Goal: Task Accomplishment & Management: Use online tool/utility

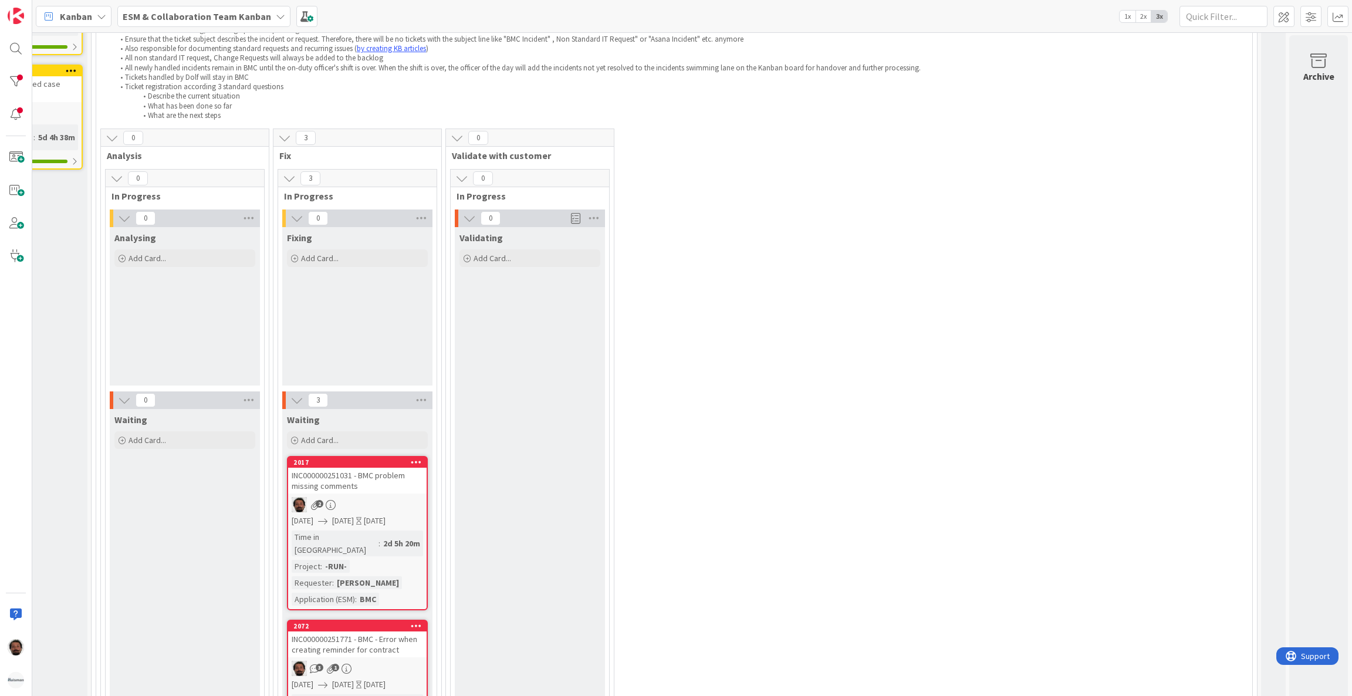
scroll to position [150, 0]
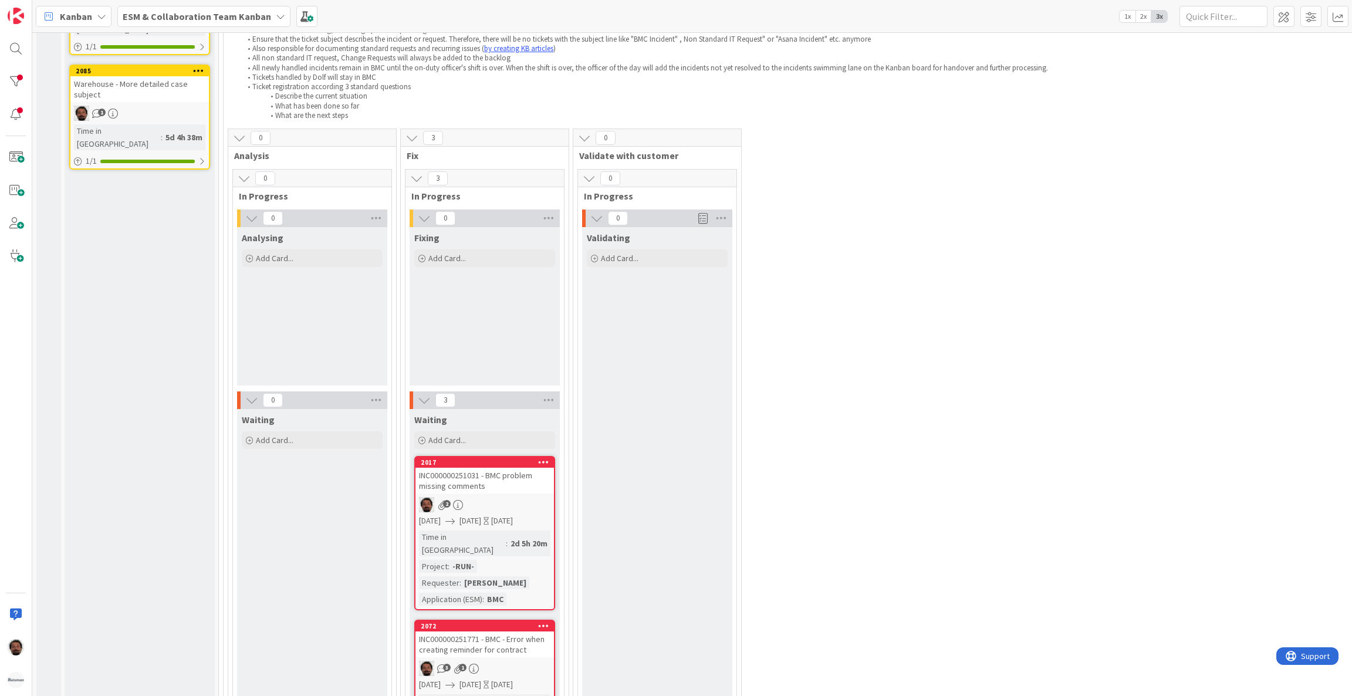
click at [244, 16] on b "ESM & Collaboration Team Kanban" at bounding box center [197, 17] width 148 height 12
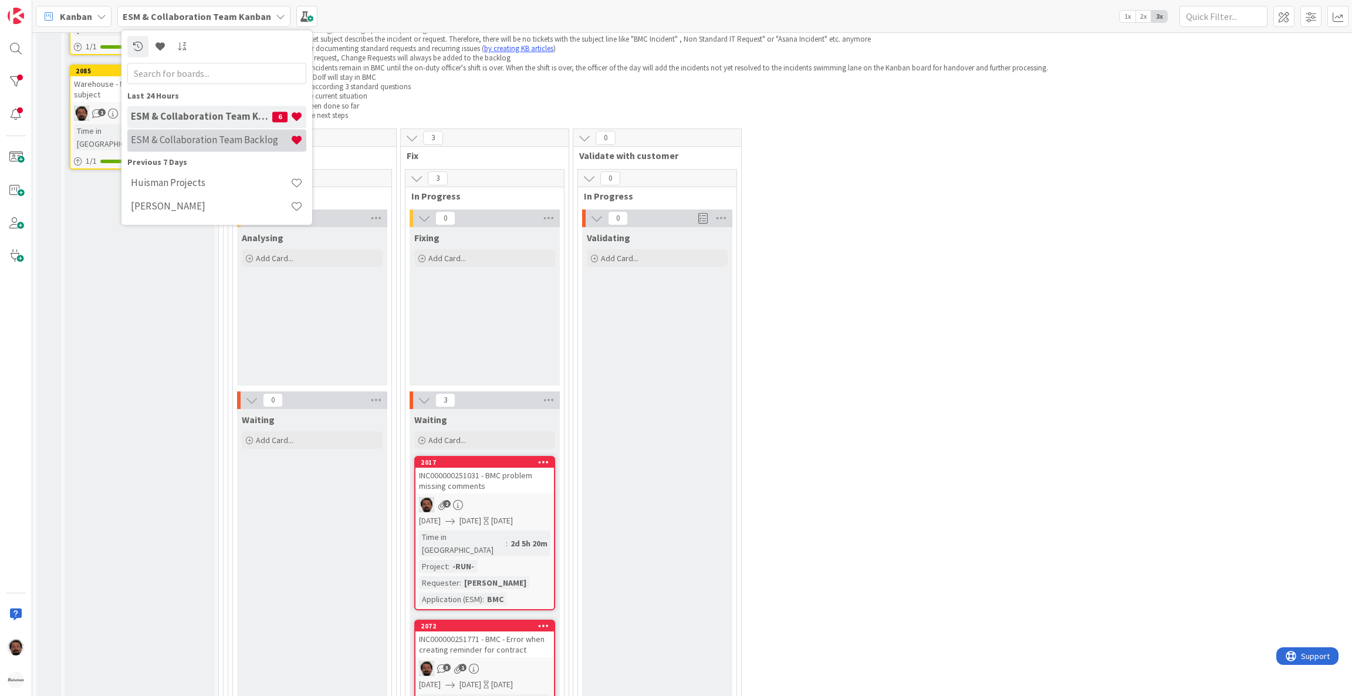
click at [208, 130] on div "ESM & Collaboration Team Backlog" at bounding box center [216, 140] width 179 height 22
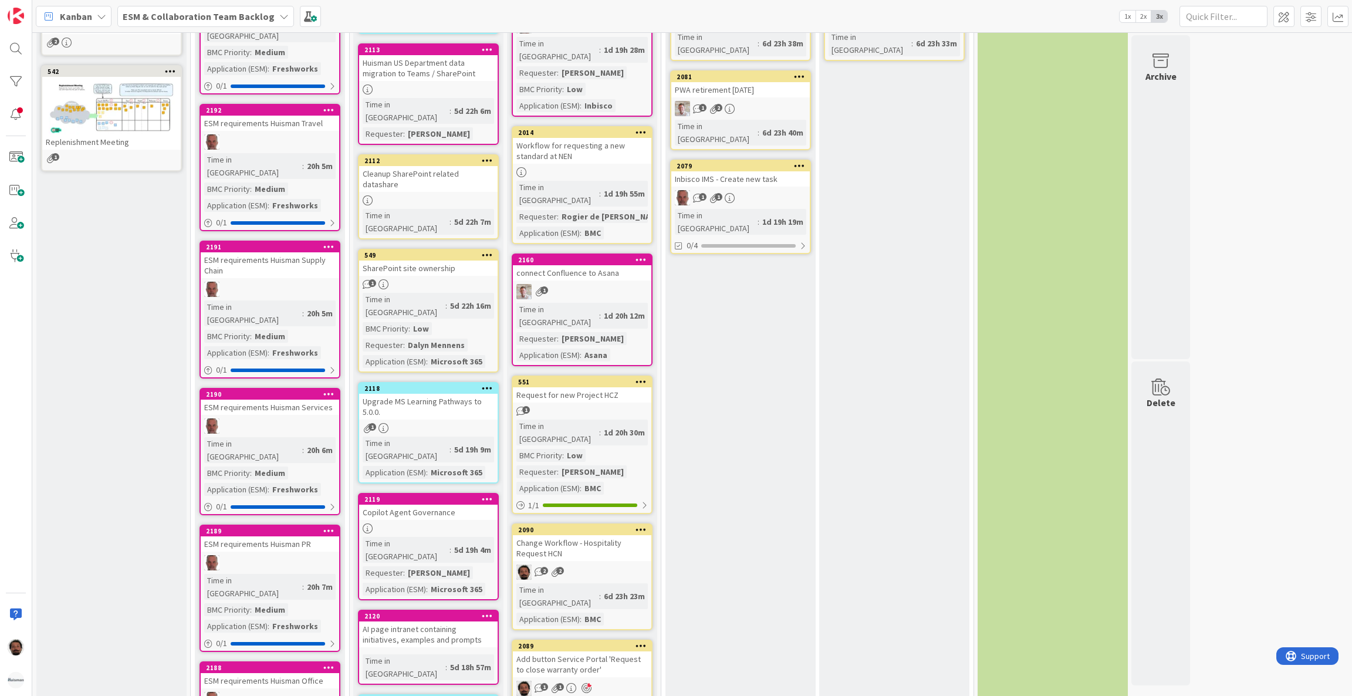
scroll to position [183, 0]
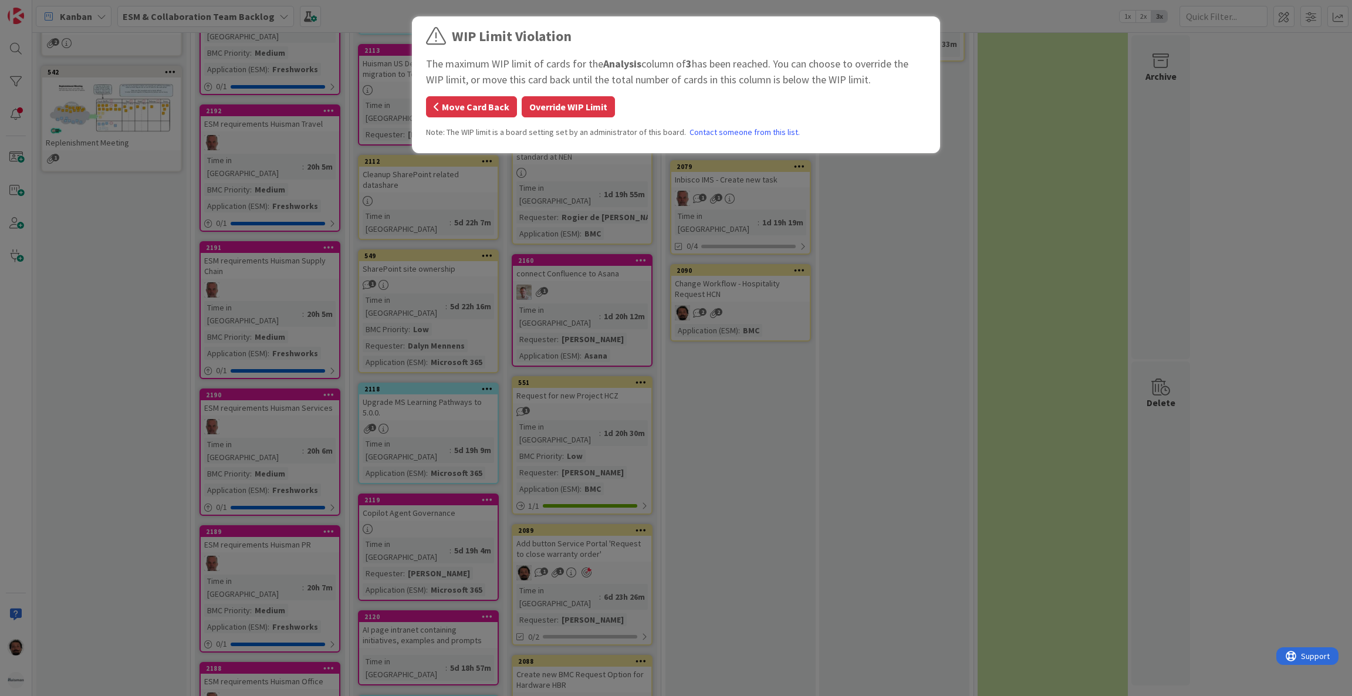
click at [480, 104] on button "Move Card Back" at bounding box center [471, 106] width 91 height 21
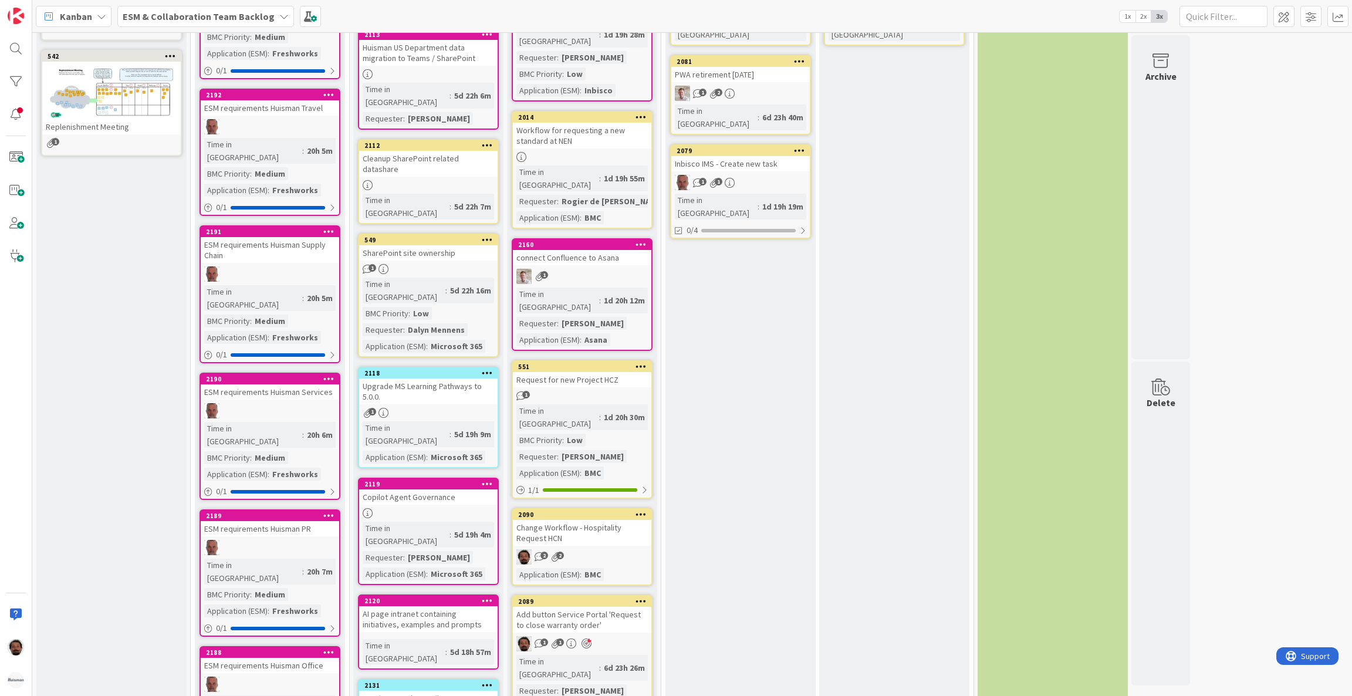
scroll to position [233, 0]
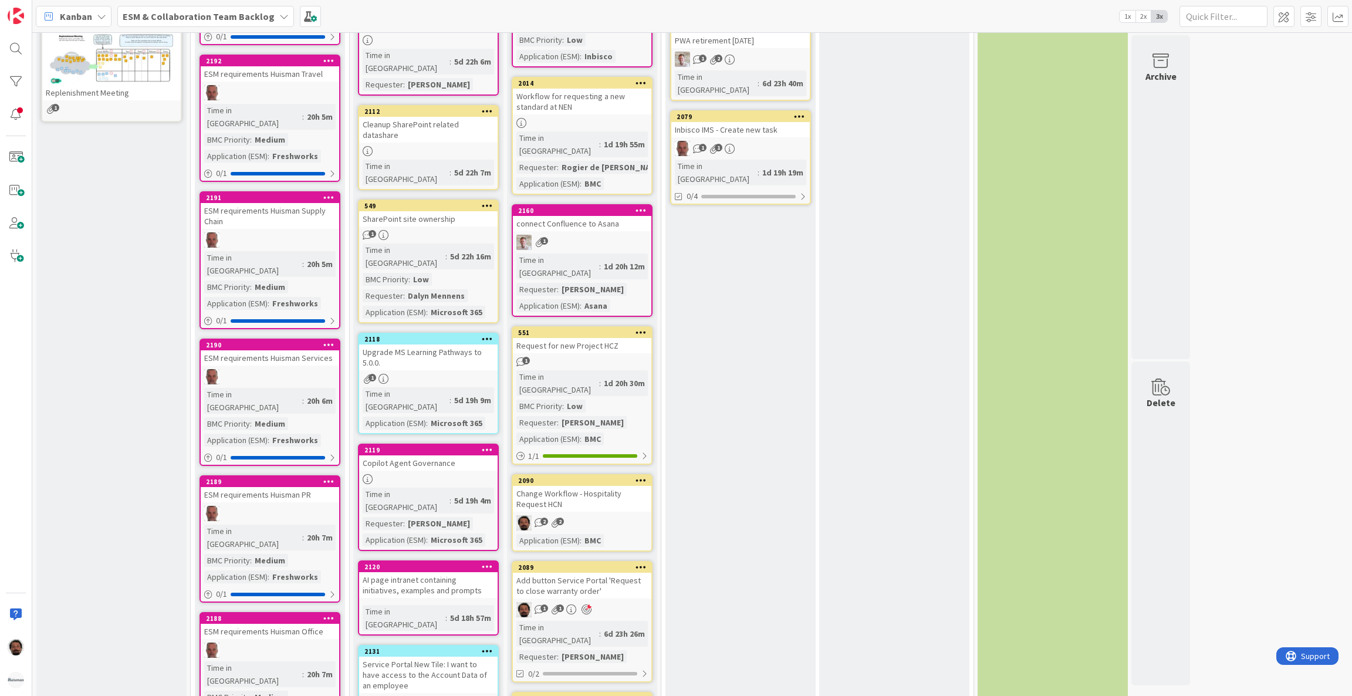
click at [610, 486] on div "Change Workflow - Hospitality Request HCN" at bounding box center [582, 499] width 138 height 26
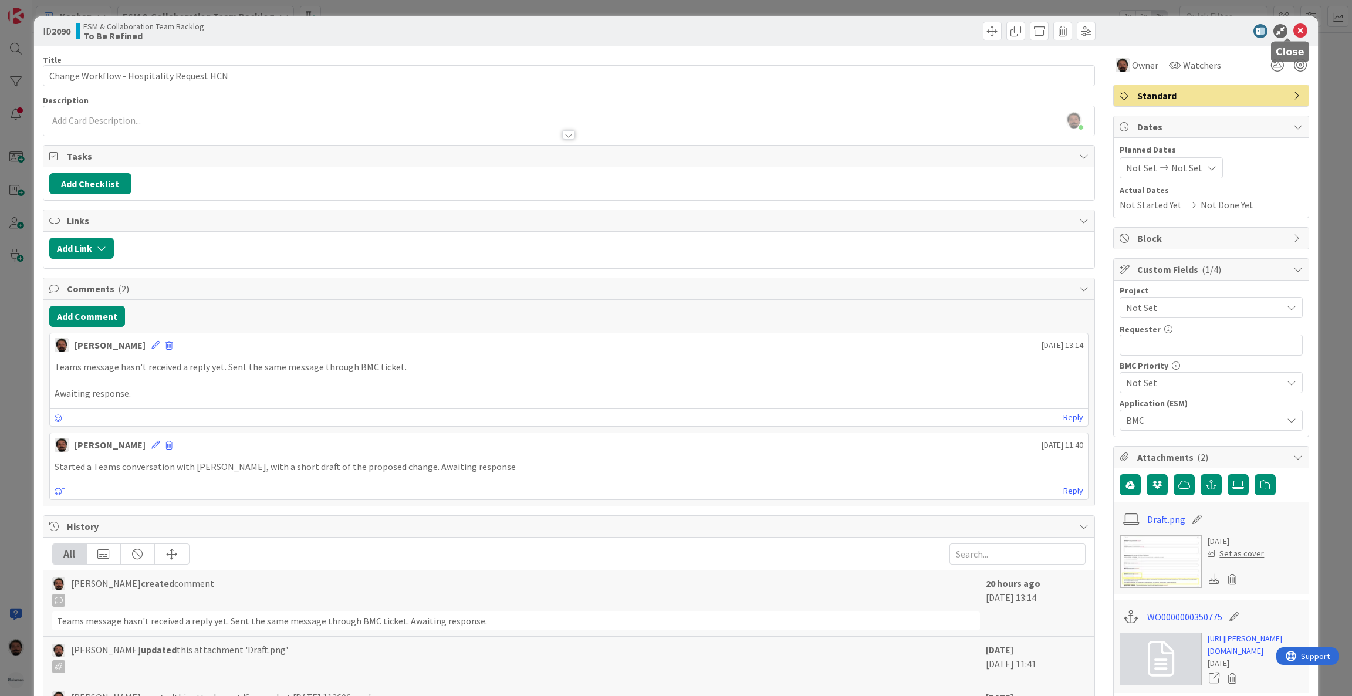
click at [1293, 30] on icon at bounding box center [1300, 31] width 14 height 14
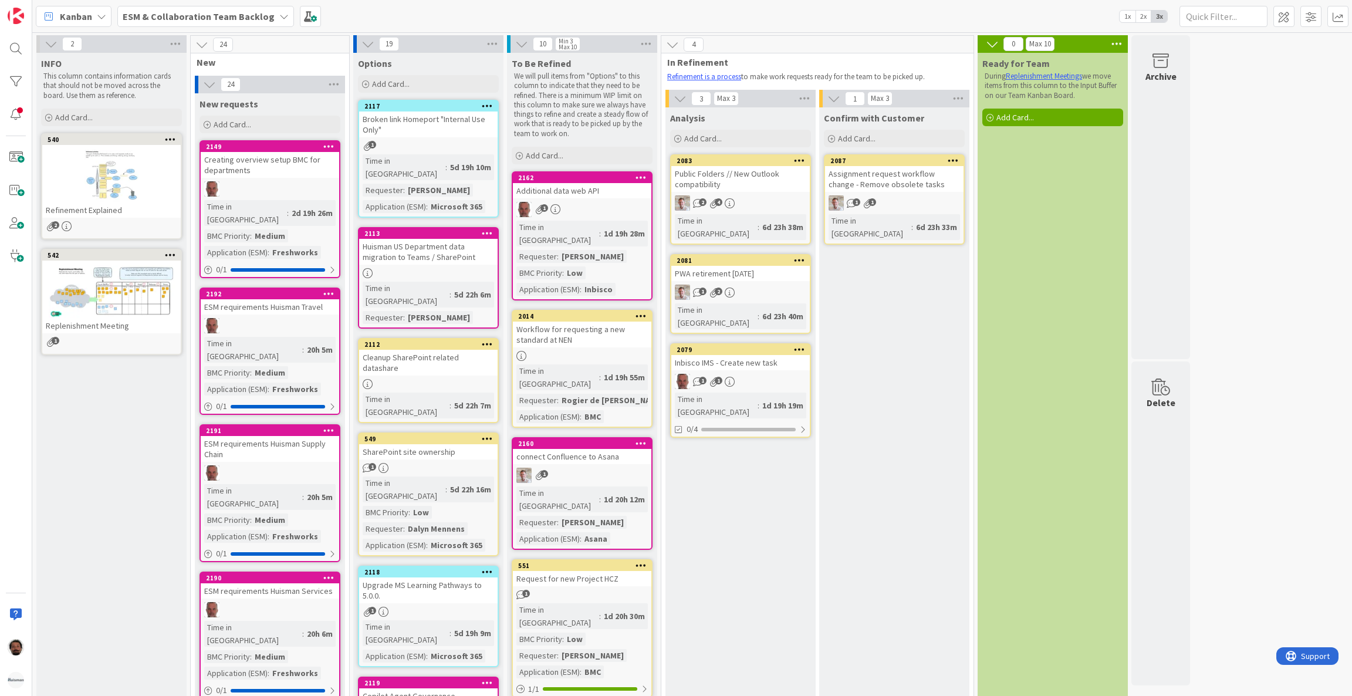
click at [93, 185] on div at bounding box center [111, 176] width 138 height 53
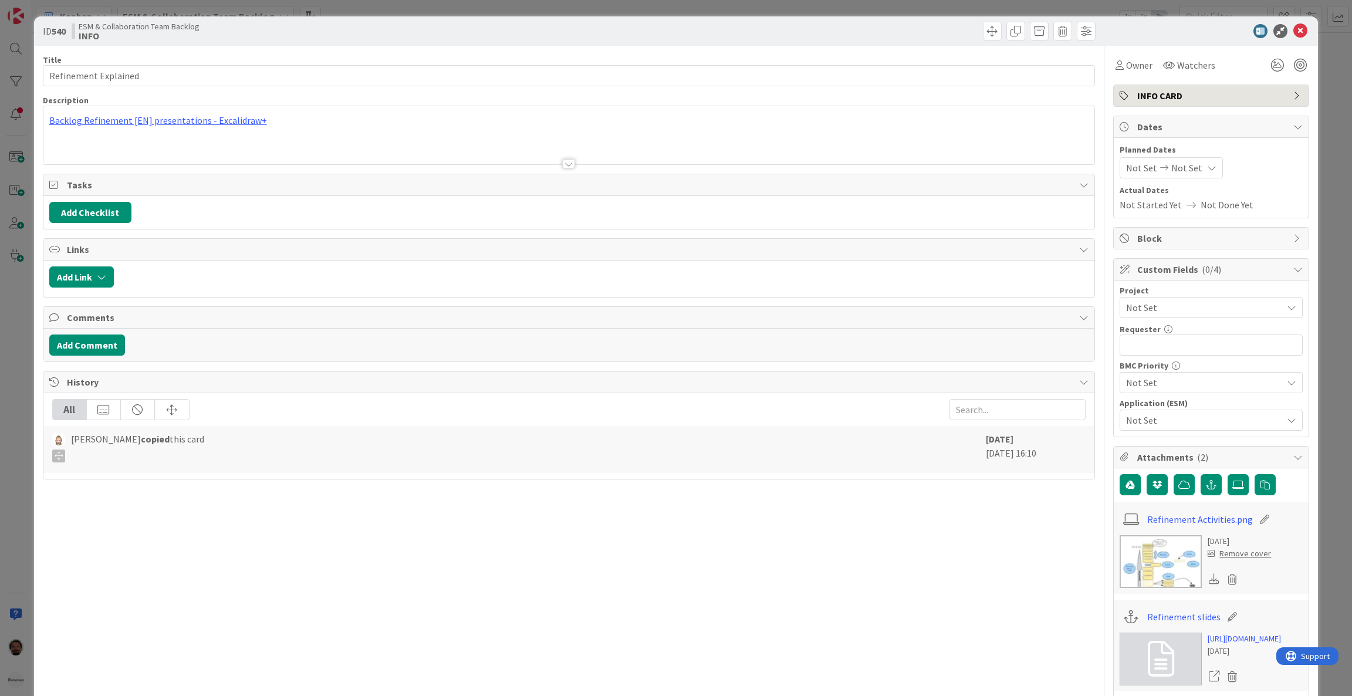
click at [438, 163] on div at bounding box center [568, 149] width 1051 height 30
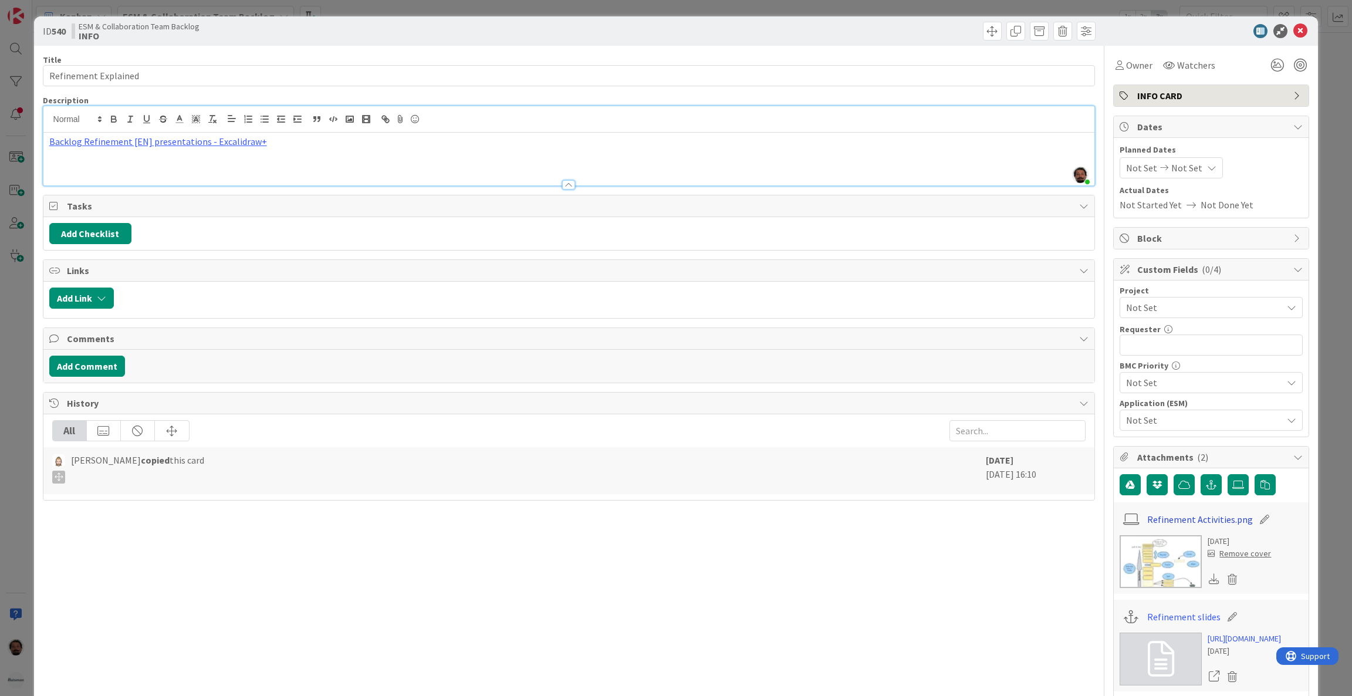
click at [1169, 520] on link "Refinement Activities.png" at bounding box center [1200, 519] width 106 height 14
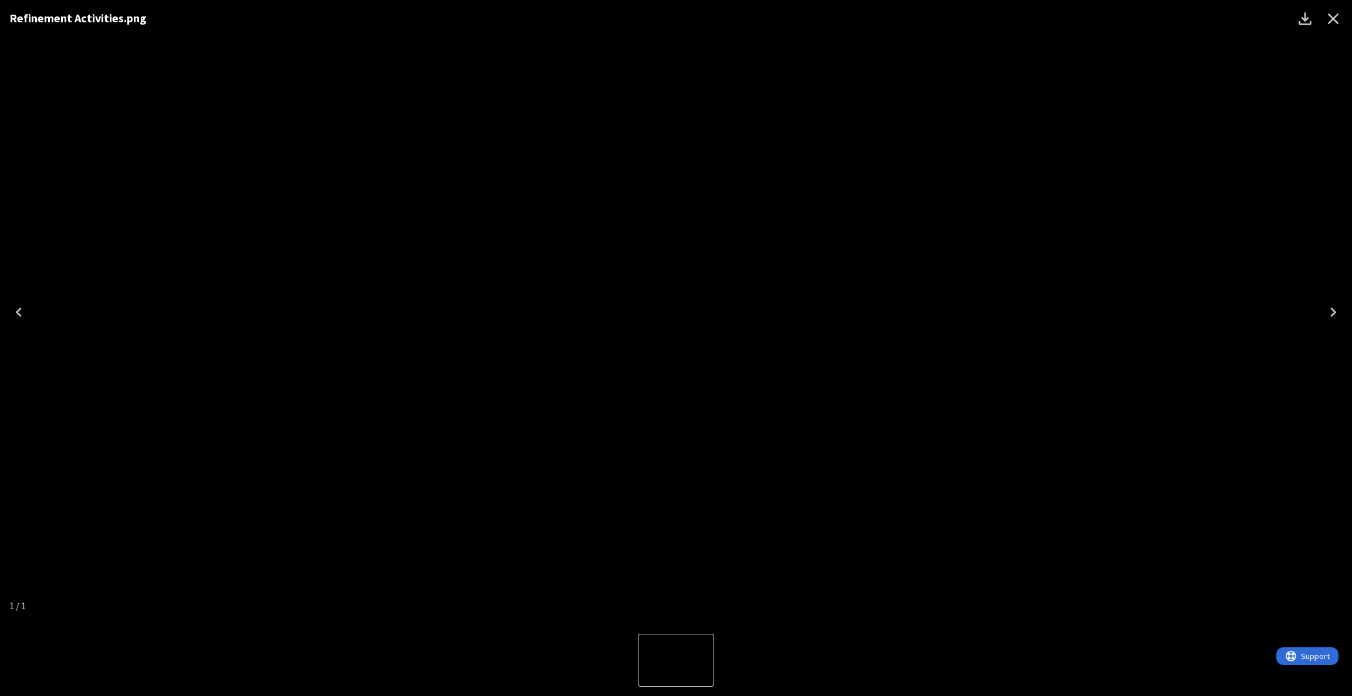
click at [676, 312] on img "1 of 1" at bounding box center [676, 312] width 0 height 0
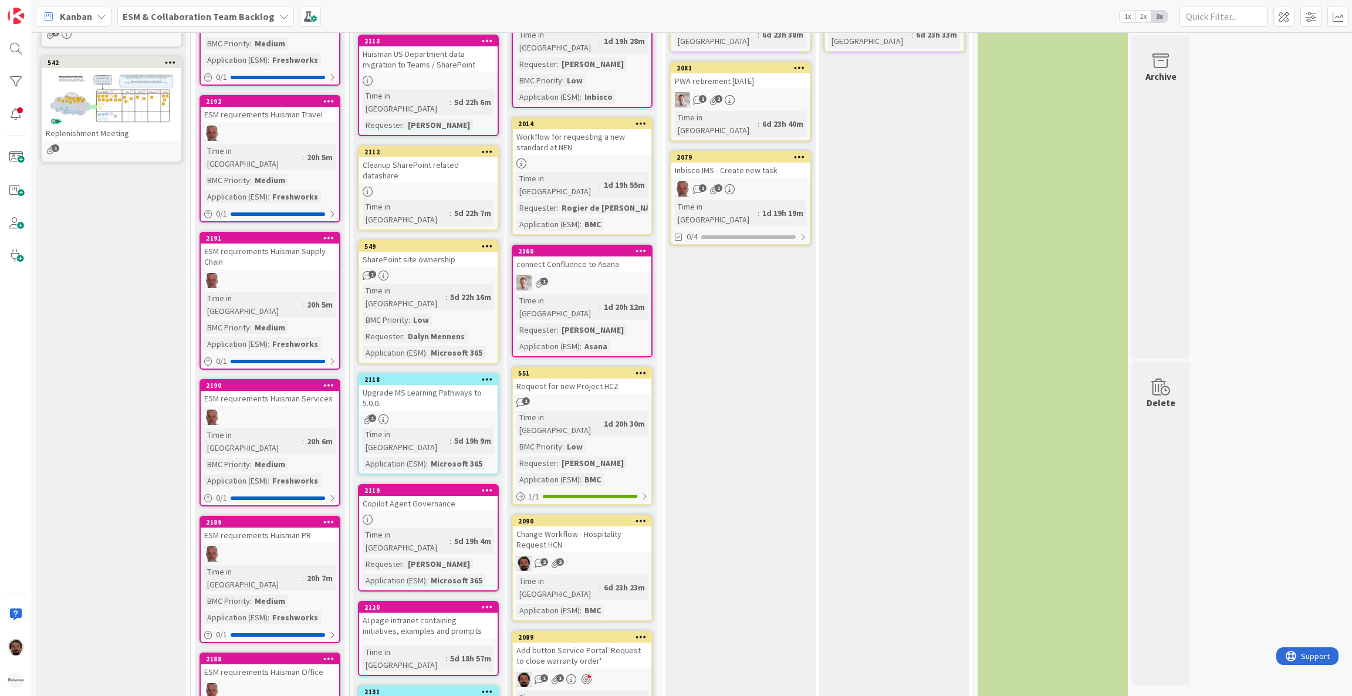
scroll to position [187, 0]
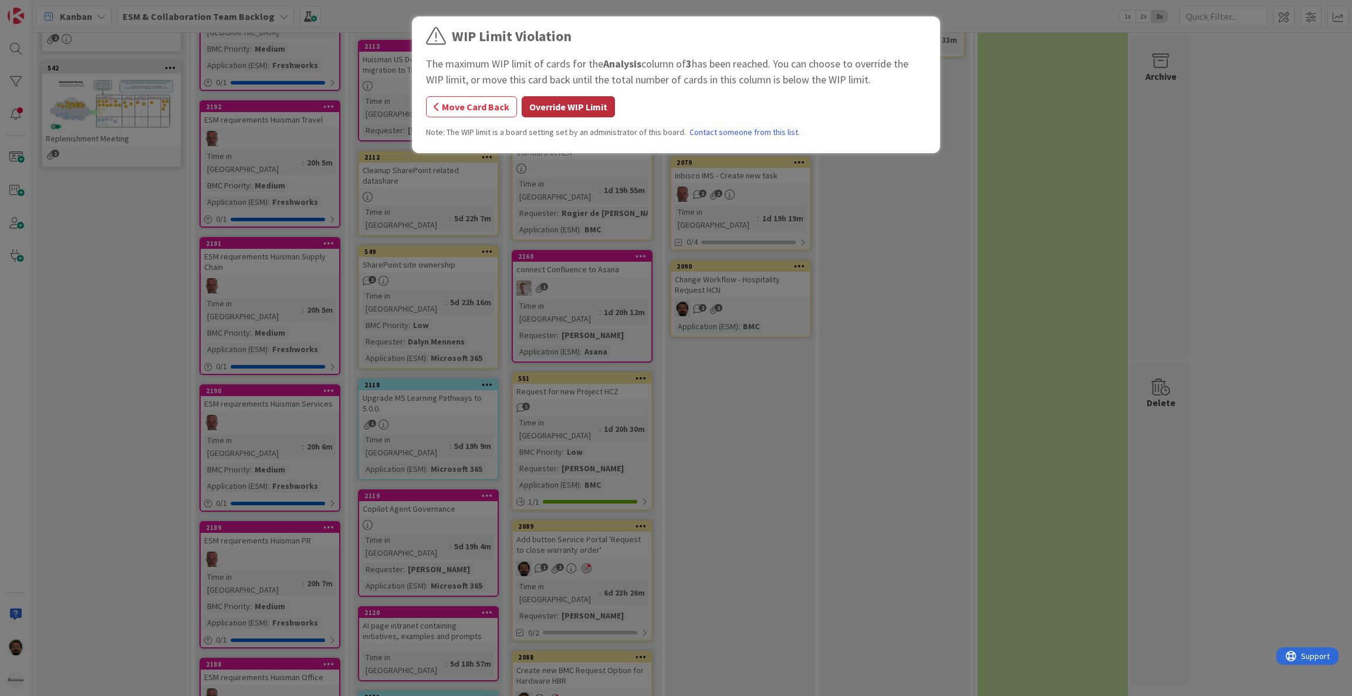
click at [562, 110] on button "Override WIP Limit" at bounding box center [568, 106] width 93 height 21
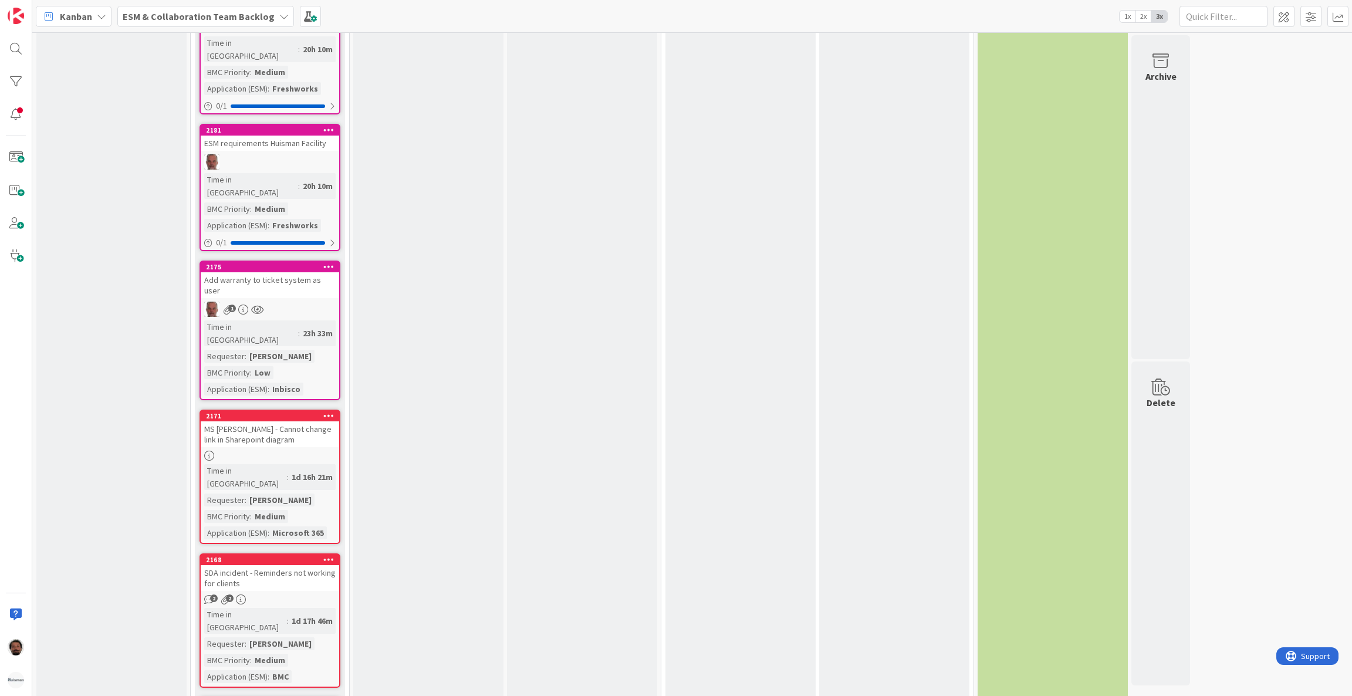
scroll to position [1709, 0]
click at [314, 422] on div "MS [PERSON_NAME] - Cannot change link in Sharepoint diagram" at bounding box center [270, 435] width 138 height 26
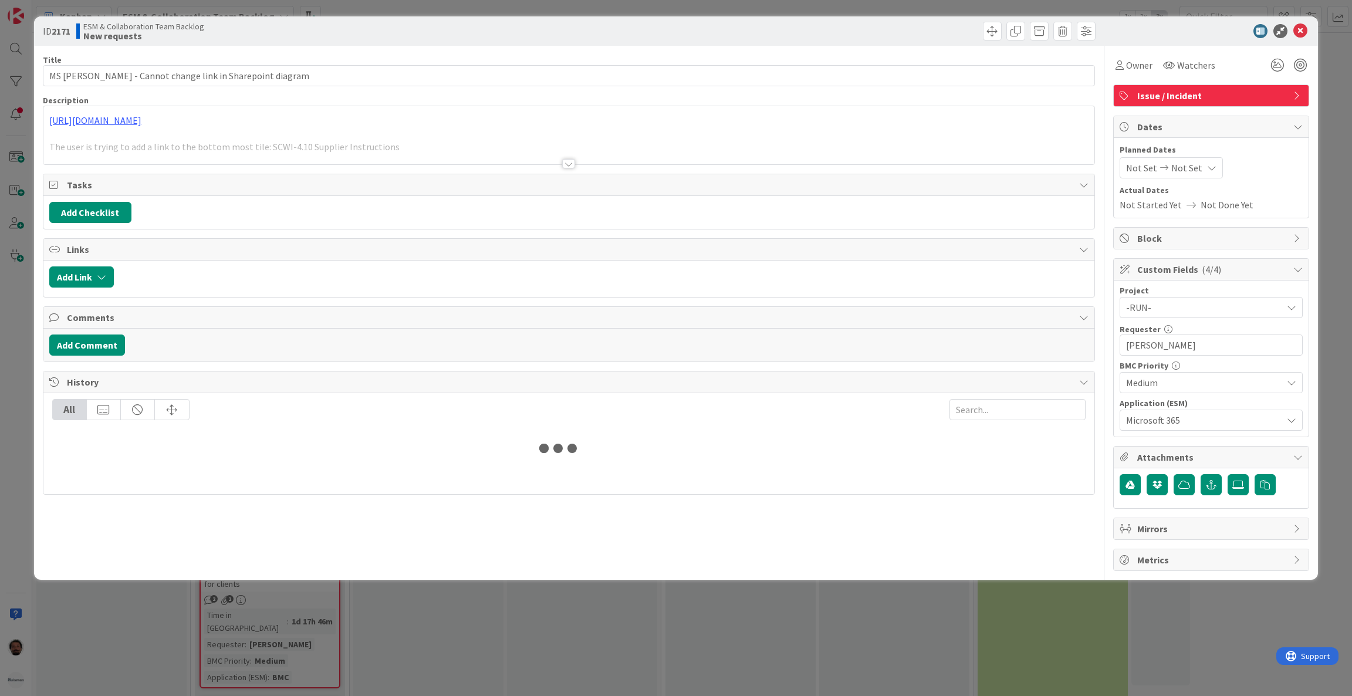
type input "MS [PERSON_NAME] - Cannot change link in Sharepoint diagram"
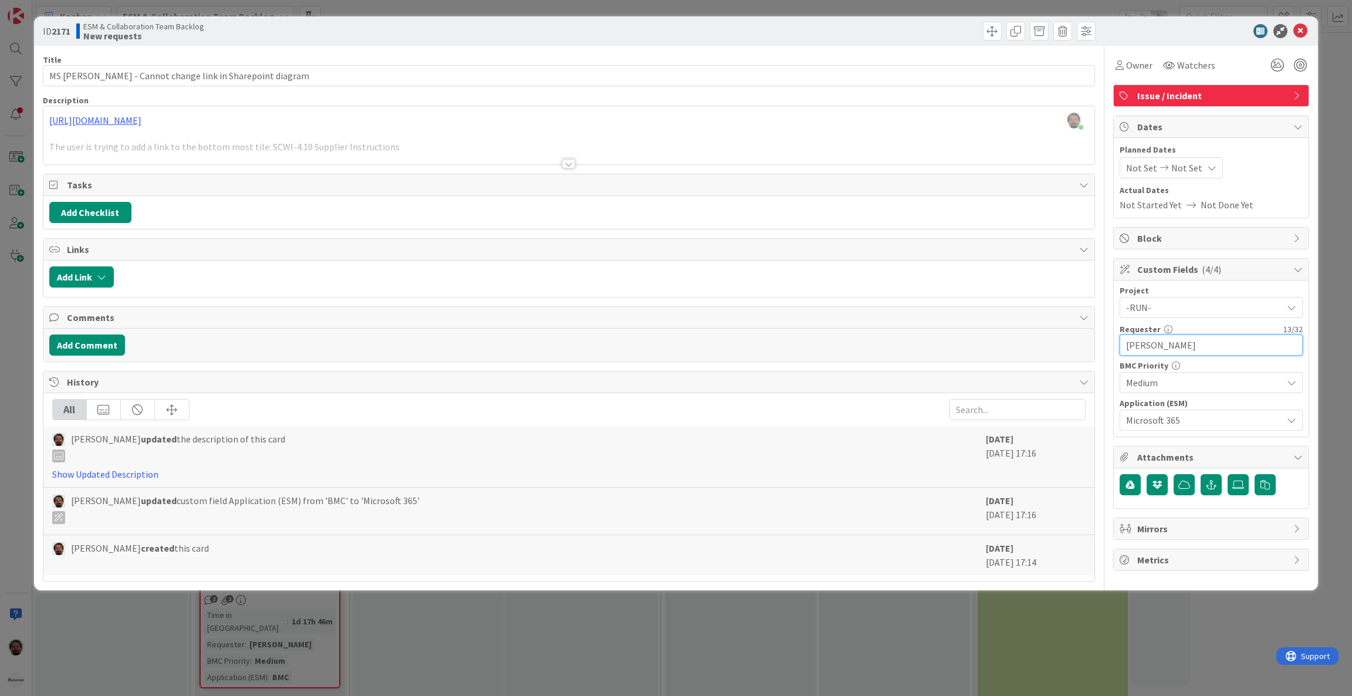
click at [1139, 343] on input "[PERSON_NAME]" at bounding box center [1210, 344] width 183 height 21
type input "[DEMOGRAPHIC_DATA]"
type input "MS [PERSON_NAME] - Cannot change link in Sharepoint diagram"
type input "[DEMOGRAPHIC_DATA]"
click at [1281, 99] on span "Issue / Incident" at bounding box center [1212, 96] width 150 height 14
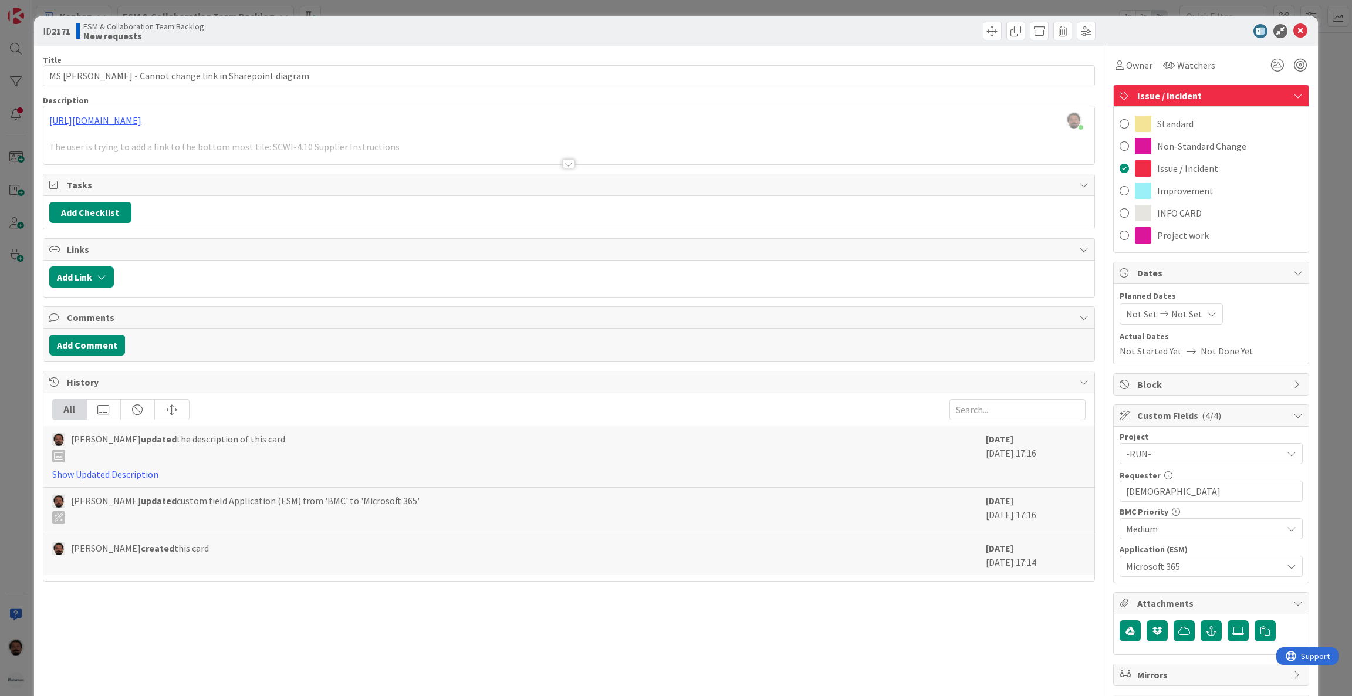
click at [1272, 97] on span "Issue / Incident" at bounding box center [1212, 96] width 150 height 14
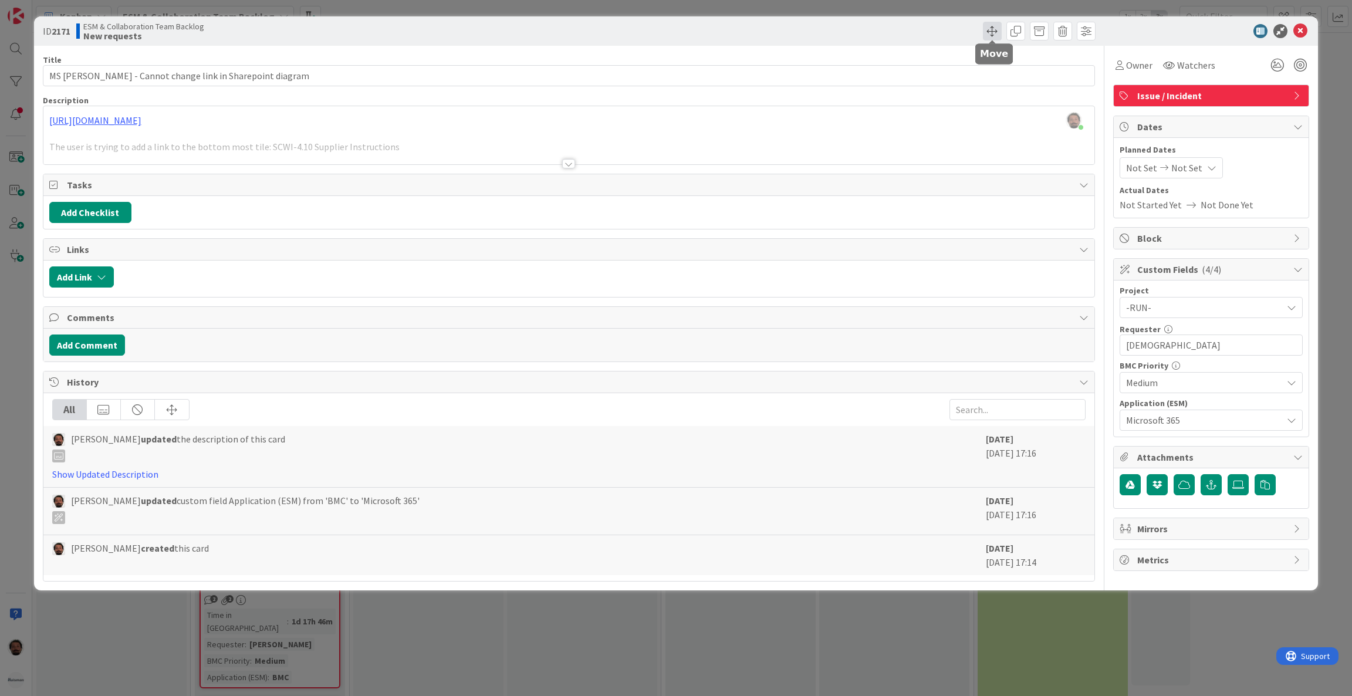
click at [987, 30] on span at bounding box center [992, 31] width 19 height 19
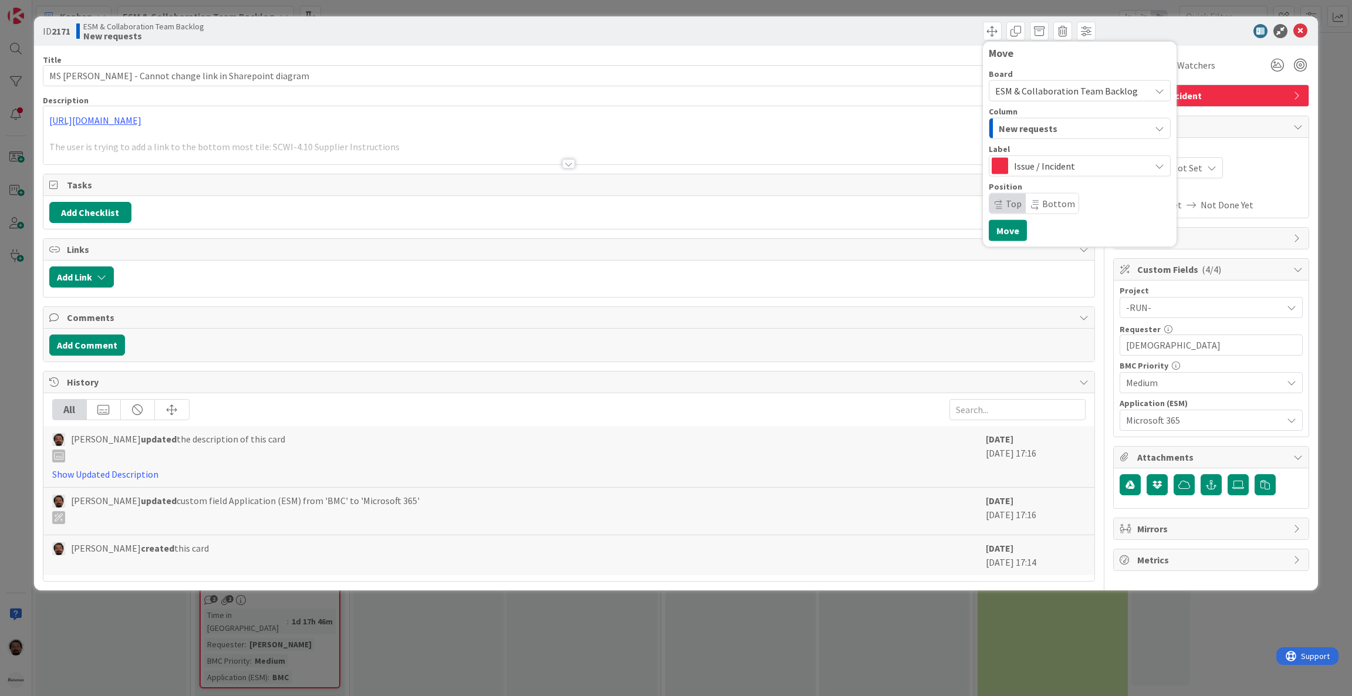
click at [1116, 103] on div "Board ESM & Collaboration Team Backlog Column New requests Label Issue / Incide…" at bounding box center [1080, 142] width 182 height 144
click at [1113, 94] on span "ESM & Collaboration Team Backlog" at bounding box center [1066, 91] width 143 height 12
click at [1029, 143] on span "ESM & Collaboration Team Kanban" at bounding box center [1092, 146] width 165 height 18
click at [1043, 127] on div "INFO" at bounding box center [1073, 128] width 154 height 19
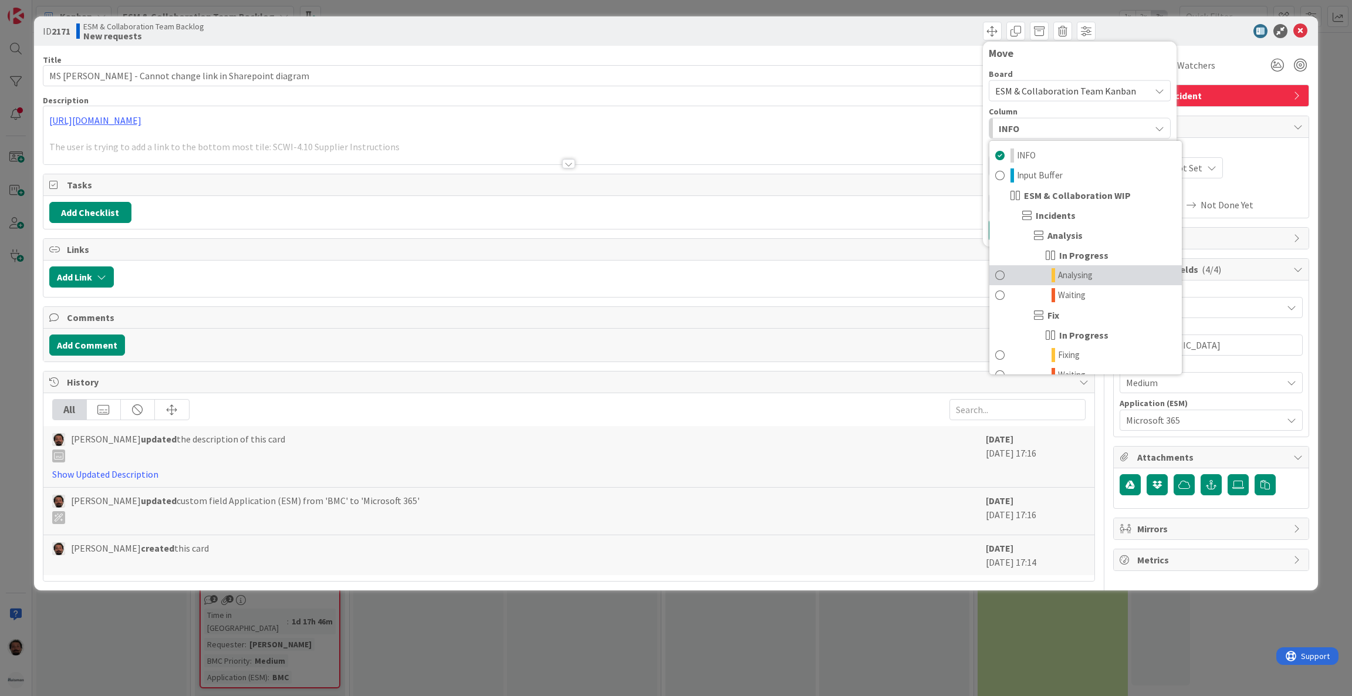
click at [1066, 274] on span "Analysing" at bounding box center [1075, 275] width 35 height 14
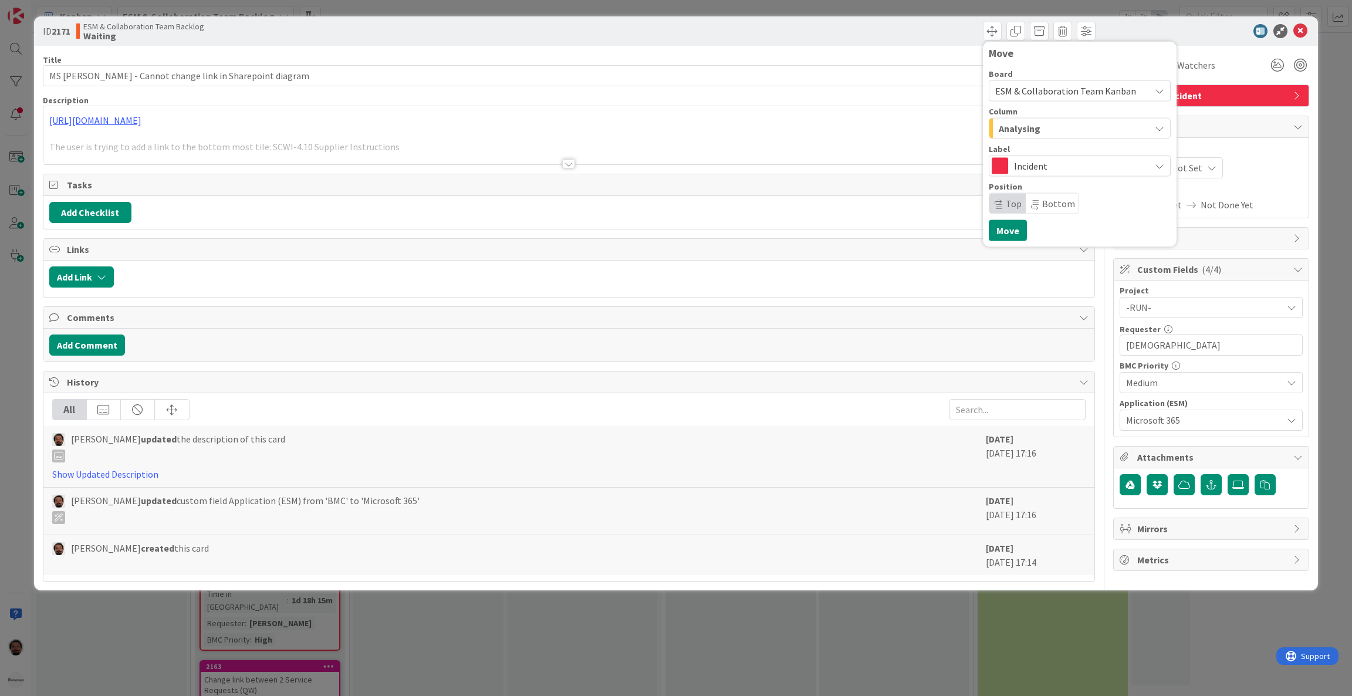
type input "MS [PERSON_NAME] - Cannot change link in Sharepoint diagram"
click at [1298, 29] on icon at bounding box center [1300, 31] width 14 height 14
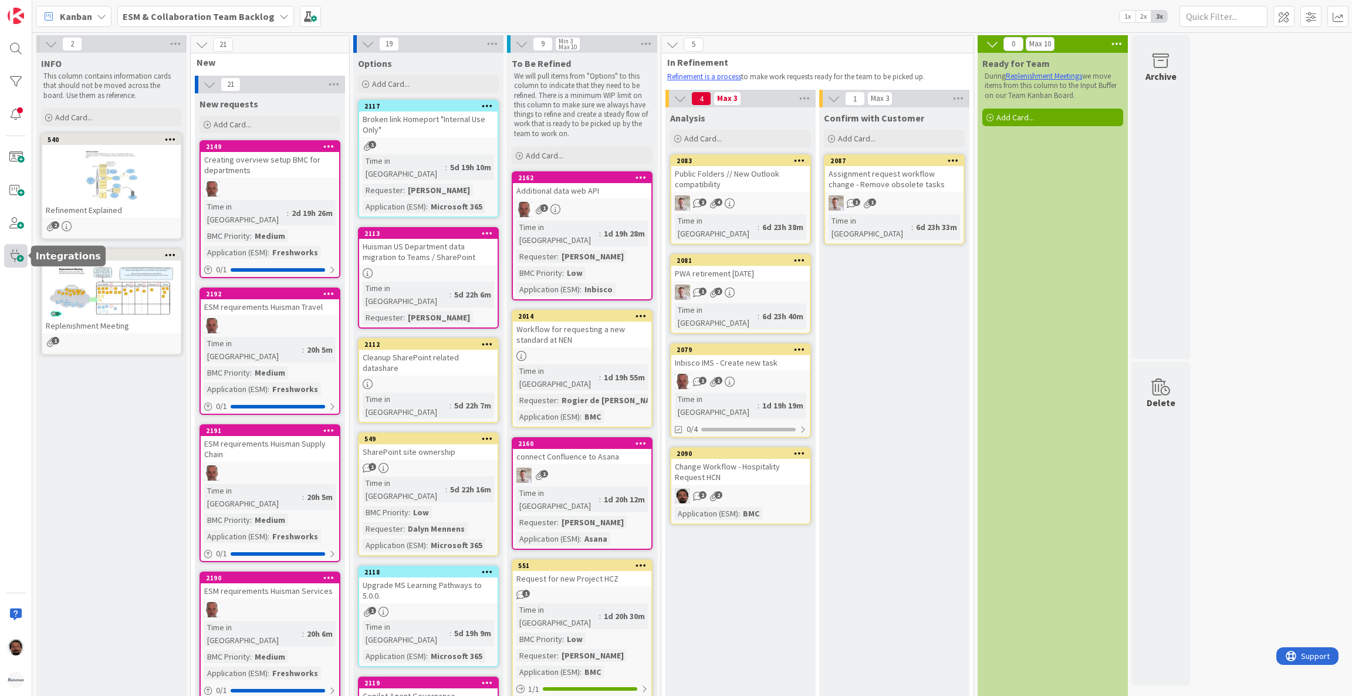
click at [13, 256] on span at bounding box center [15, 255] width 23 height 23
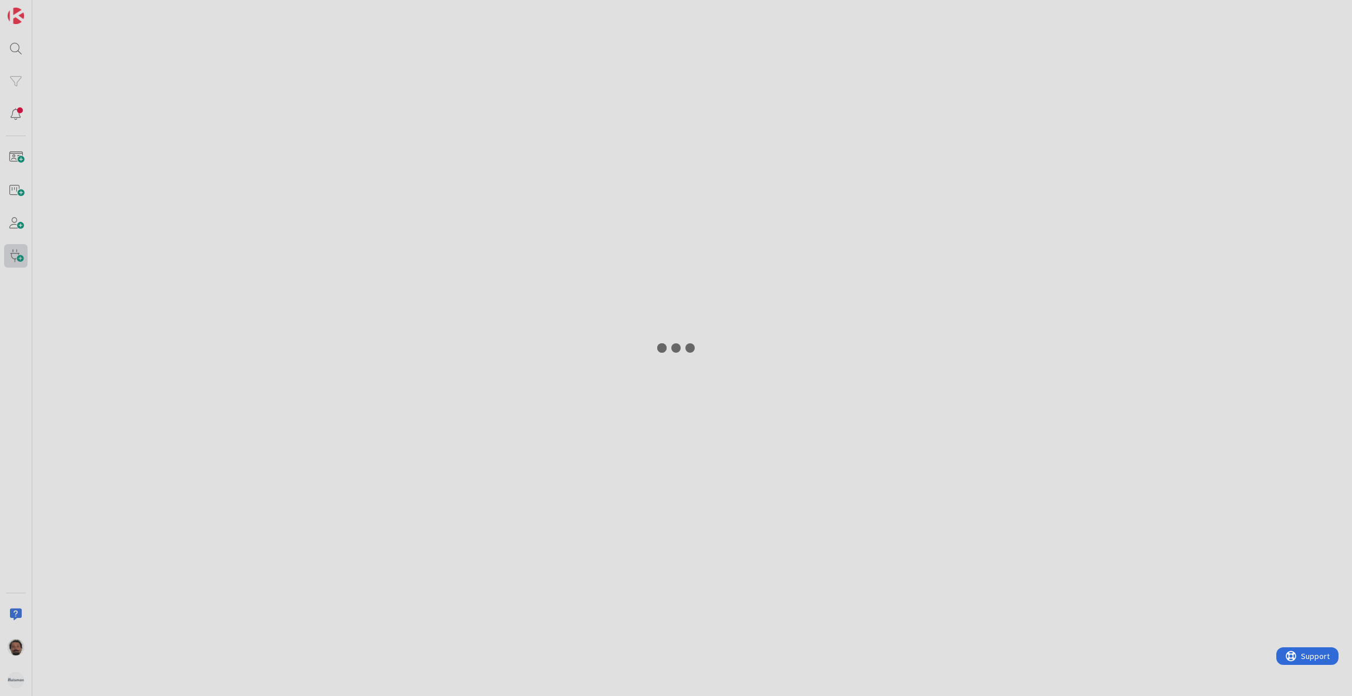
click at [13, 256] on div at bounding box center [676, 348] width 1352 height 696
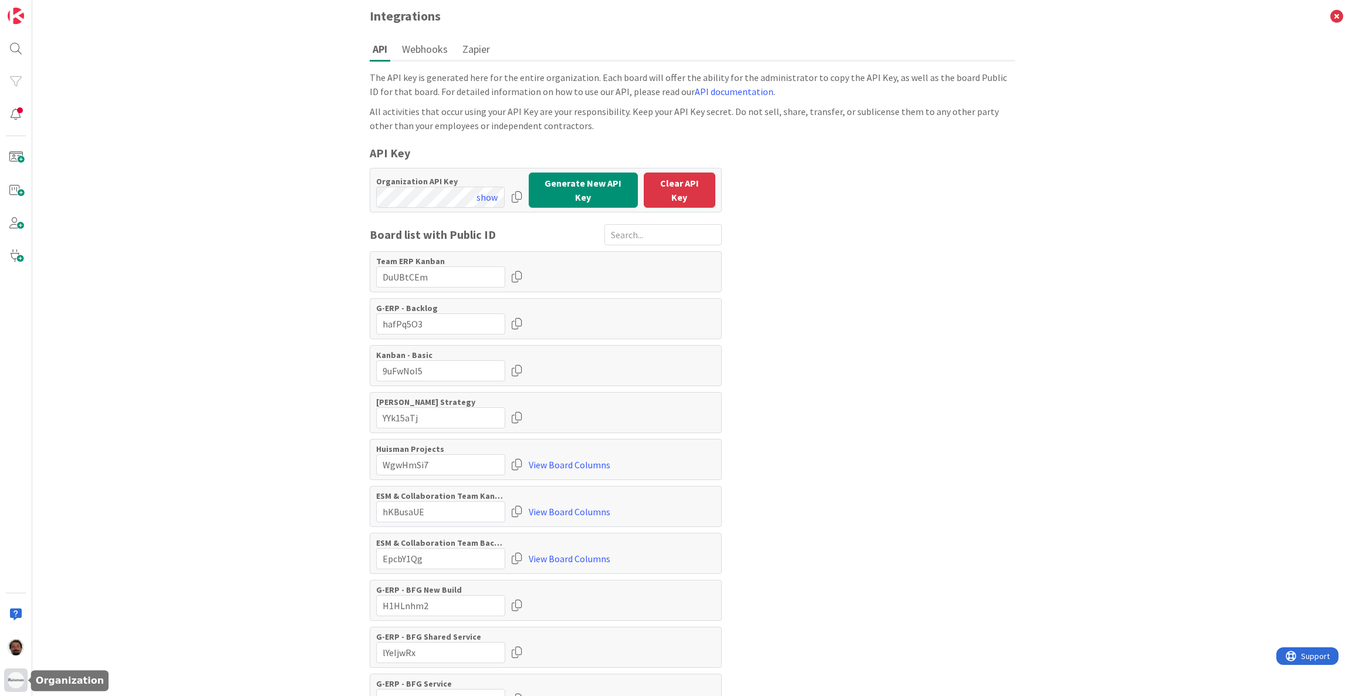
click at [12, 679] on img at bounding box center [16, 680] width 16 height 16
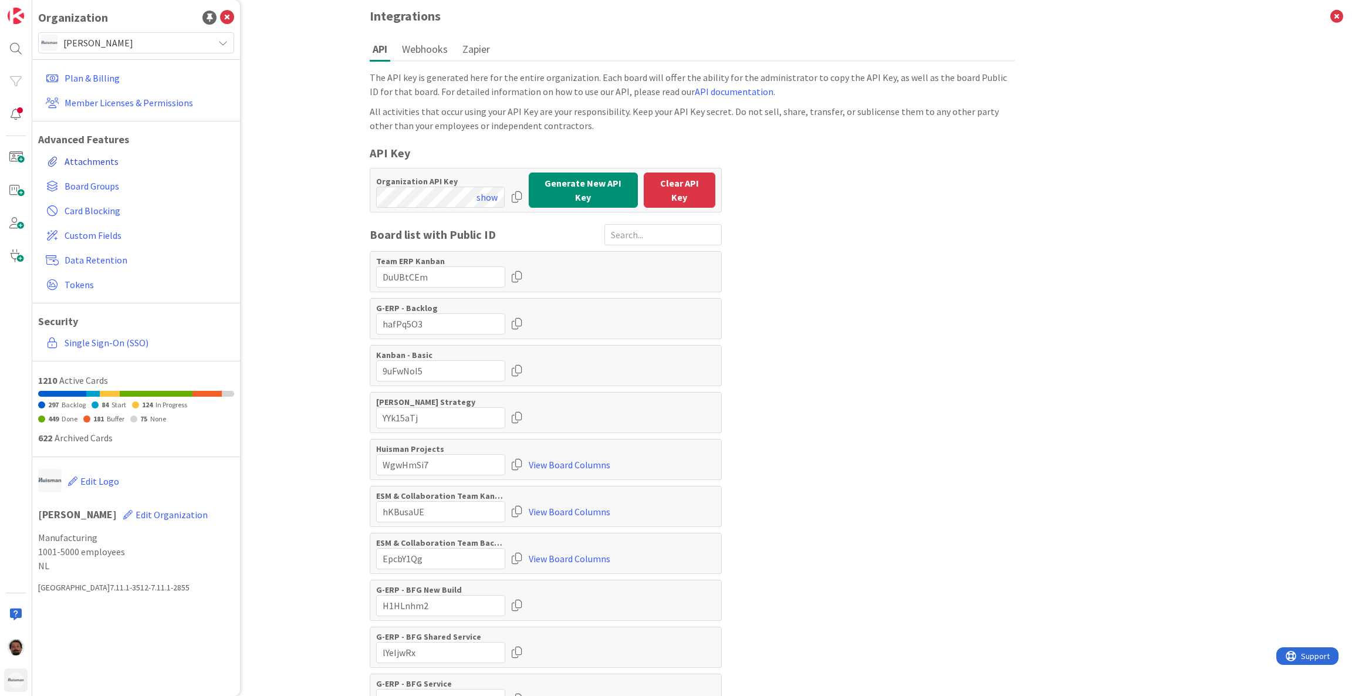
click at [96, 162] on link "Attachments" at bounding box center [137, 161] width 193 height 21
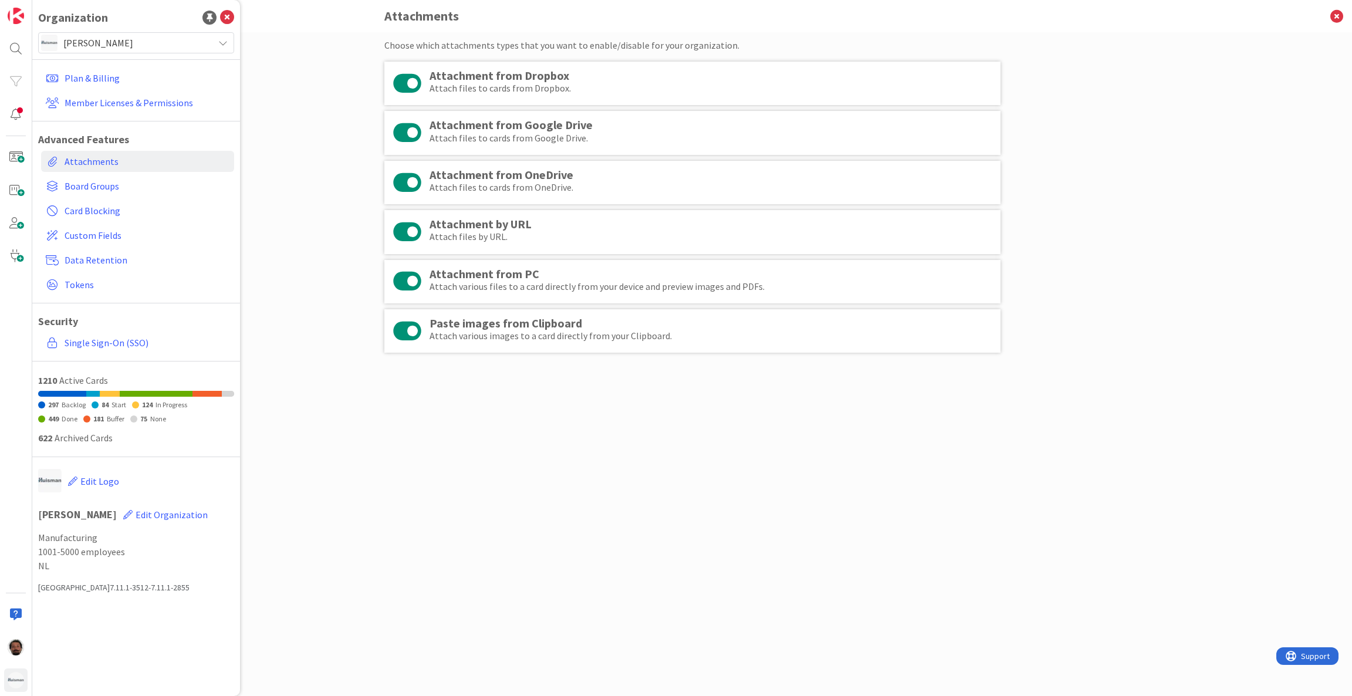
click at [212, 38] on div "[PERSON_NAME]" at bounding box center [136, 42] width 196 height 21
click at [110, 238] on span "Custom Fields" at bounding box center [147, 235] width 165 height 14
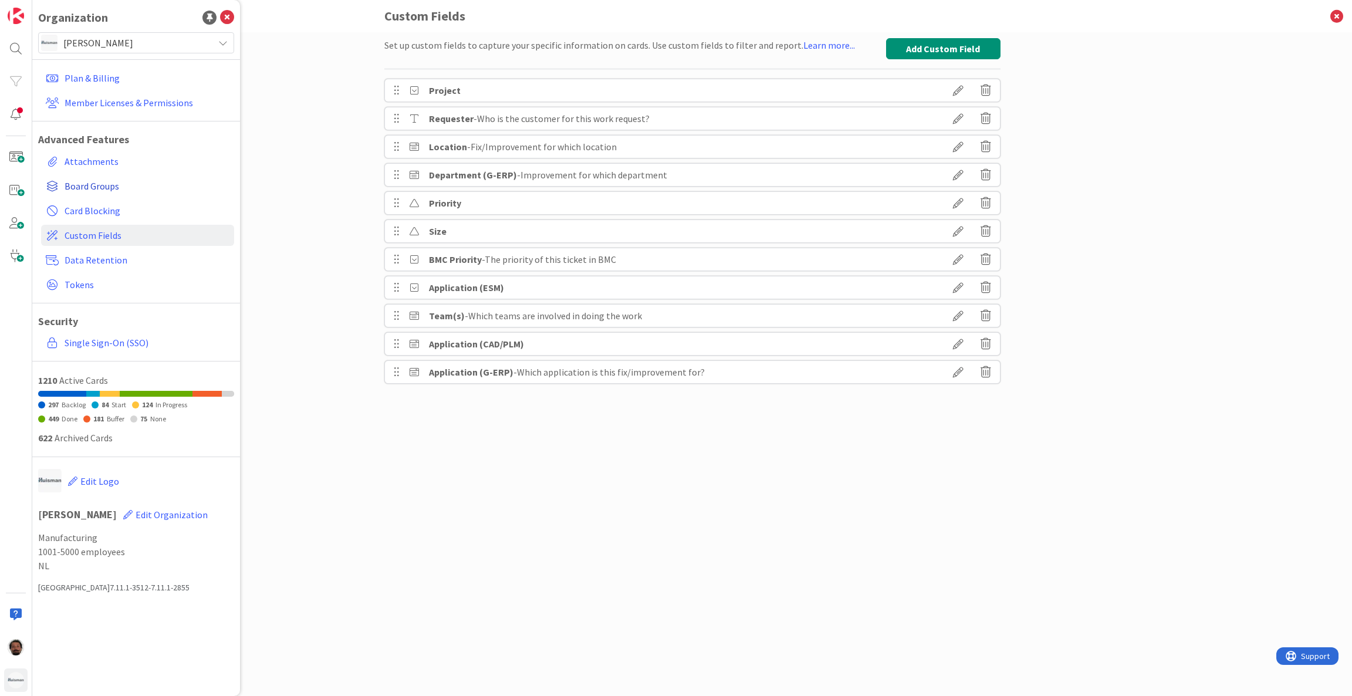
click at [110, 183] on span "Board Groups" at bounding box center [147, 186] width 165 height 14
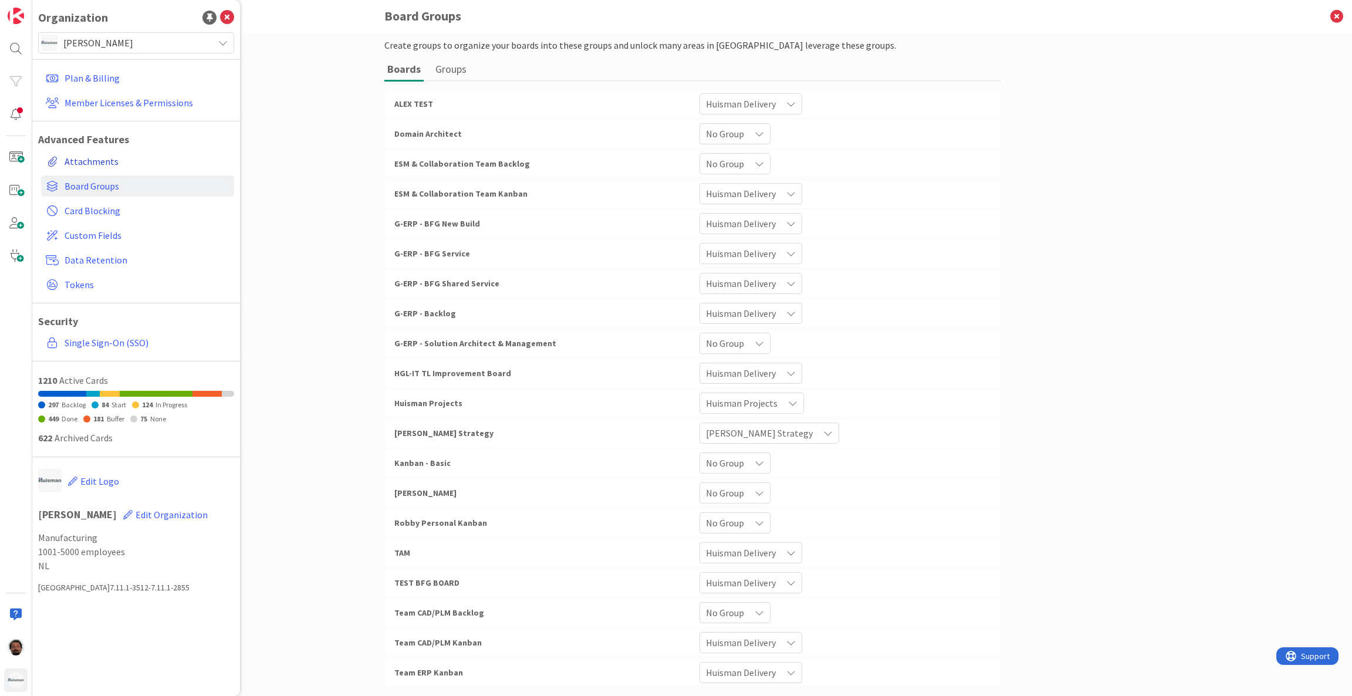
click at [85, 158] on link "Attachments" at bounding box center [137, 161] width 193 height 21
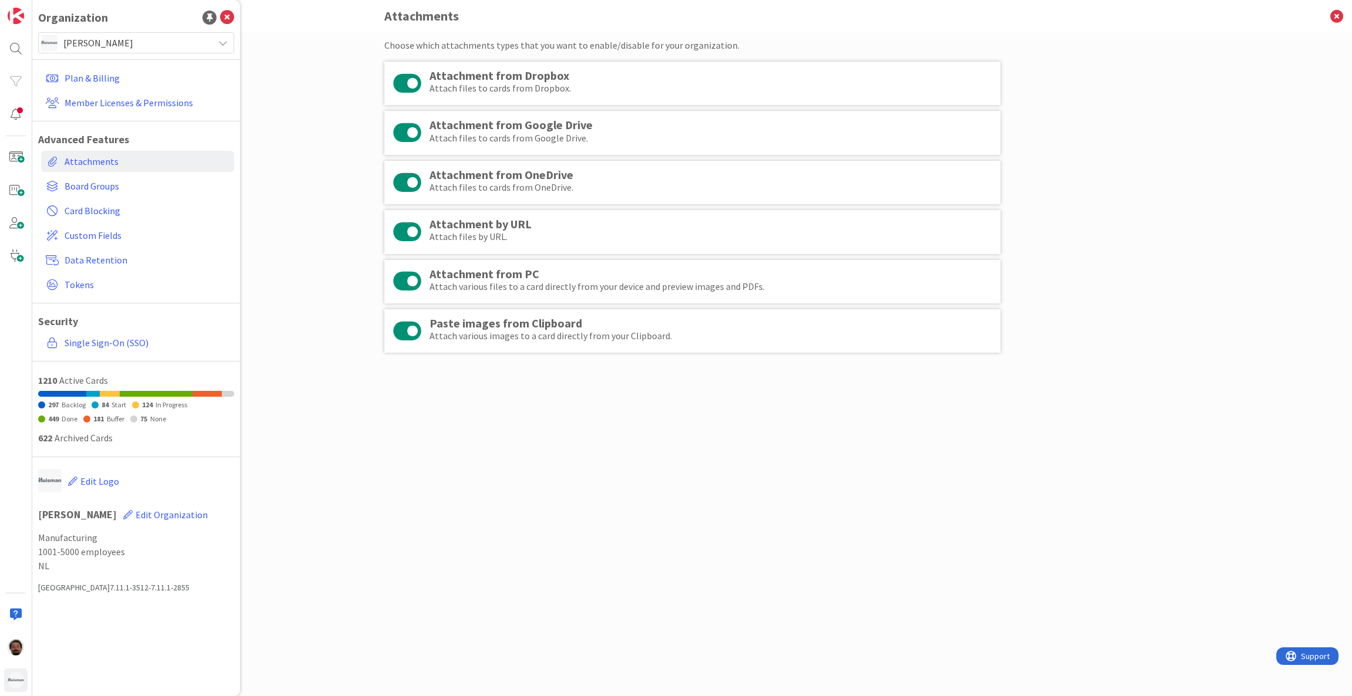
click at [729, 658] on div "Choose which attachments types that you want to enable/disable for your organiz…" at bounding box center [692, 352] width 616 height 628
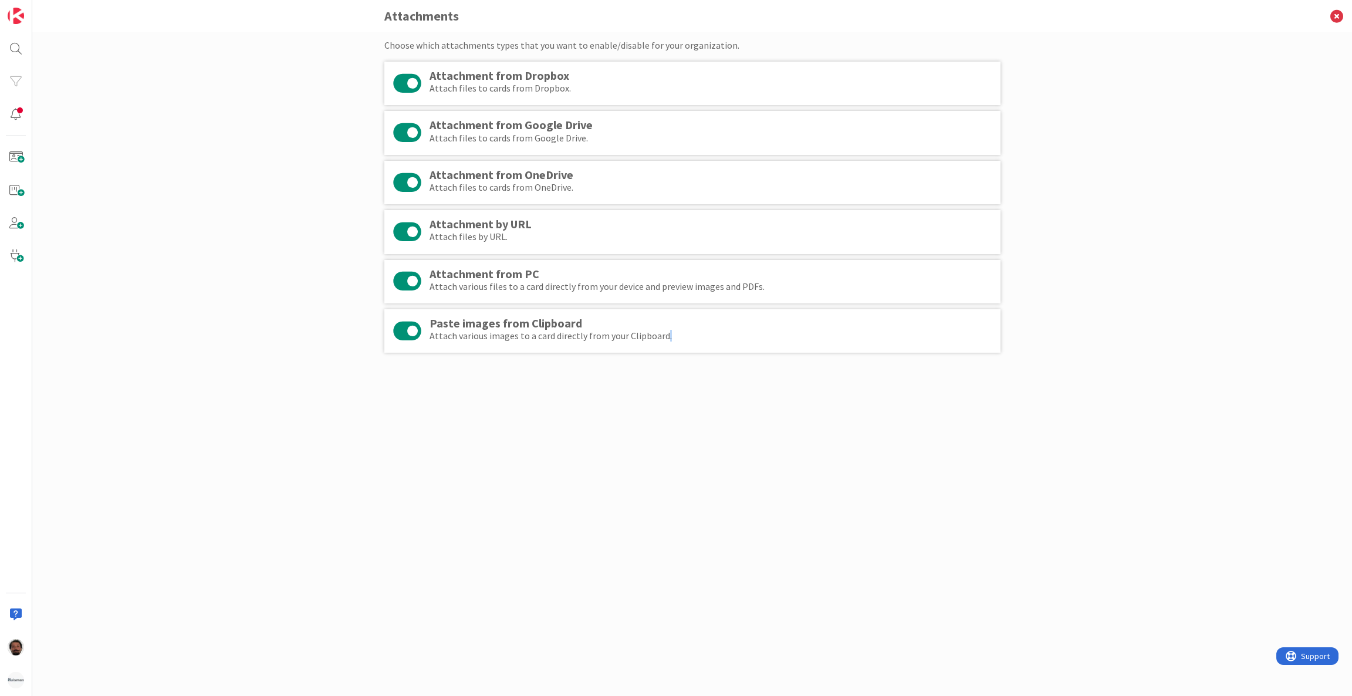
click at [729, 658] on div "Choose which attachments types that you want to enable/disable for your organiz…" at bounding box center [692, 352] width 616 height 628
click at [316, 461] on div "Choose which attachments types that you want to enable/disable for your organiz…" at bounding box center [691, 364] width 1319 height 664
click at [8, 684] on div at bounding box center [15, 679] width 23 height 23
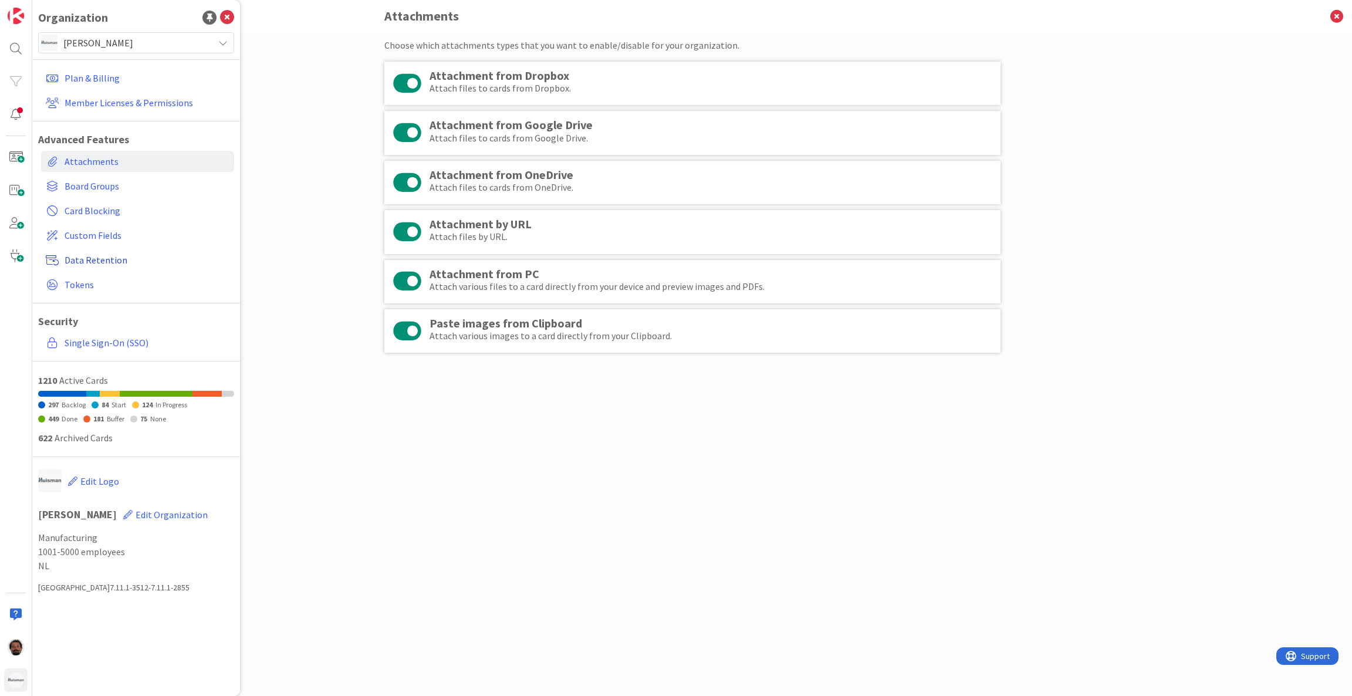
click at [89, 255] on span "Data Retention" at bounding box center [147, 260] width 165 height 14
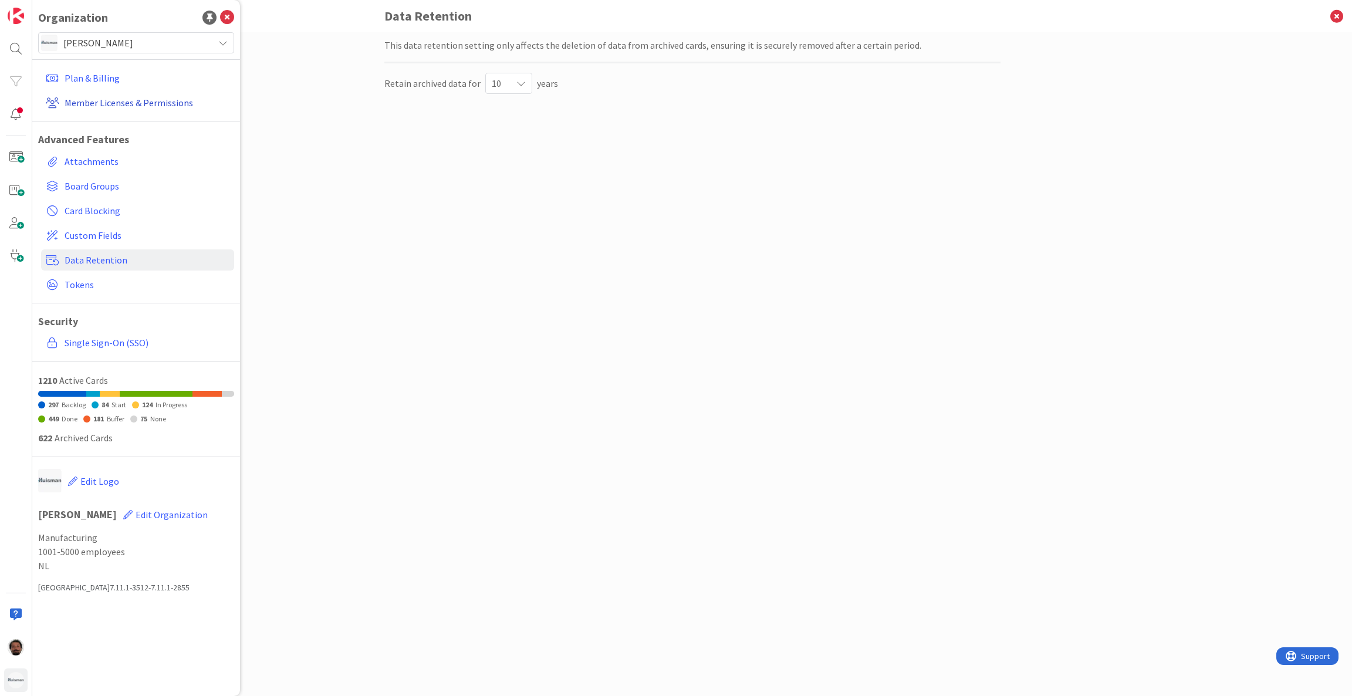
click at [151, 109] on link "Member Licenses & Permissions" at bounding box center [137, 102] width 193 height 21
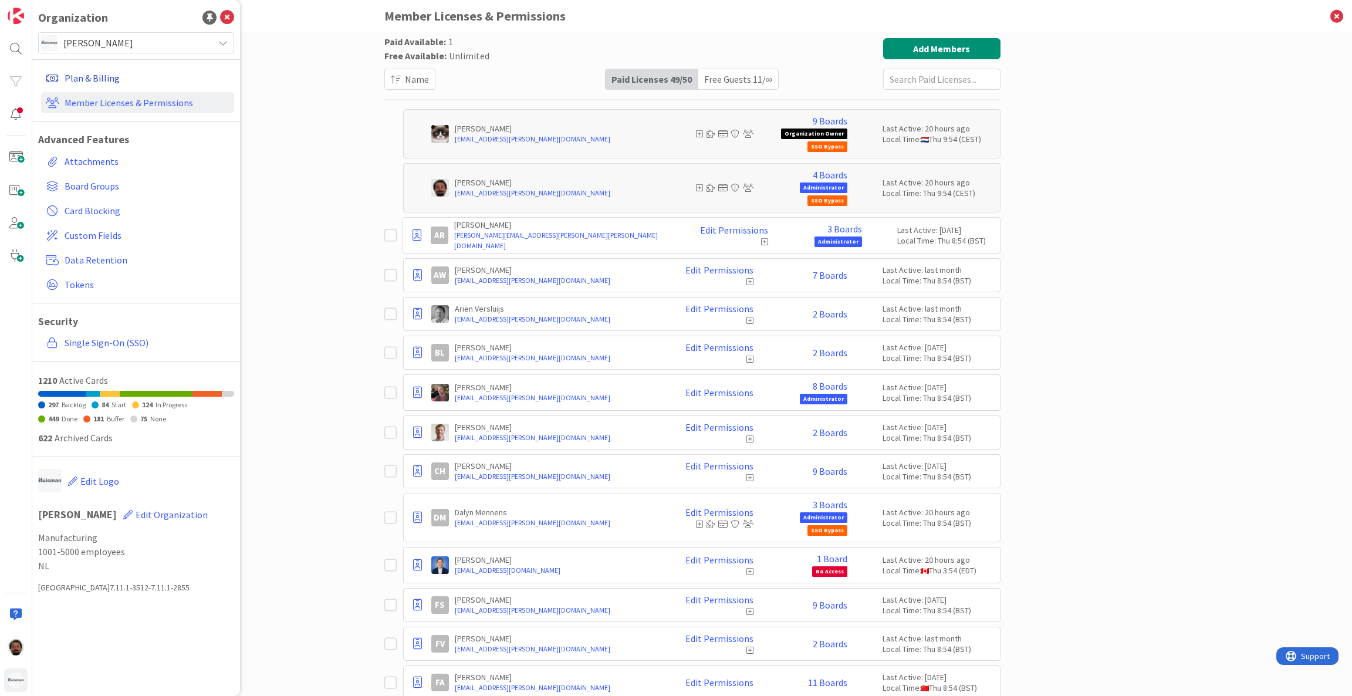
click at [93, 80] on link "Plan & Billing" at bounding box center [137, 77] width 193 height 21
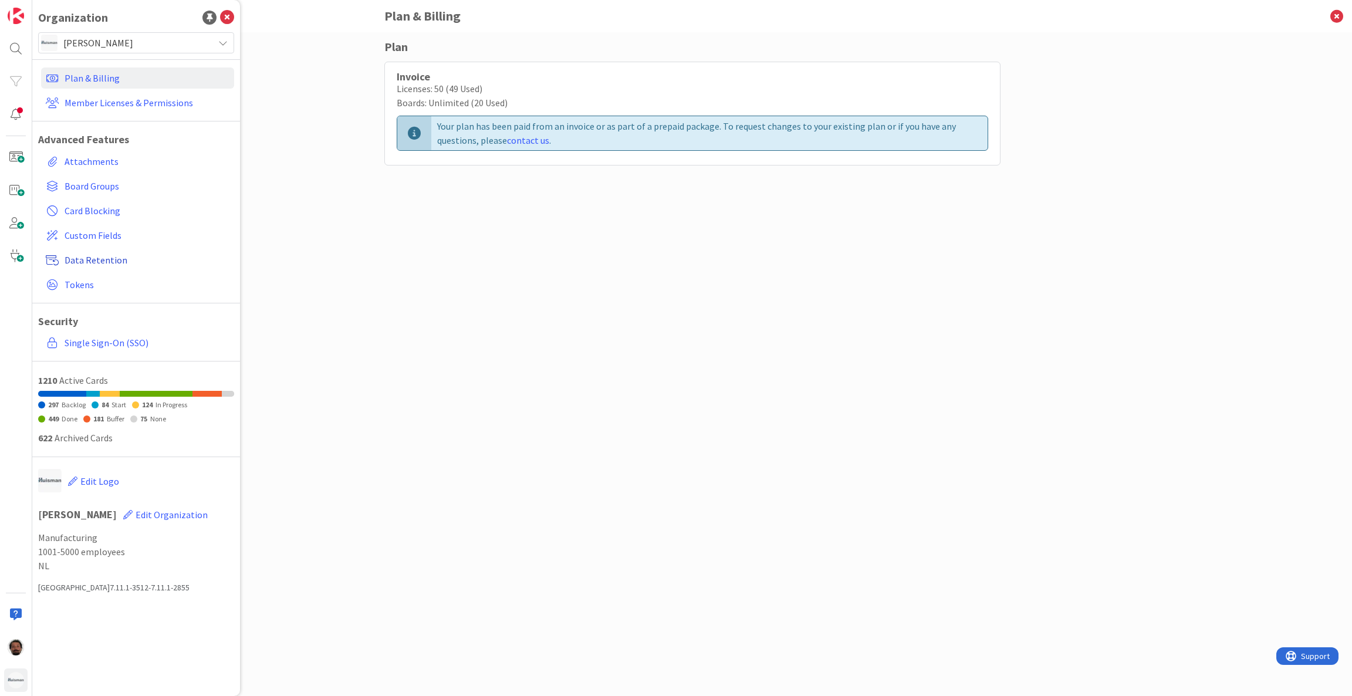
click at [106, 257] on span "Data Retention" at bounding box center [147, 260] width 165 height 14
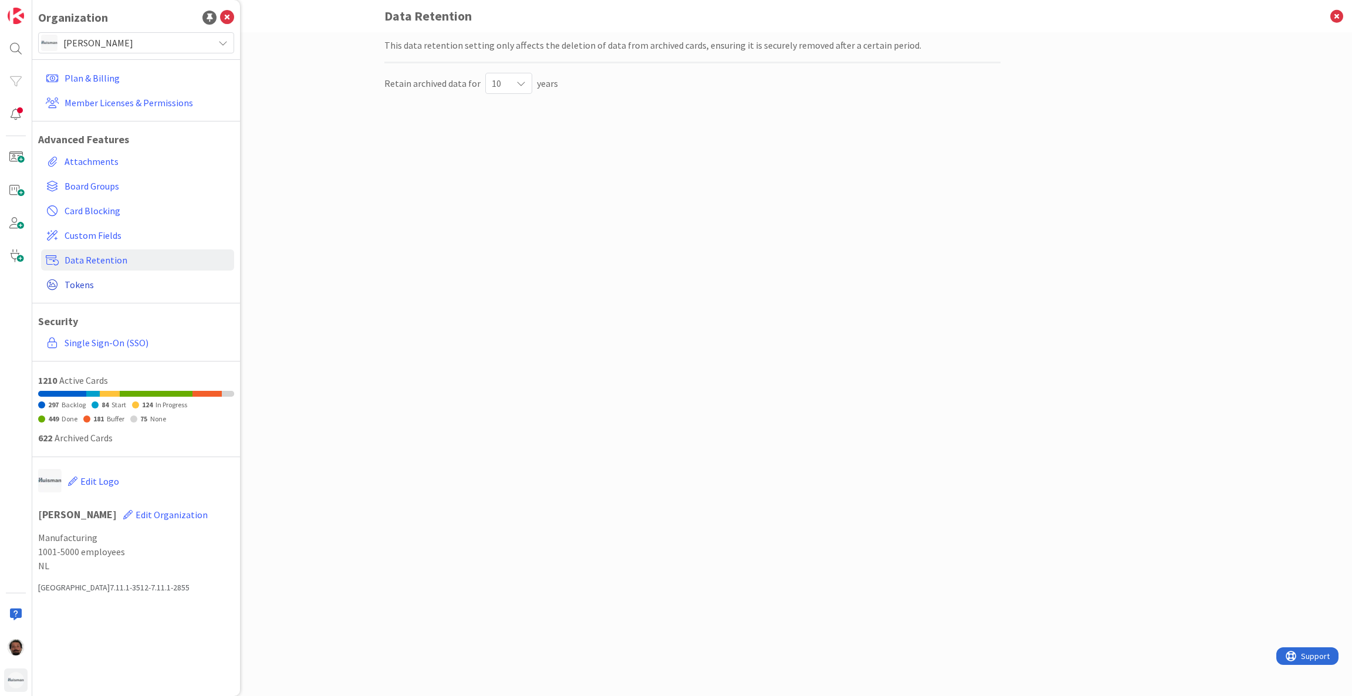
click at [77, 283] on span "Tokens" at bounding box center [147, 284] width 165 height 14
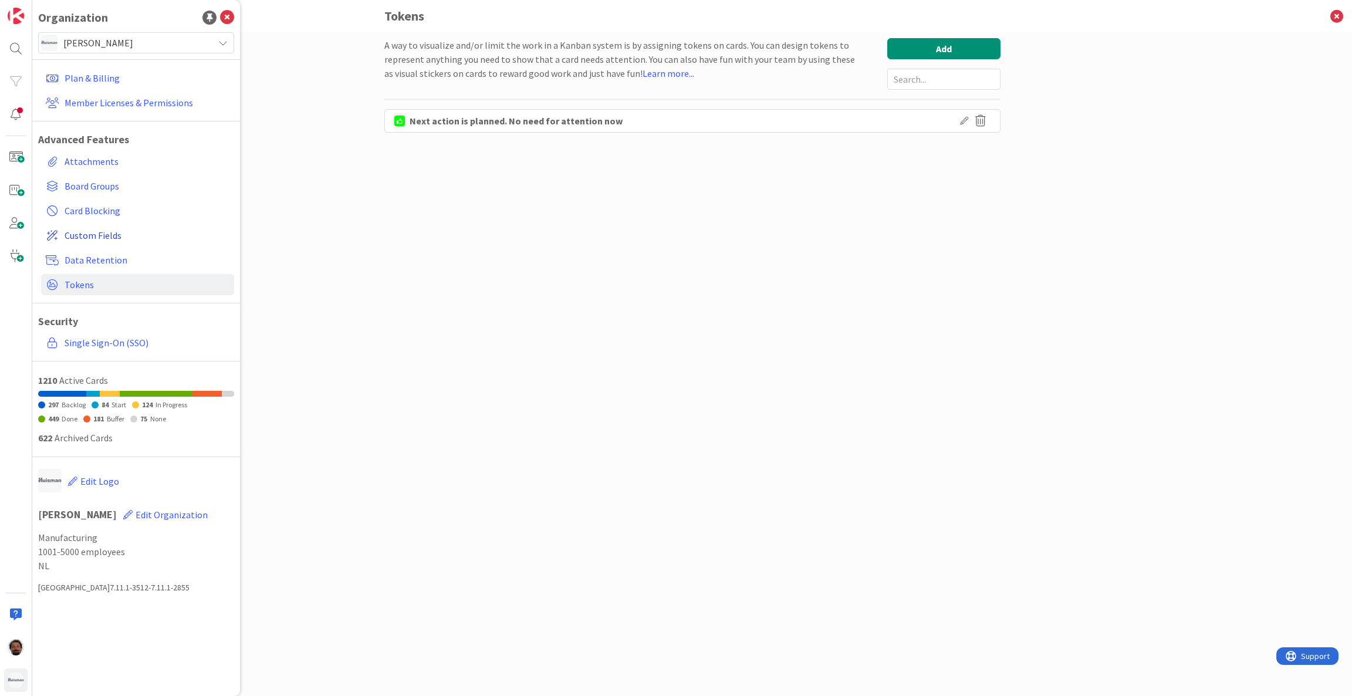
click at [104, 235] on span "Custom Fields" at bounding box center [147, 235] width 165 height 14
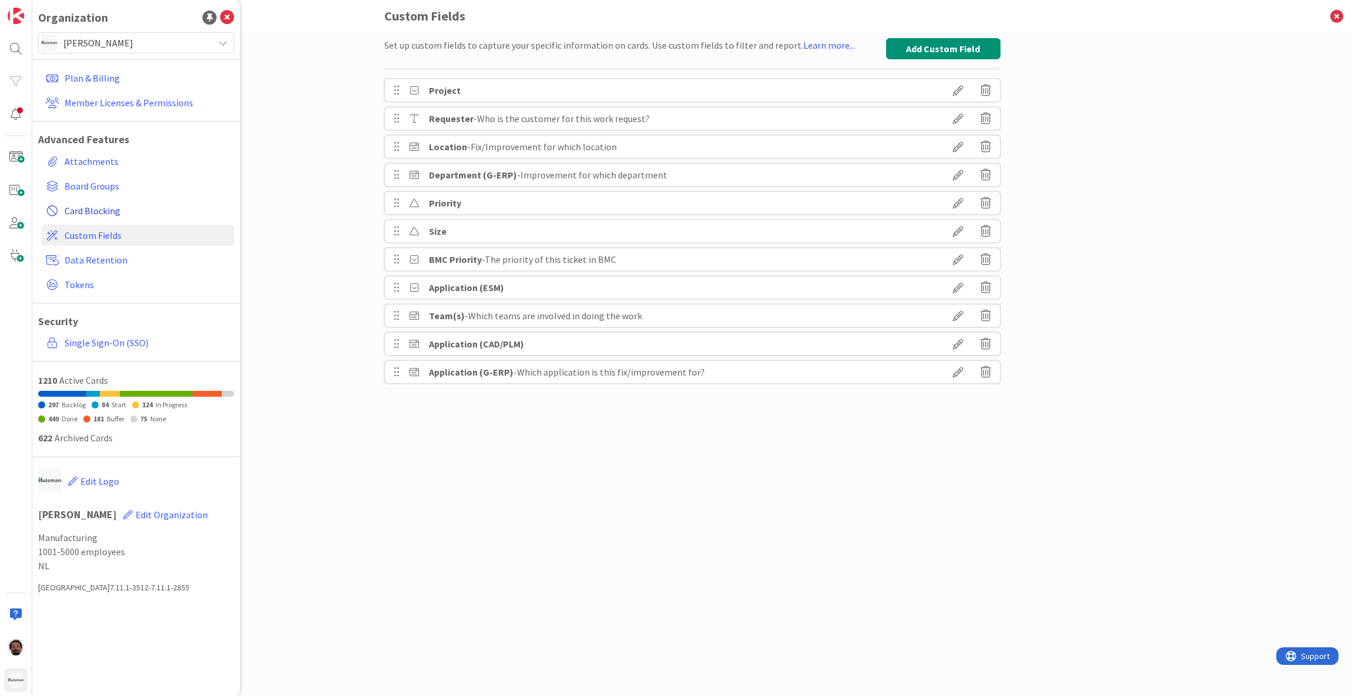
click at [119, 211] on span "Card Blocking" at bounding box center [147, 211] width 165 height 14
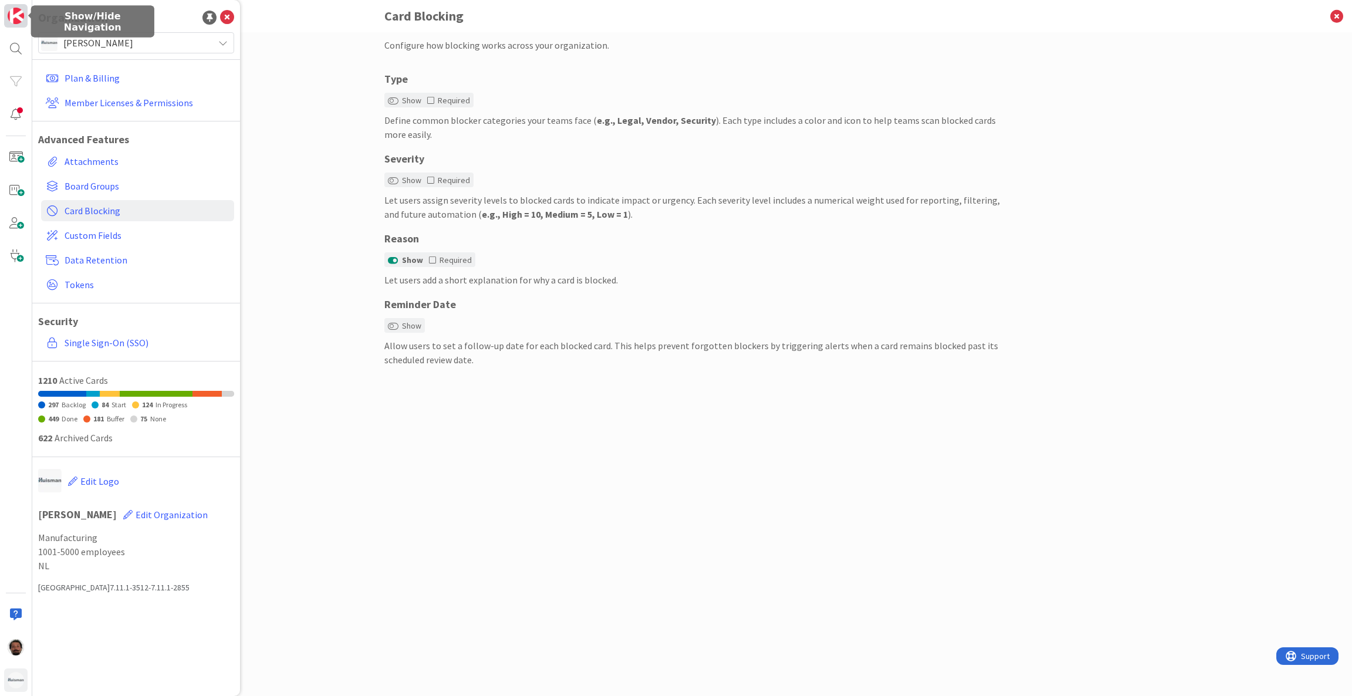
click at [11, 16] on img at bounding box center [16, 16] width 16 height 16
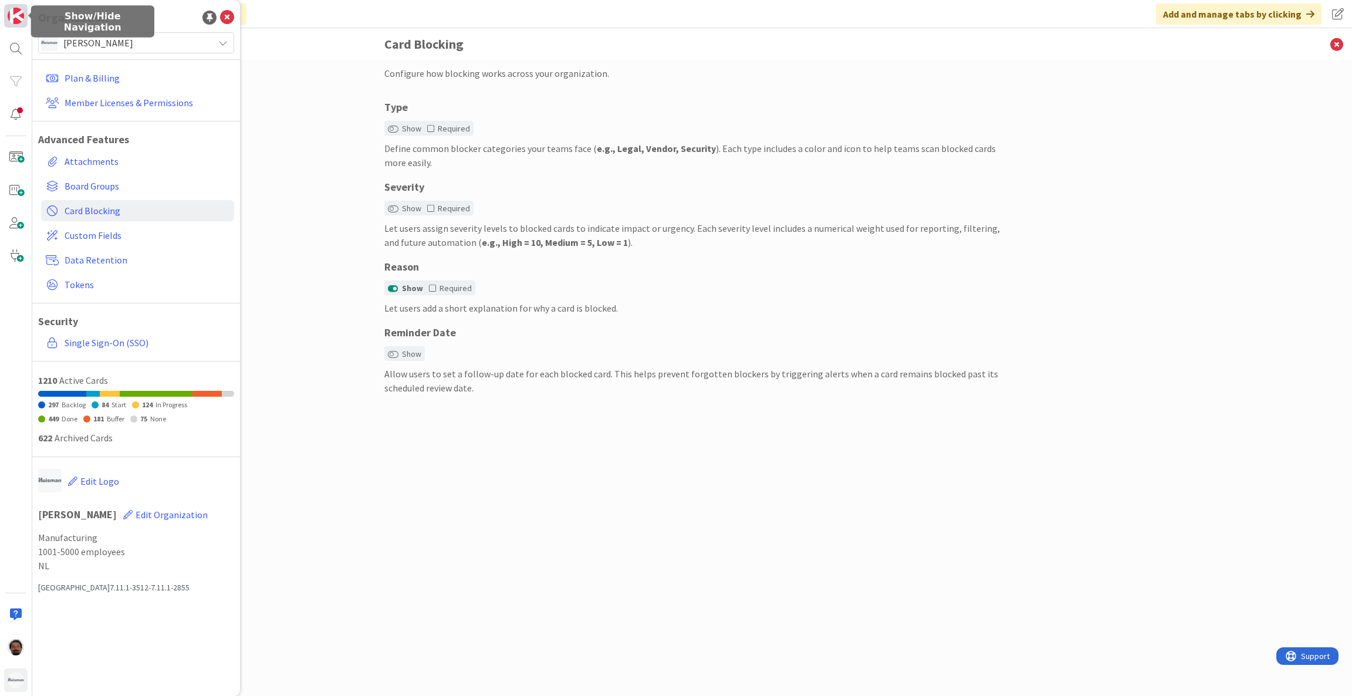
click at [11, 16] on img at bounding box center [16, 16] width 16 height 16
click at [10, 676] on img at bounding box center [16, 680] width 16 height 16
click at [1329, 45] on icon at bounding box center [1336, 44] width 31 height 32
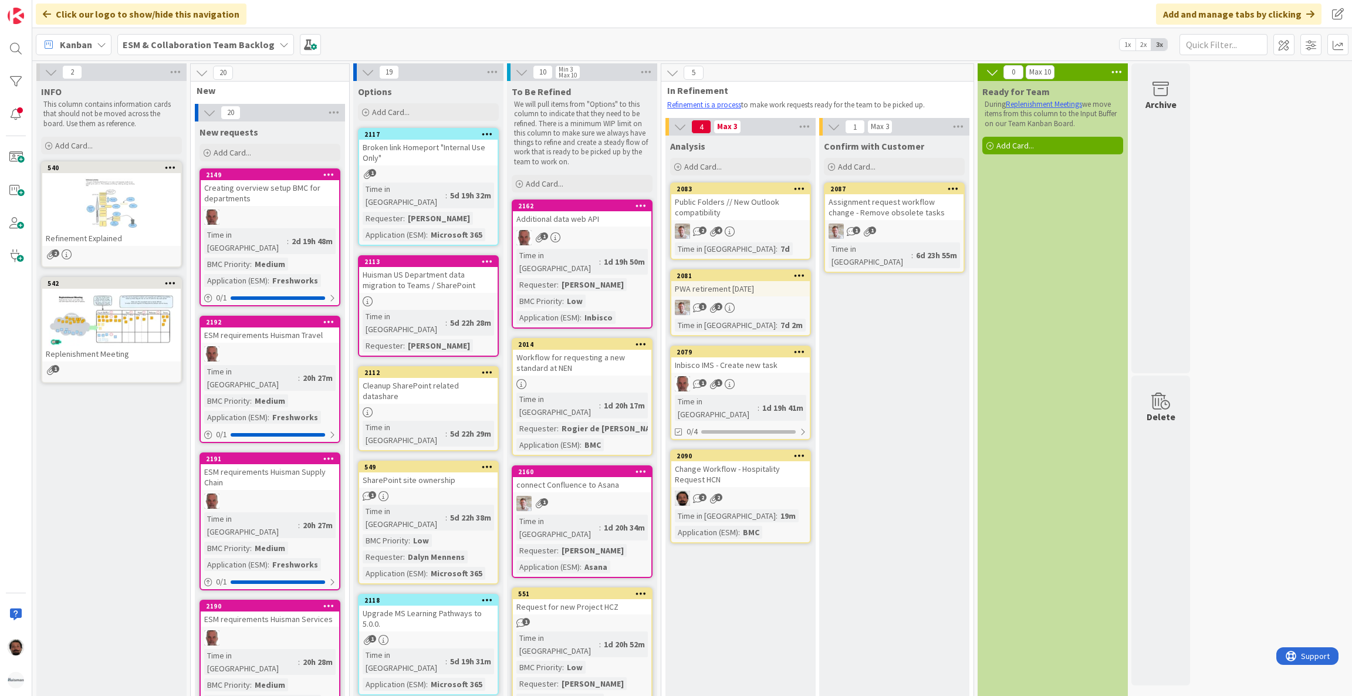
click at [144, 40] on b "ESM & Collaboration Team Backlog" at bounding box center [199, 45] width 152 height 12
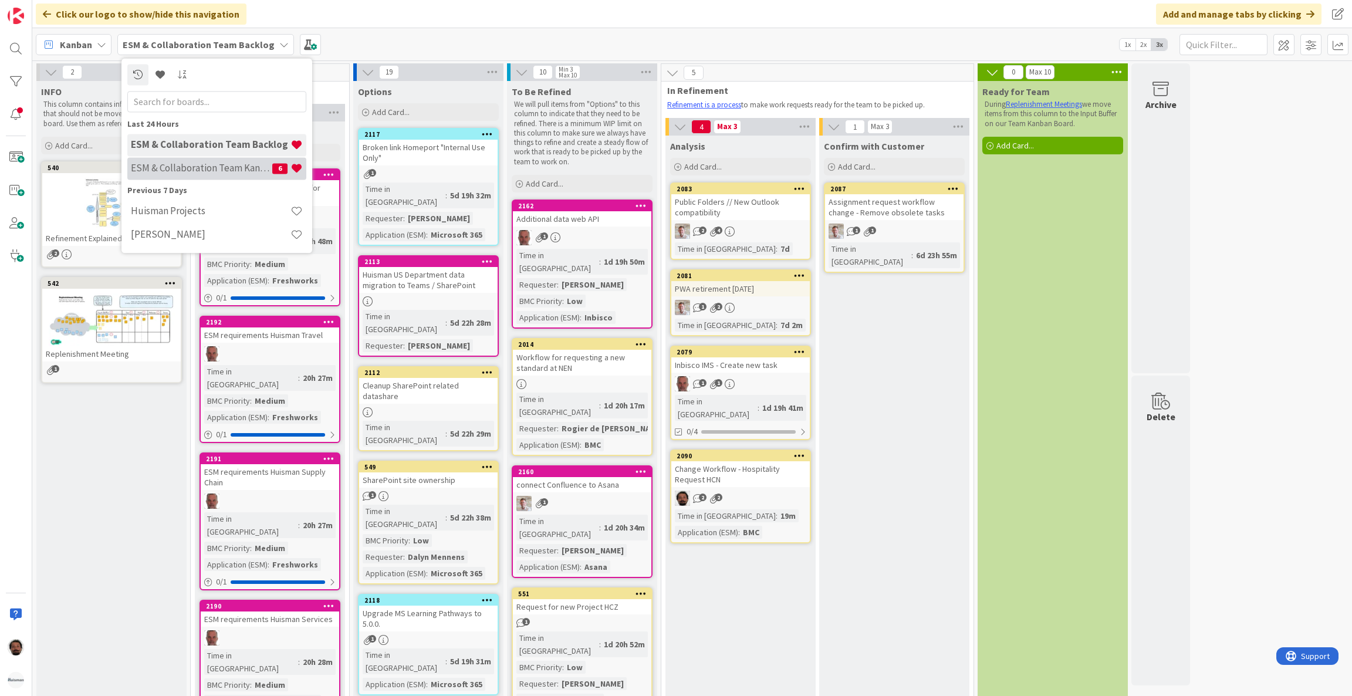
click at [175, 174] on h4 "ESM & Collaboration Team Kanban" at bounding box center [201, 169] width 141 height 12
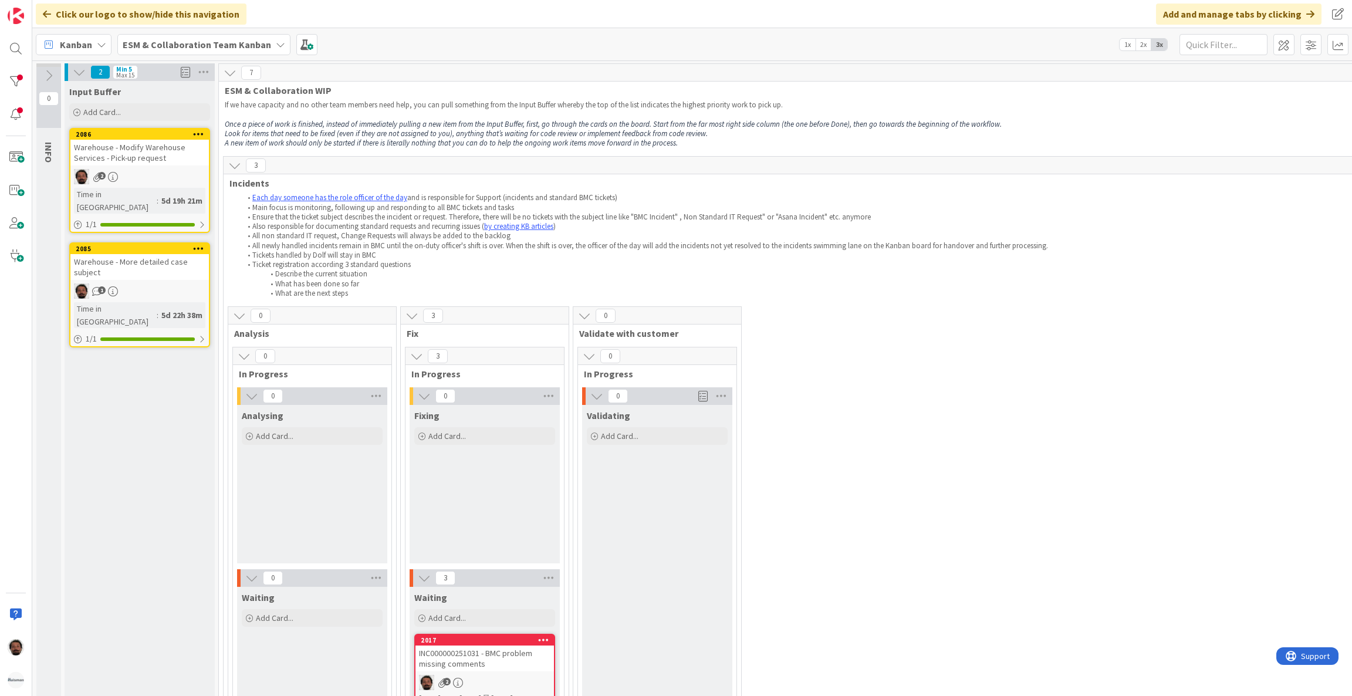
click at [249, 38] on span "ESM & Collaboration Team Kanban" at bounding box center [197, 45] width 148 height 14
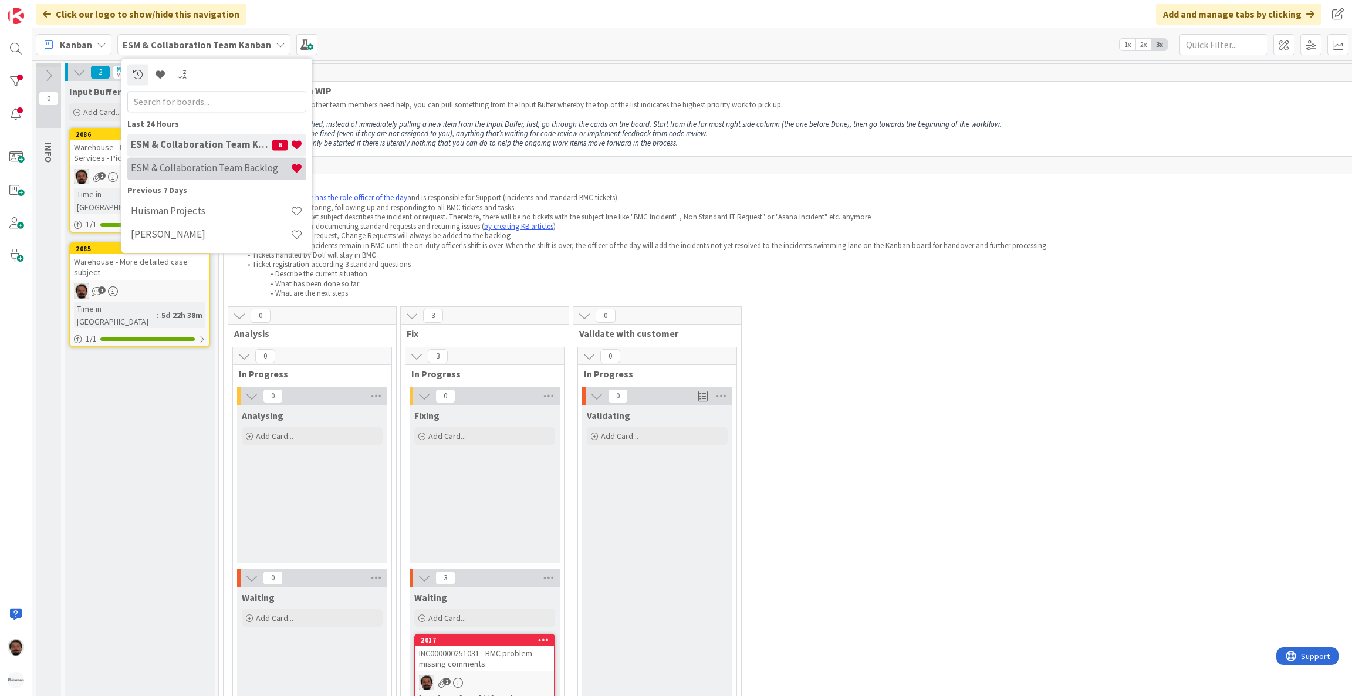
click at [188, 170] on h4 "ESM & Collaboration Team Backlog" at bounding box center [211, 169] width 160 height 12
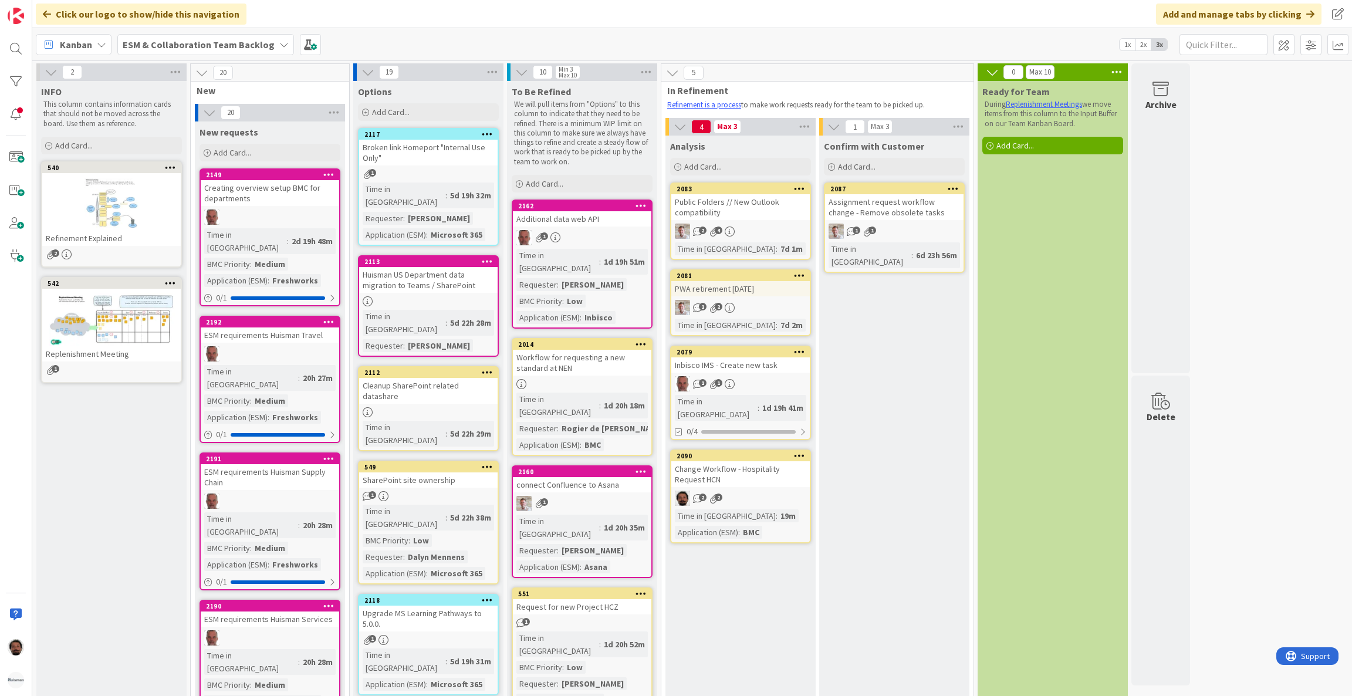
click at [147, 199] on div at bounding box center [111, 204] width 138 height 53
click at [174, 191] on div at bounding box center [111, 204] width 138 height 53
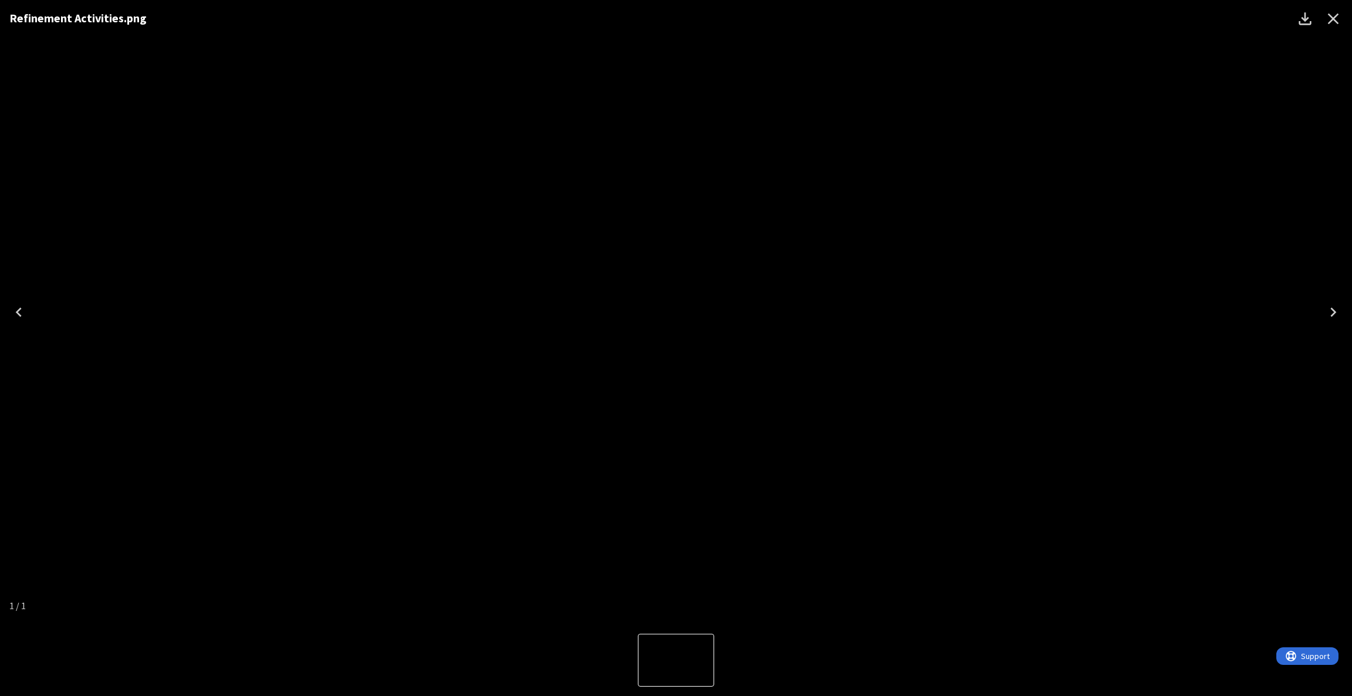
click at [266, 239] on div "Refinement Activities.png" at bounding box center [676, 312] width 1352 height 624
click at [1328, 12] on icon "Close" at bounding box center [1333, 18] width 19 height 19
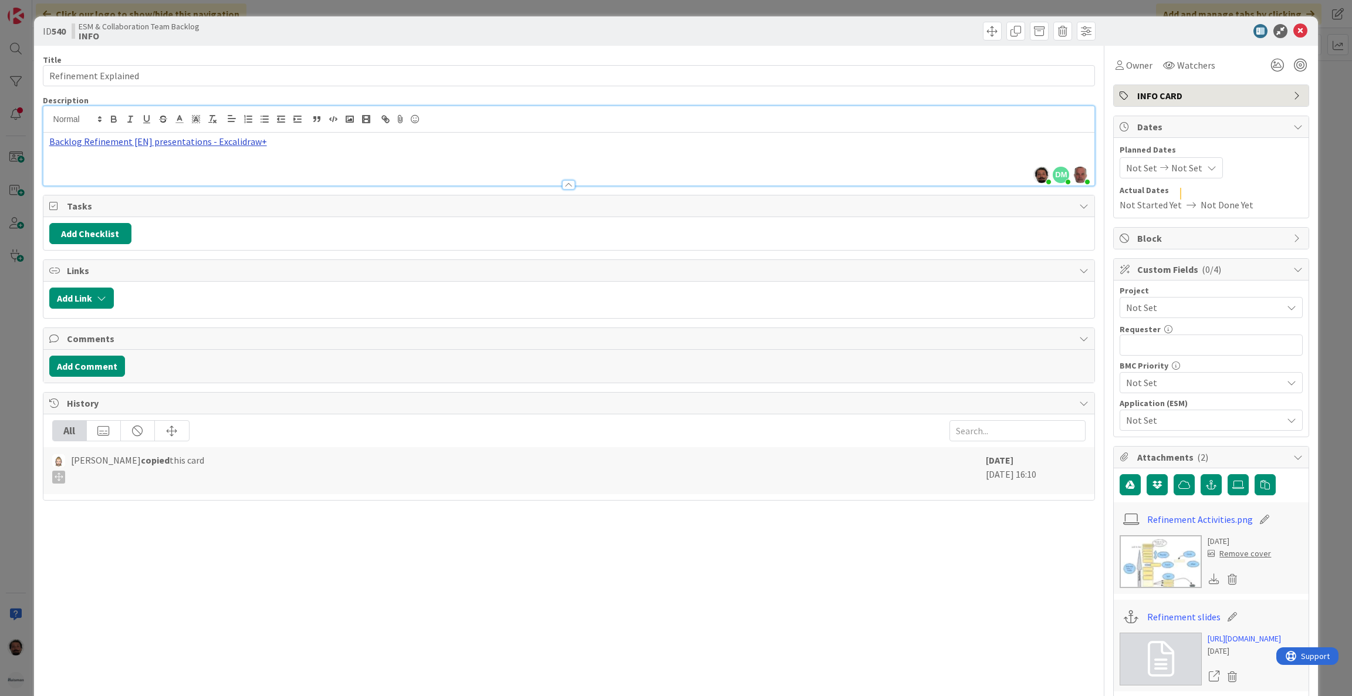
click at [214, 121] on div "[PERSON_NAME] just joined DM [PERSON_NAME] joined 1 m ago [PERSON_NAME] joined …" at bounding box center [568, 145] width 1051 height 79
click at [153, 161] on link "[URL][DOMAIN_NAME]" at bounding box center [122, 163] width 80 height 15
click at [1289, 22] on div "ID 540 ESM & Collaboration Team Backlog INFO" at bounding box center [676, 30] width 1284 height 29
click at [1293, 31] on icon at bounding box center [1300, 31] width 14 height 14
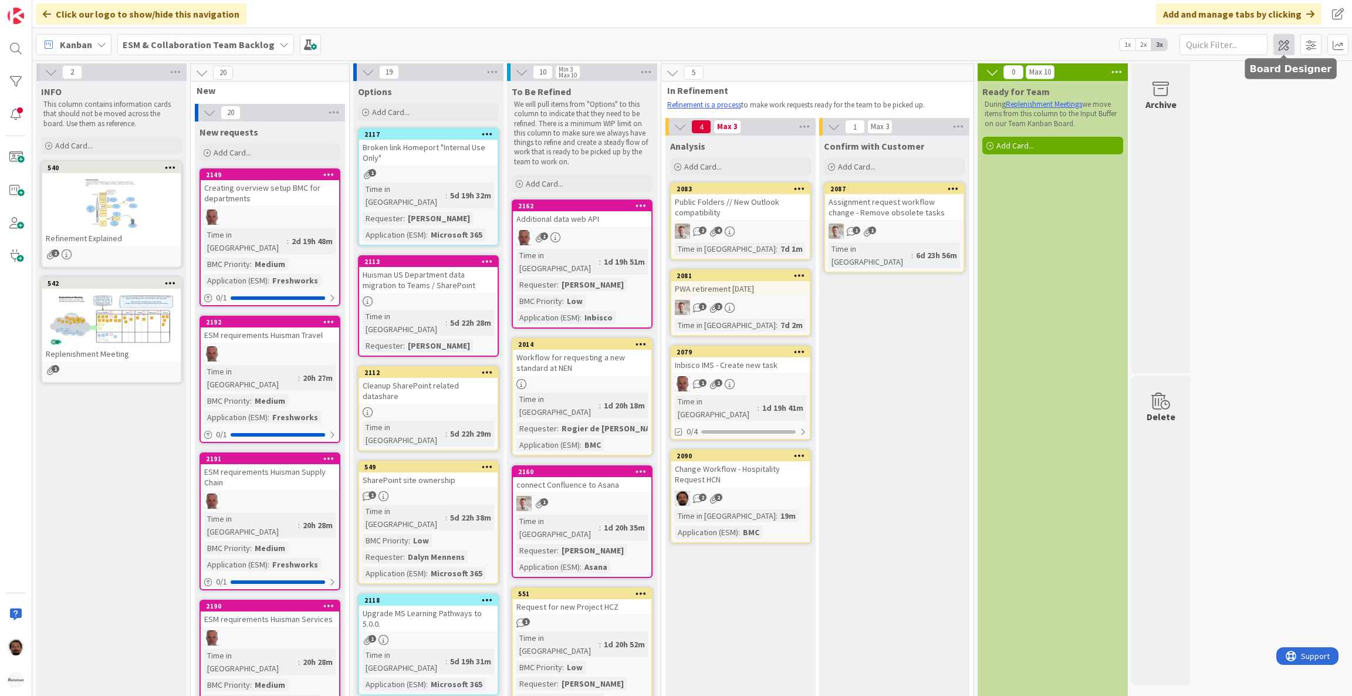
click at [1280, 42] on span at bounding box center [1283, 44] width 21 height 21
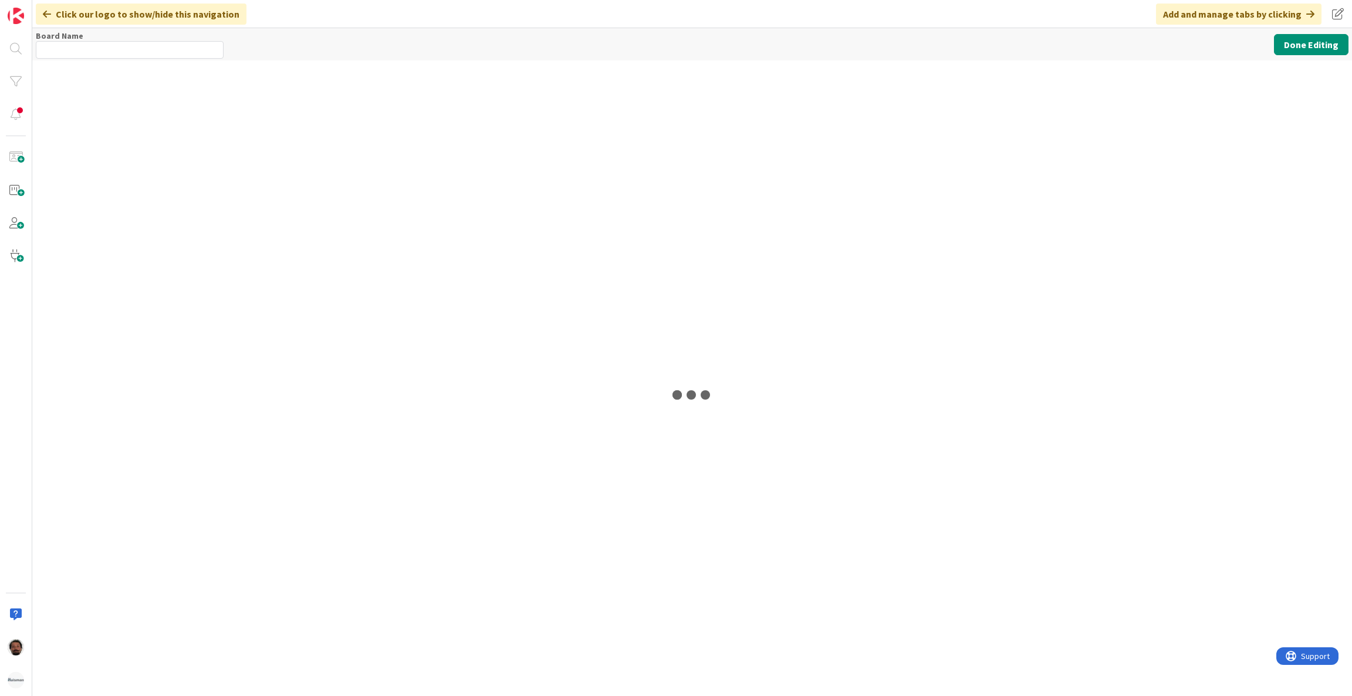
type input "ESM & Collaboration Team Backlog"
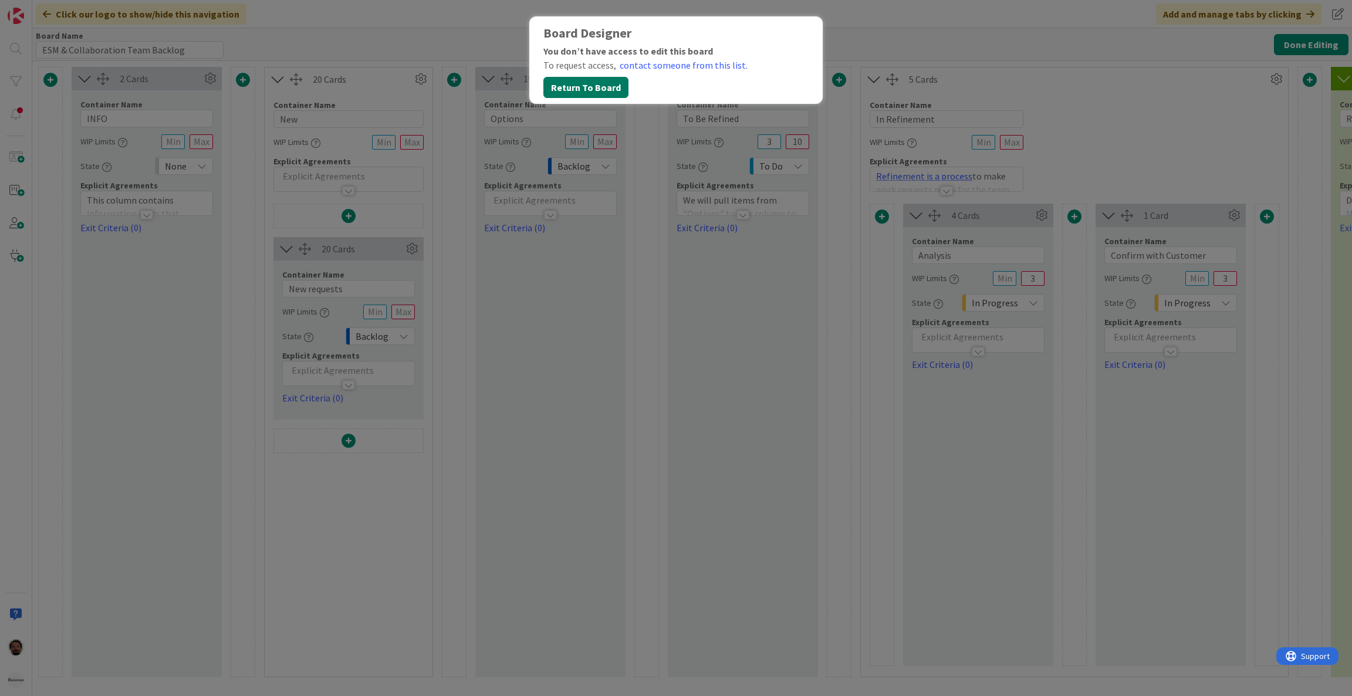
click at [594, 87] on button "Return To Board" at bounding box center [585, 87] width 85 height 21
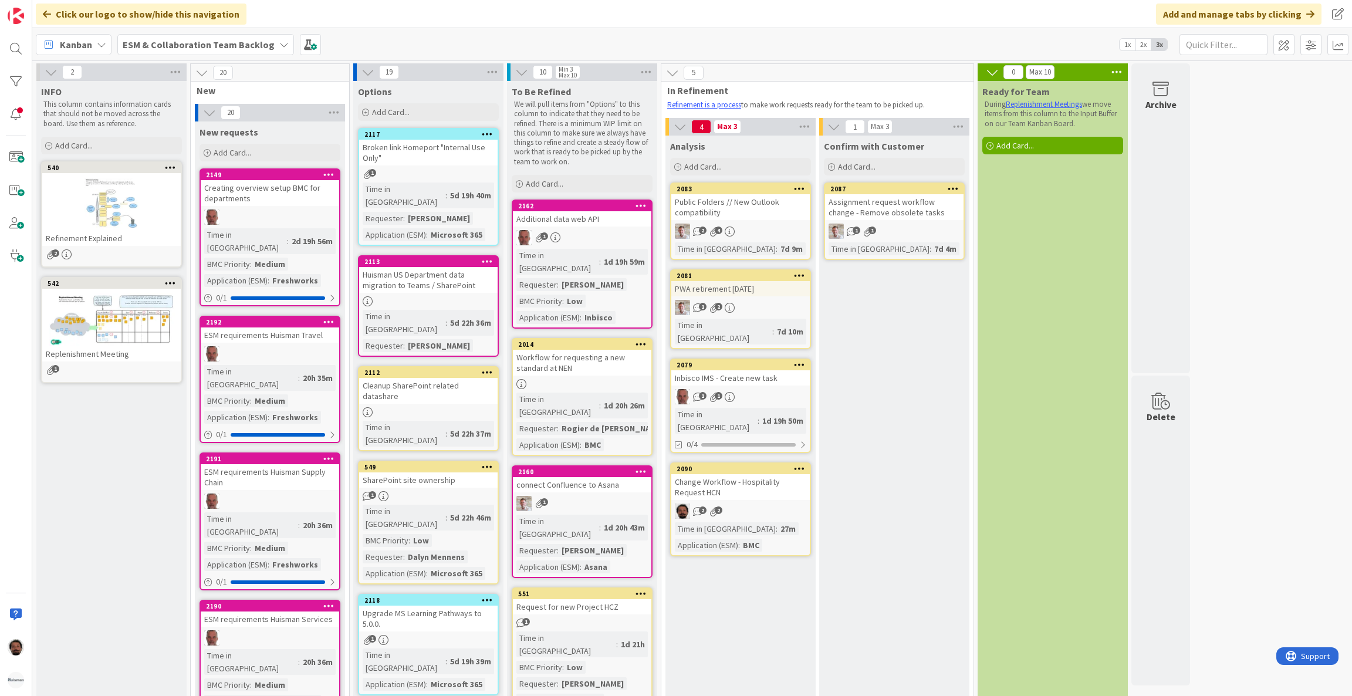
click at [1283, 46] on span at bounding box center [1283, 44] width 21 height 21
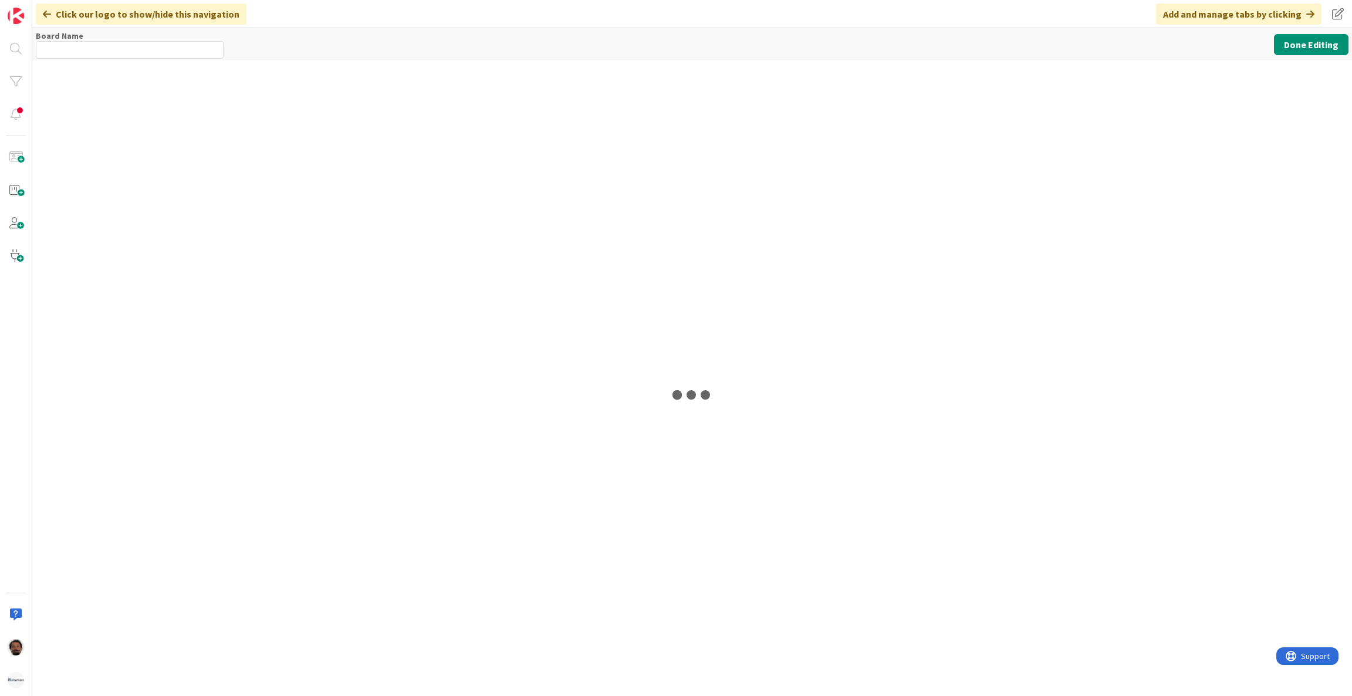
type input "ESM & Collaboration Team Backlog"
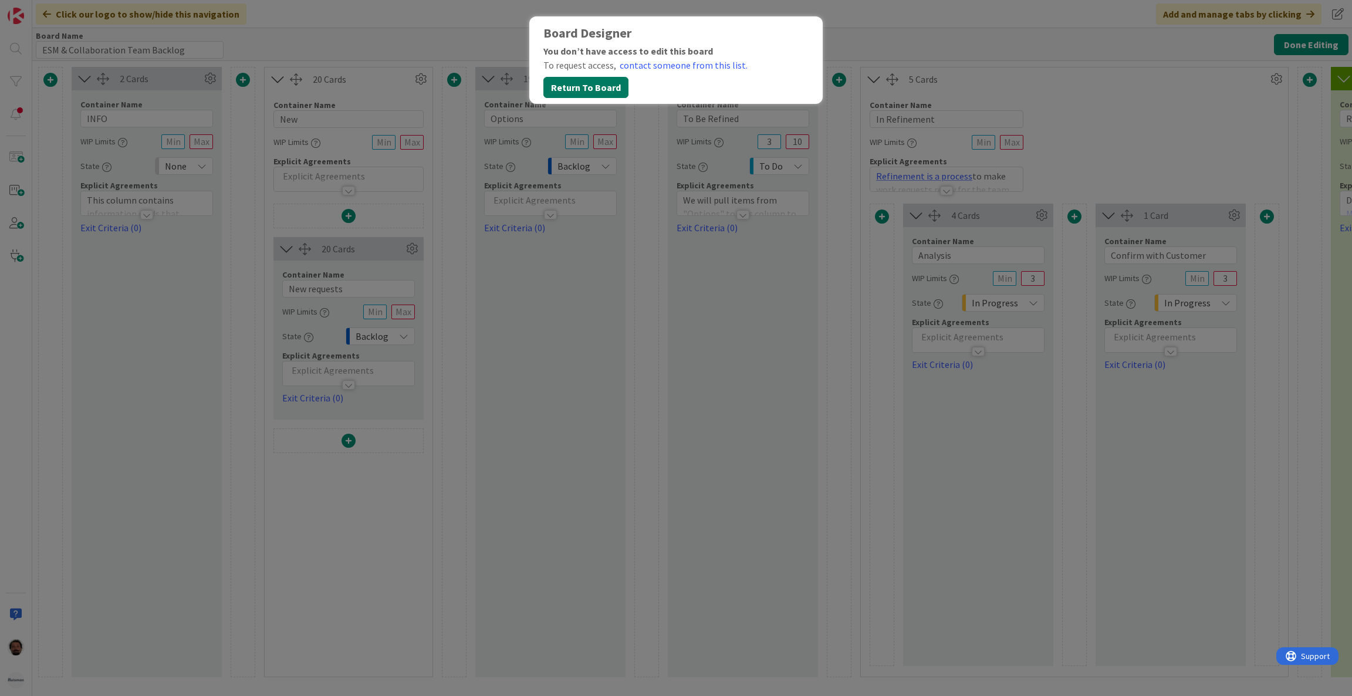
click at [566, 87] on button "Return To Board" at bounding box center [585, 87] width 85 height 21
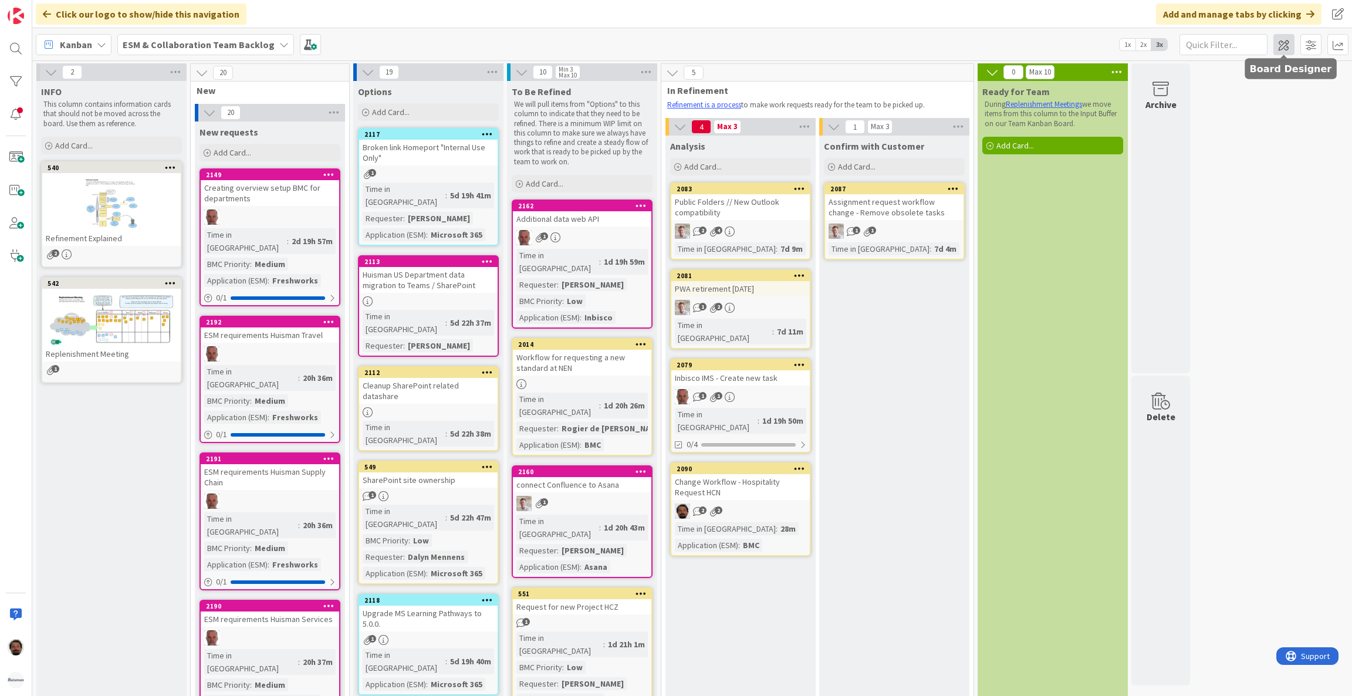
click at [1289, 52] on span at bounding box center [1283, 44] width 21 height 21
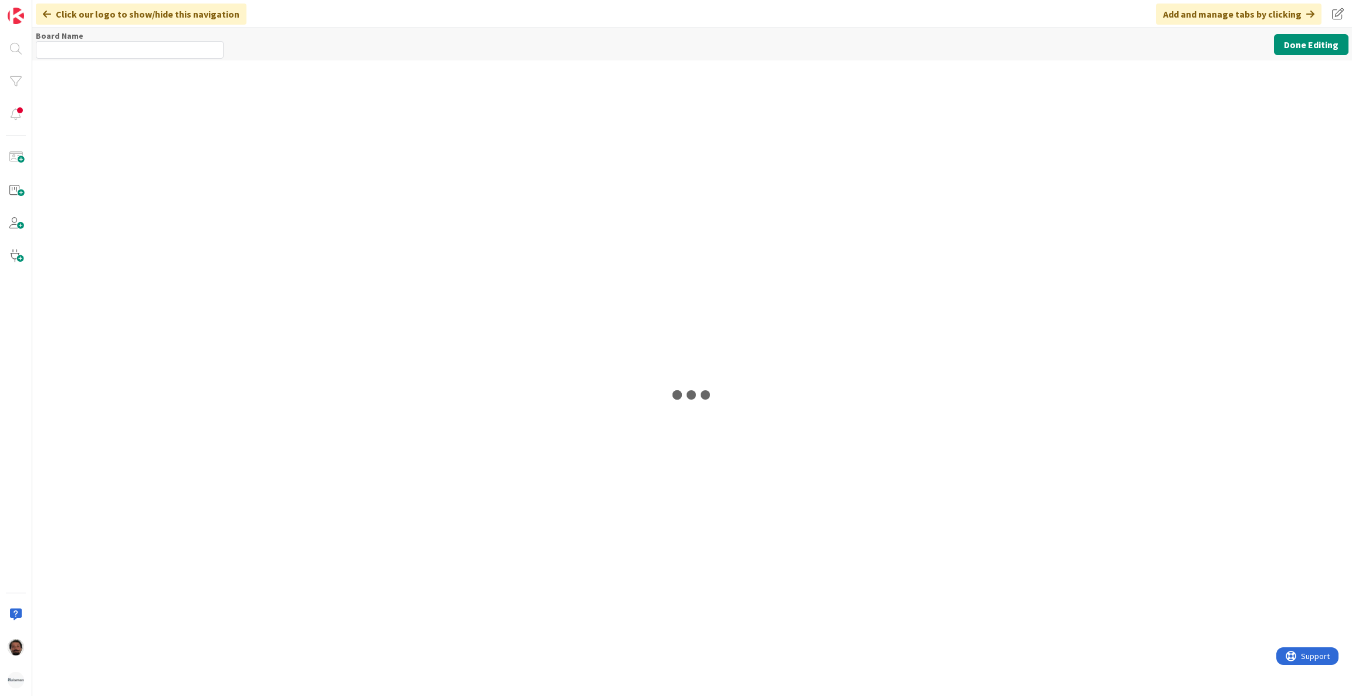
type input "ESM & Collaboration Team Backlog"
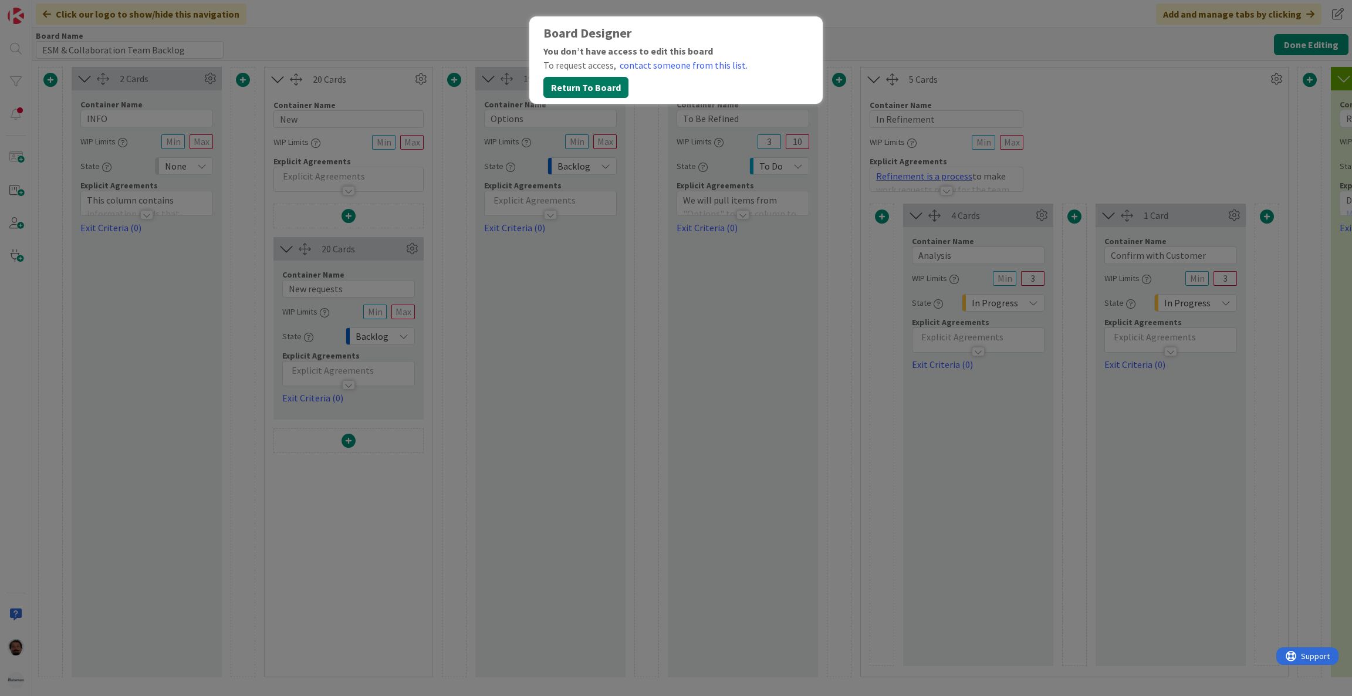
click at [585, 86] on button "Return To Board" at bounding box center [585, 87] width 85 height 21
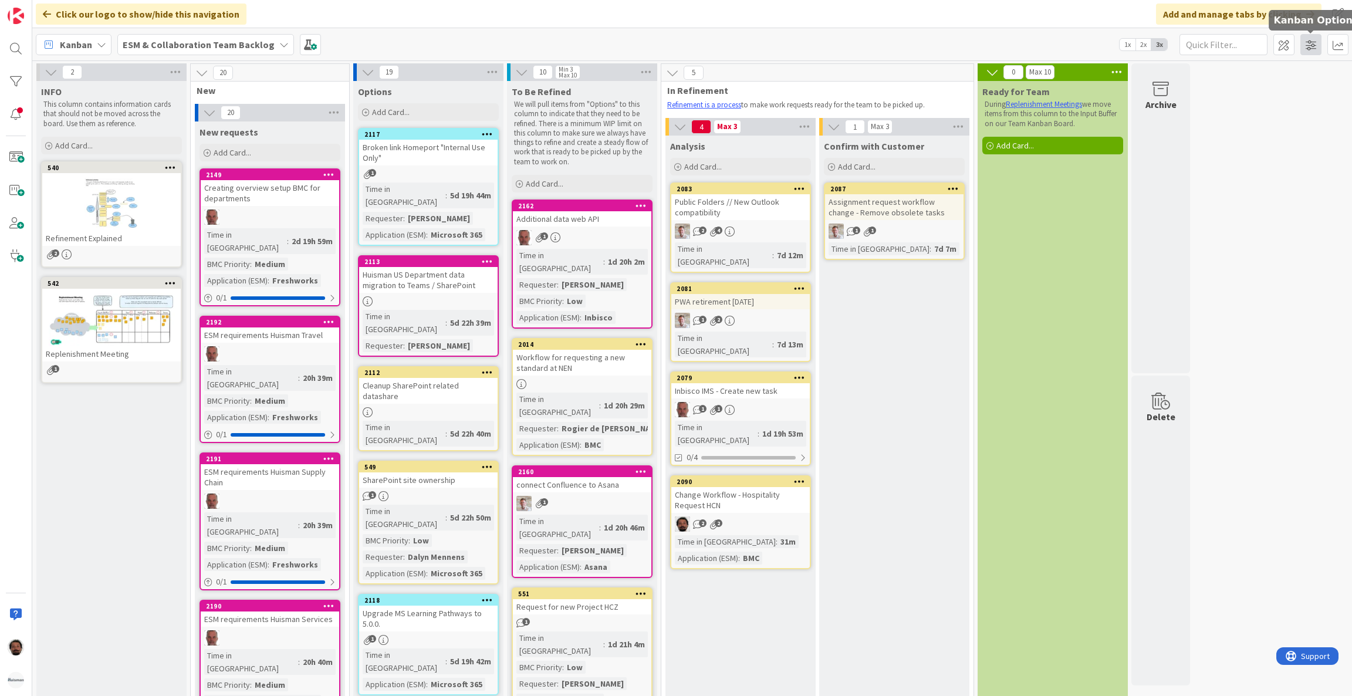
click at [1309, 48] on span at bounding box center [1310, 44] width 21 height 21
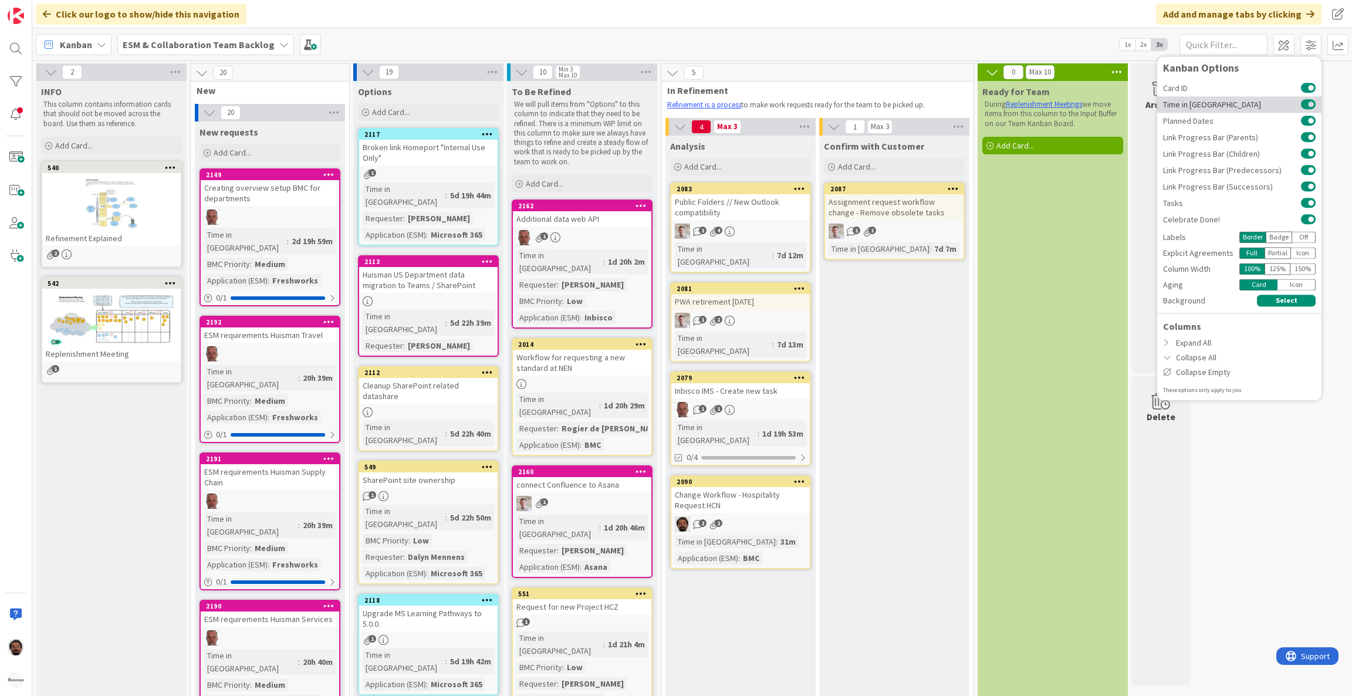
click at [1311, 101] on button at bounding box center [1308, 104] width 15 height 9
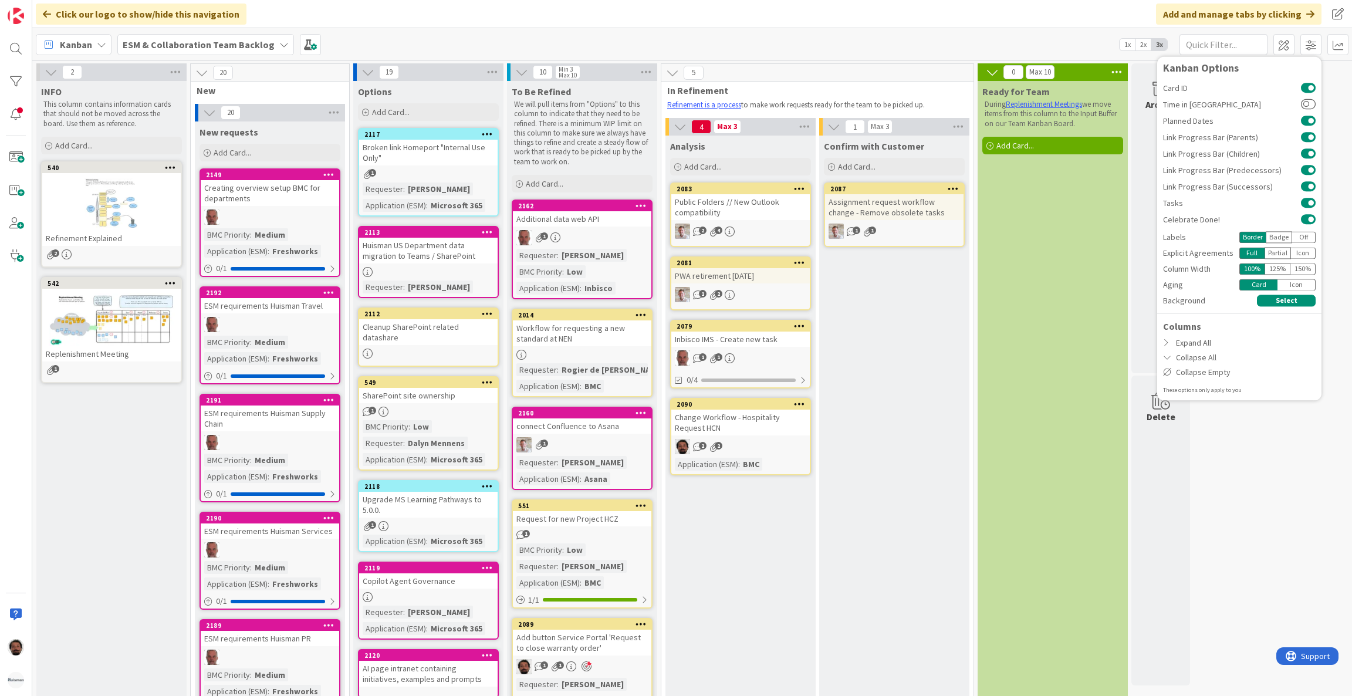
click at [232, 41] on b "ESM & Collaboration Team Backlog" at bounding box center [199, 45] width 152 height 12
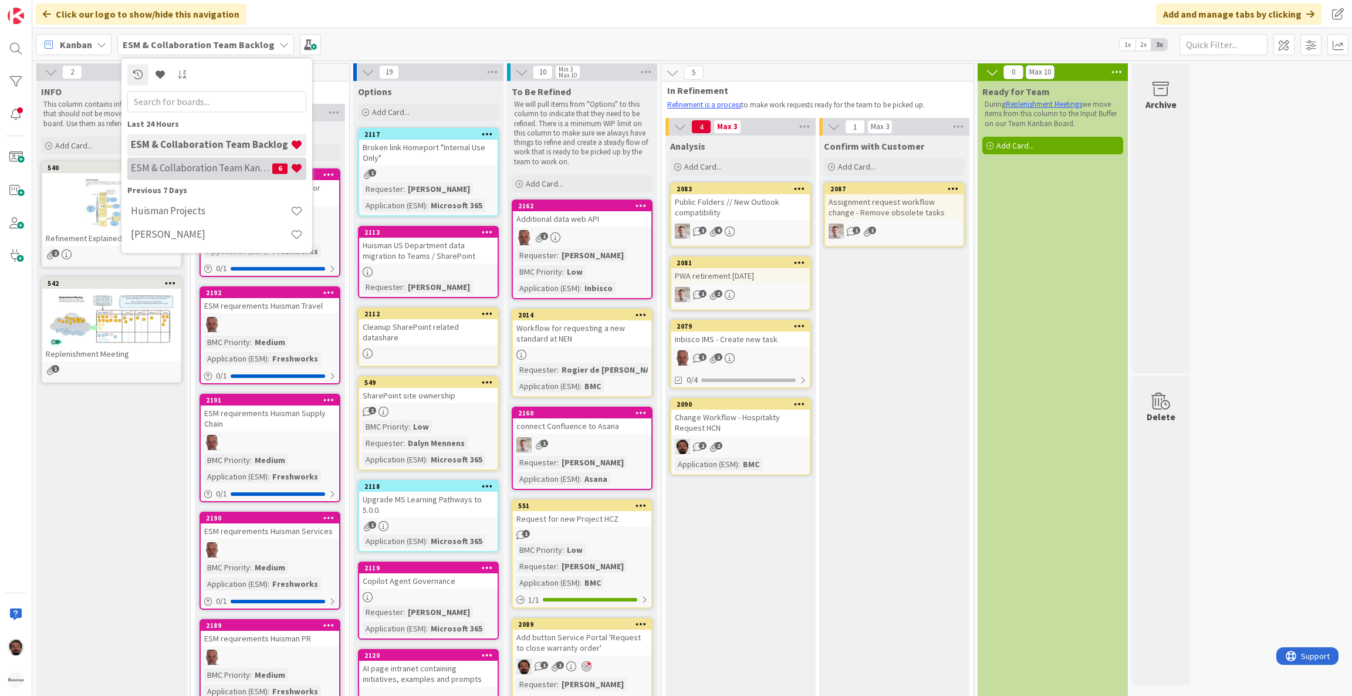
click at [219, 171] on h4 "ESM & Collaboration Team Kanban" at bounding box center [201, 169] width 141 height 12
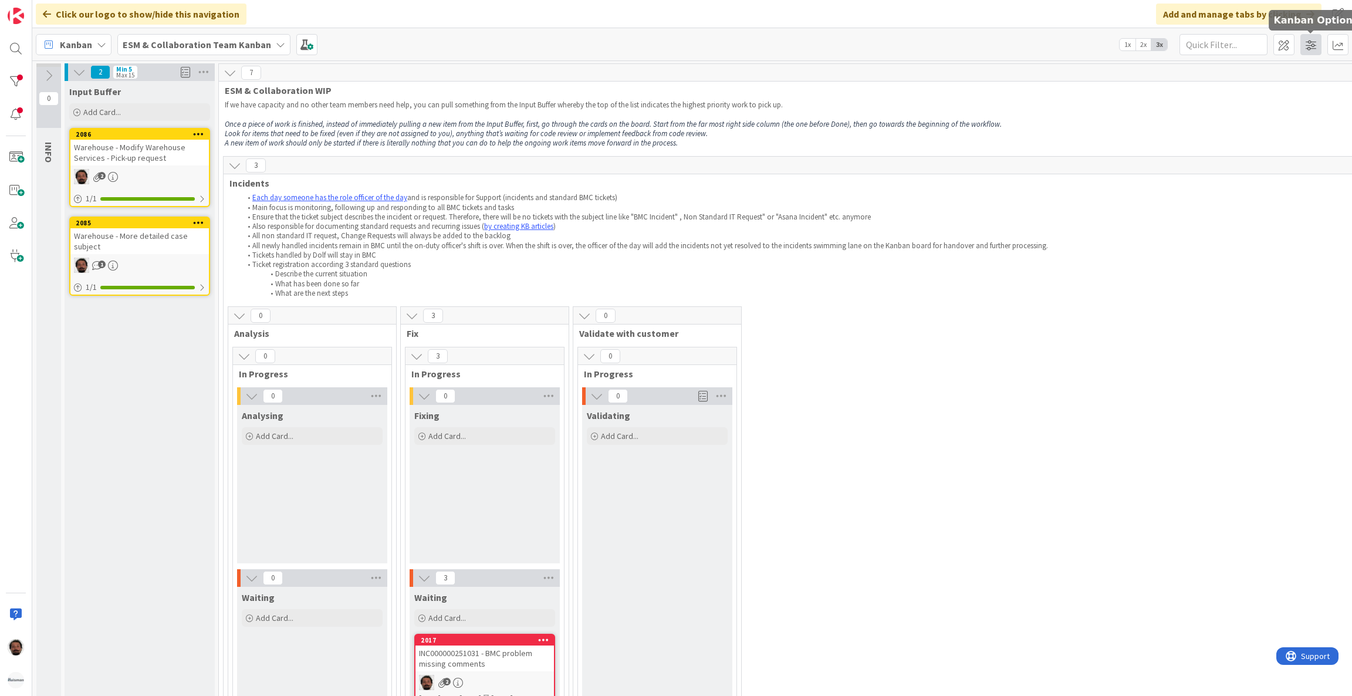
click at [1311, 45] on span at bounding box center [1310, 44] width 21 height 21
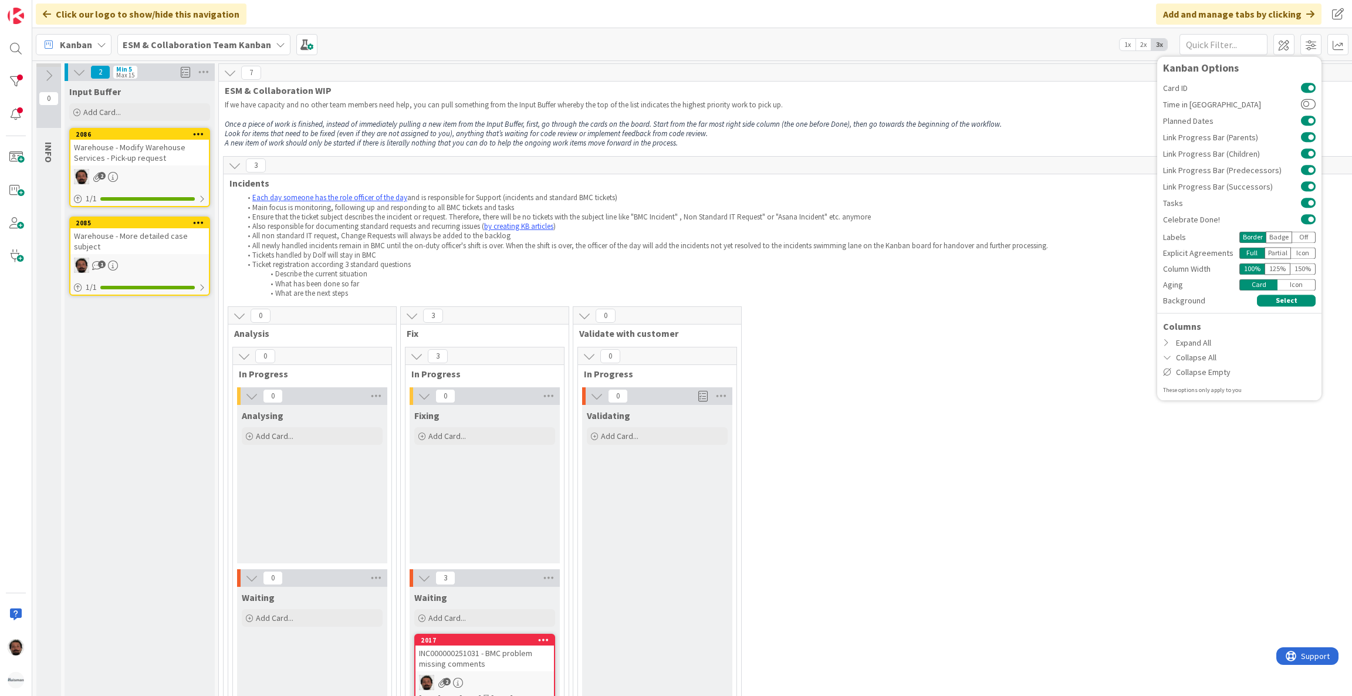
click at [1016, 388] on div "0 Analysis 0 In Progress 0 Analysing Add Card... 0 Waiting Add Card... 3 Fix 3 …" at bounding box center [801, 683] width 1151 height 755
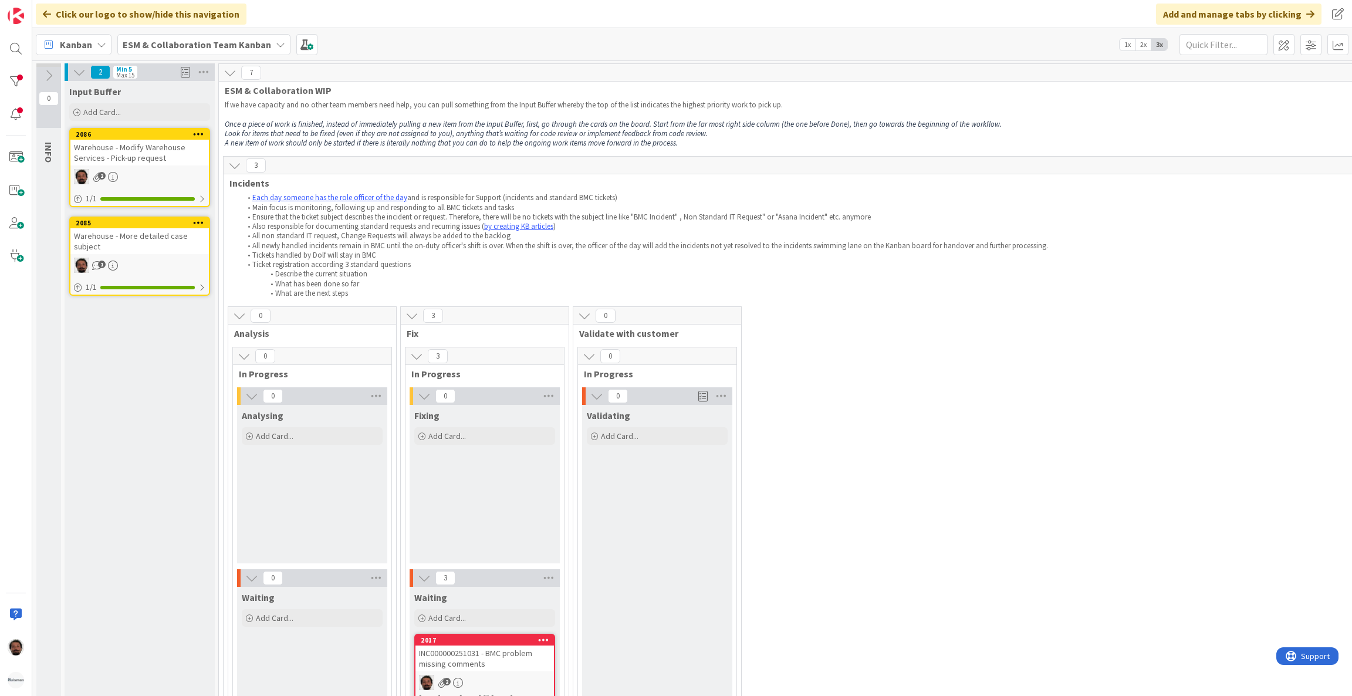
click at [199, 44] on b "ESM & Collaboration Team Kanban" at bounding box center [197, 45] width 148 height 12
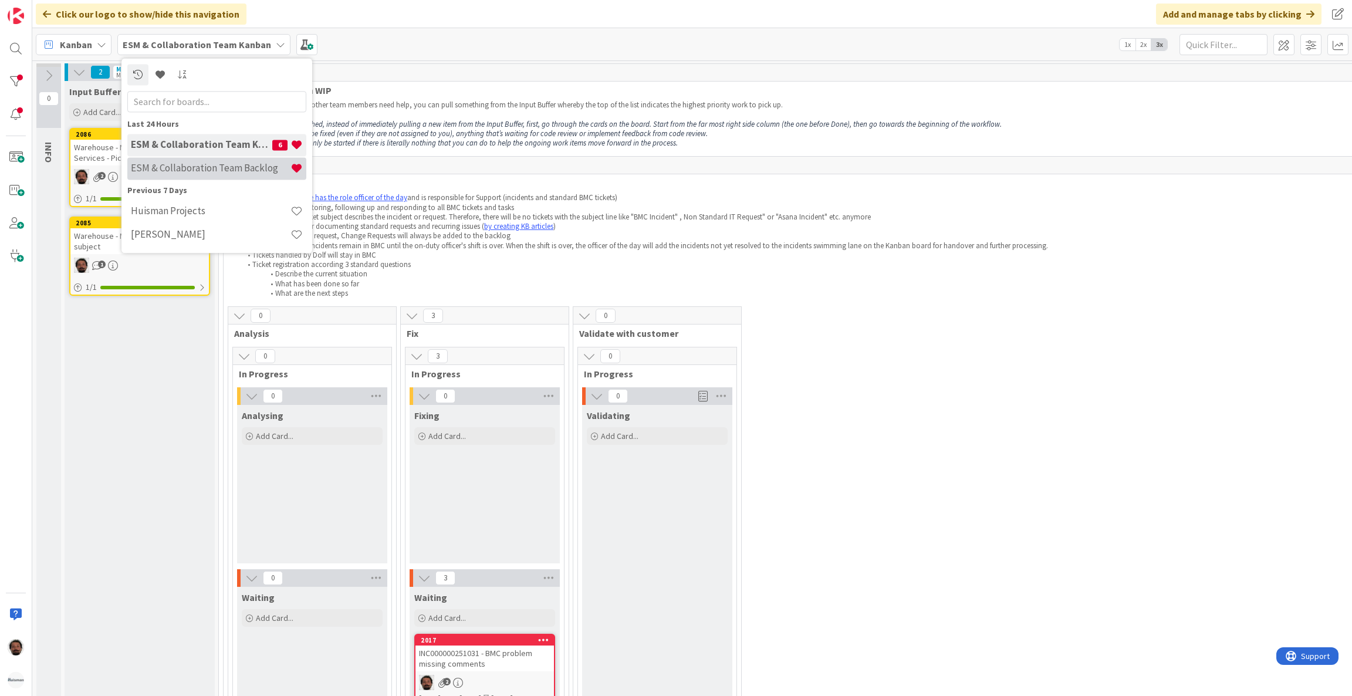
click at [188, 163] on h4 "ESM & Collaboration Team Backlog" at bounding box center [211, 169] width 160 height 12
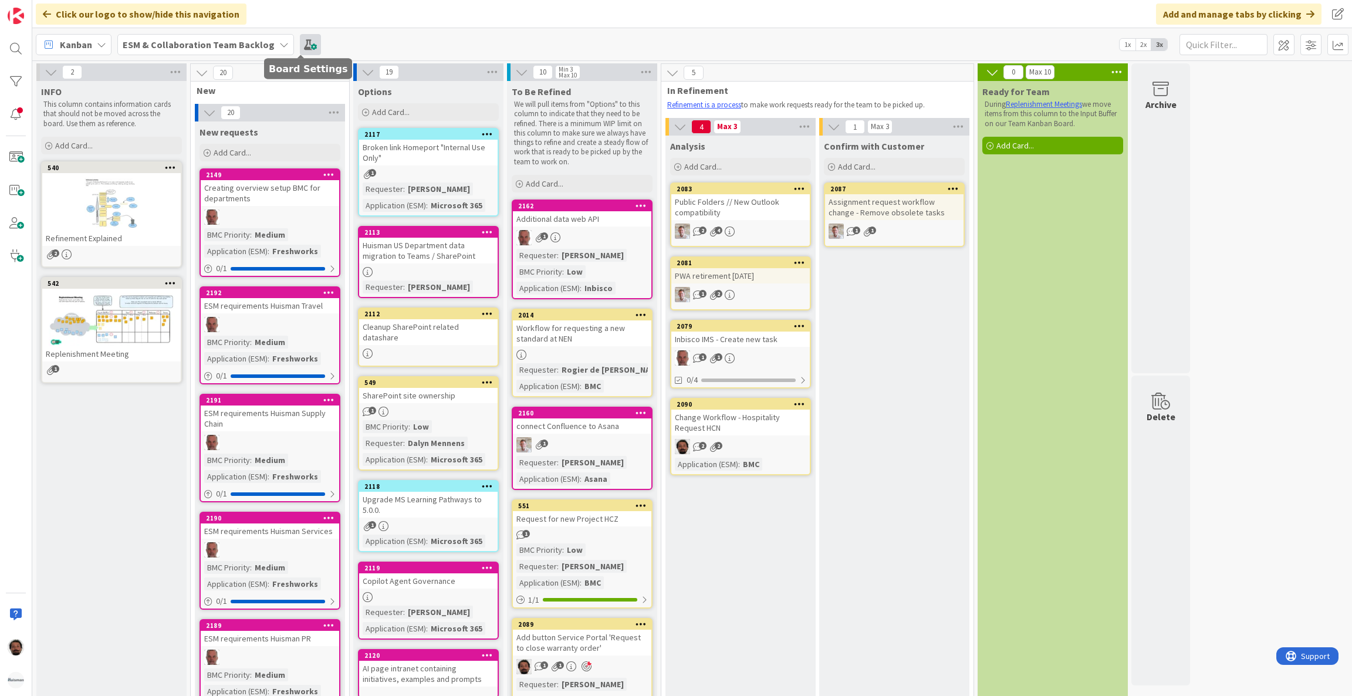
click at [302, 42] on span at bounding box center [310, 44] width 21 height 21
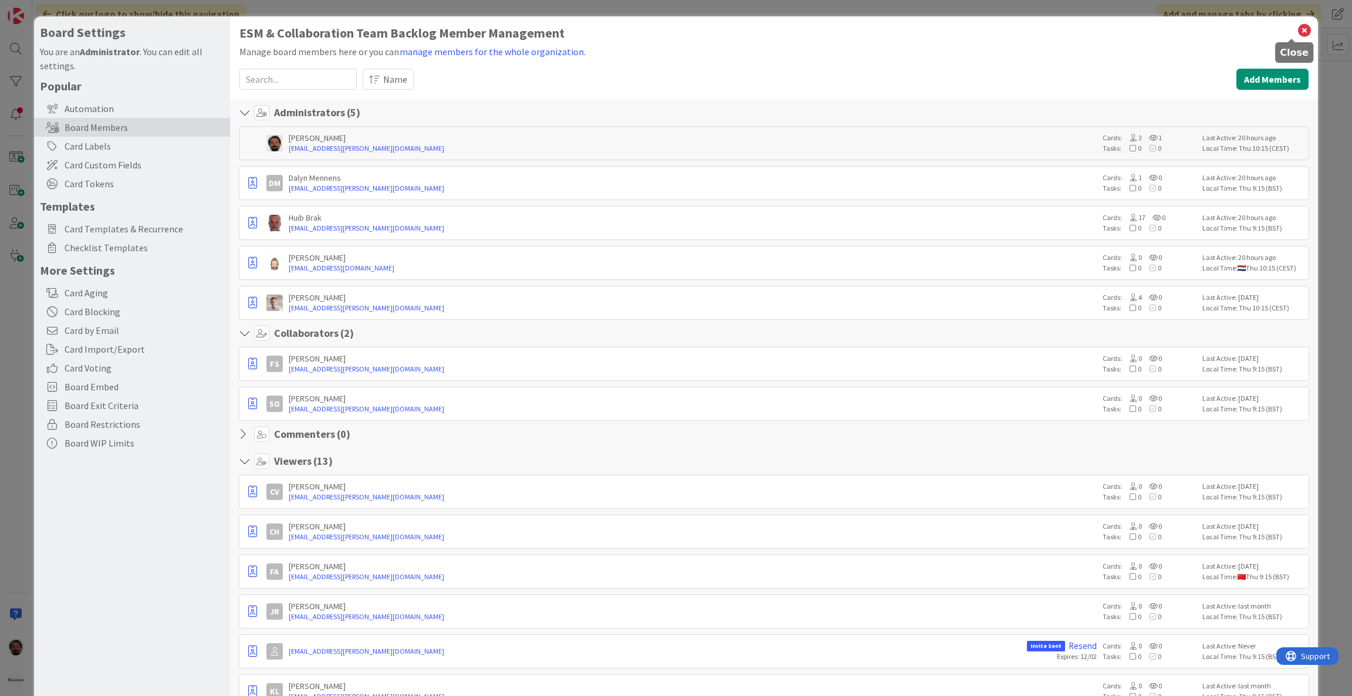
click at [1297, 25] on icon at bounding box center [1304, 30] width 15 height 16
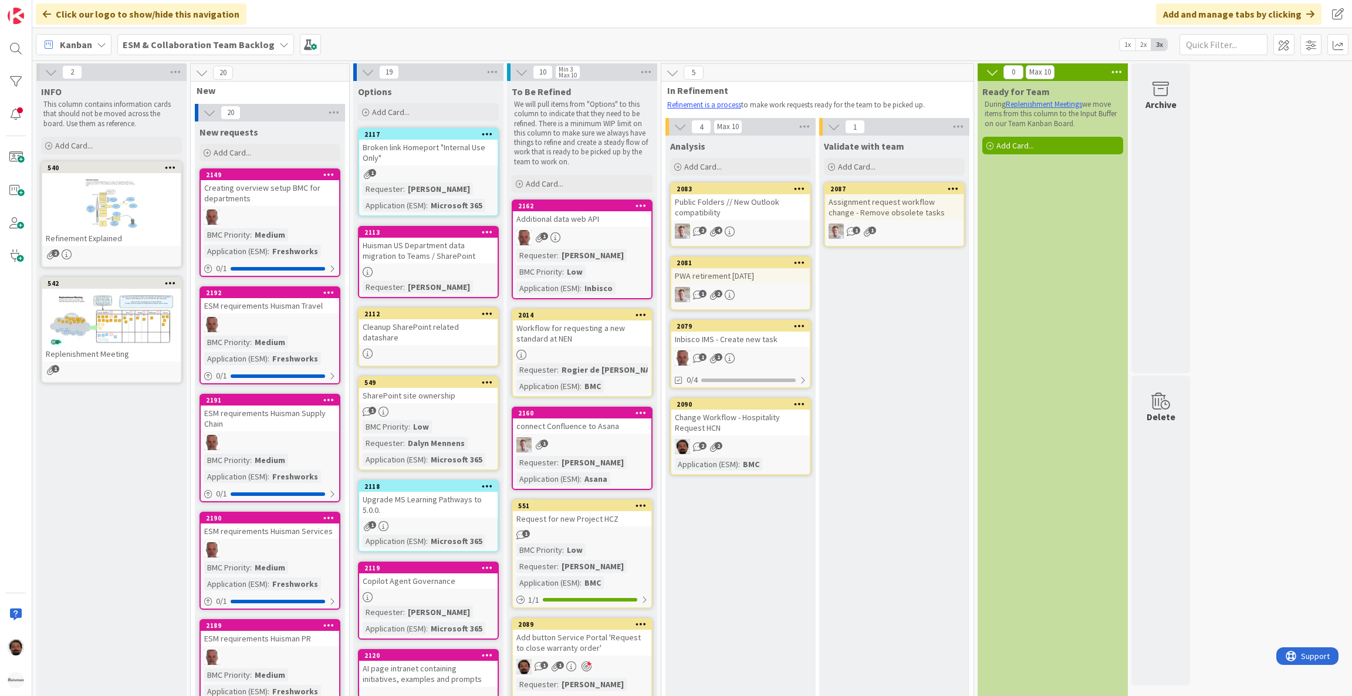
click at [212, 51] on span "ESM & Collaboration Team Backlog" at bounding box center [199, 45] width 152 height 14
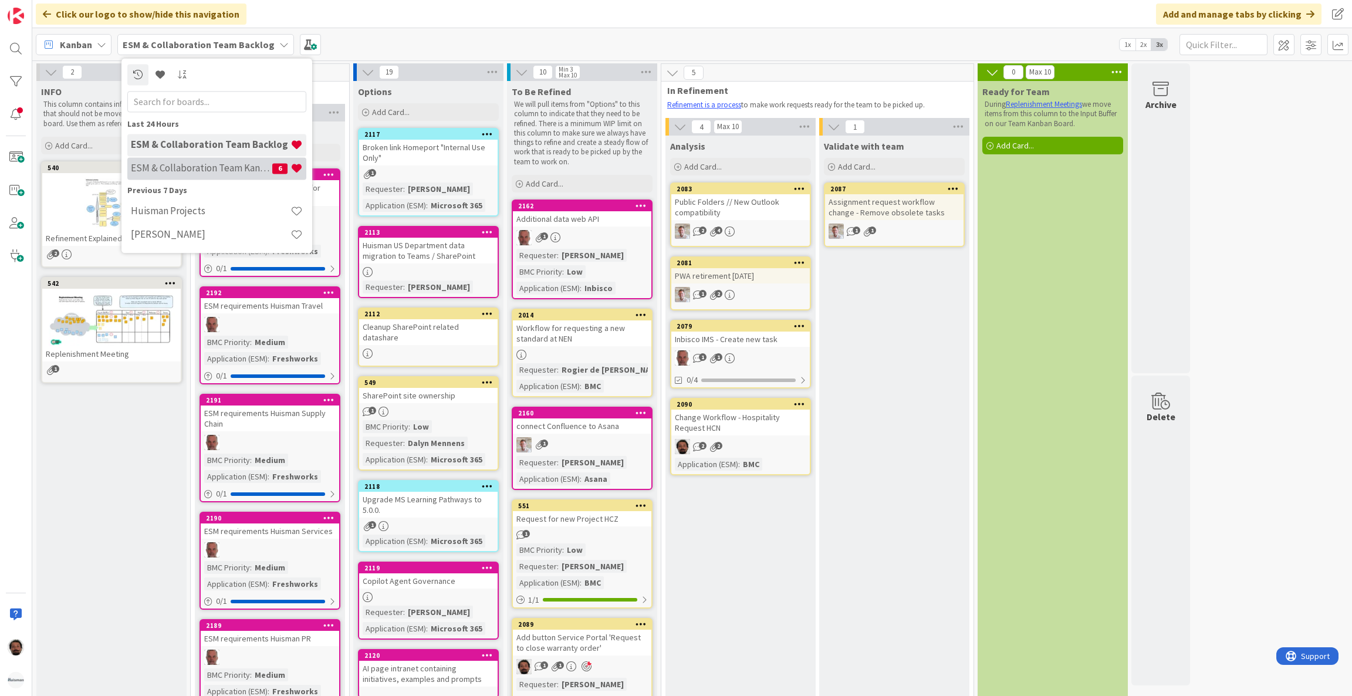
click at [211, 171] on h4 "ESM & Collaboration Team Kanban" at bounding box center [201, 169] width 141 height 12
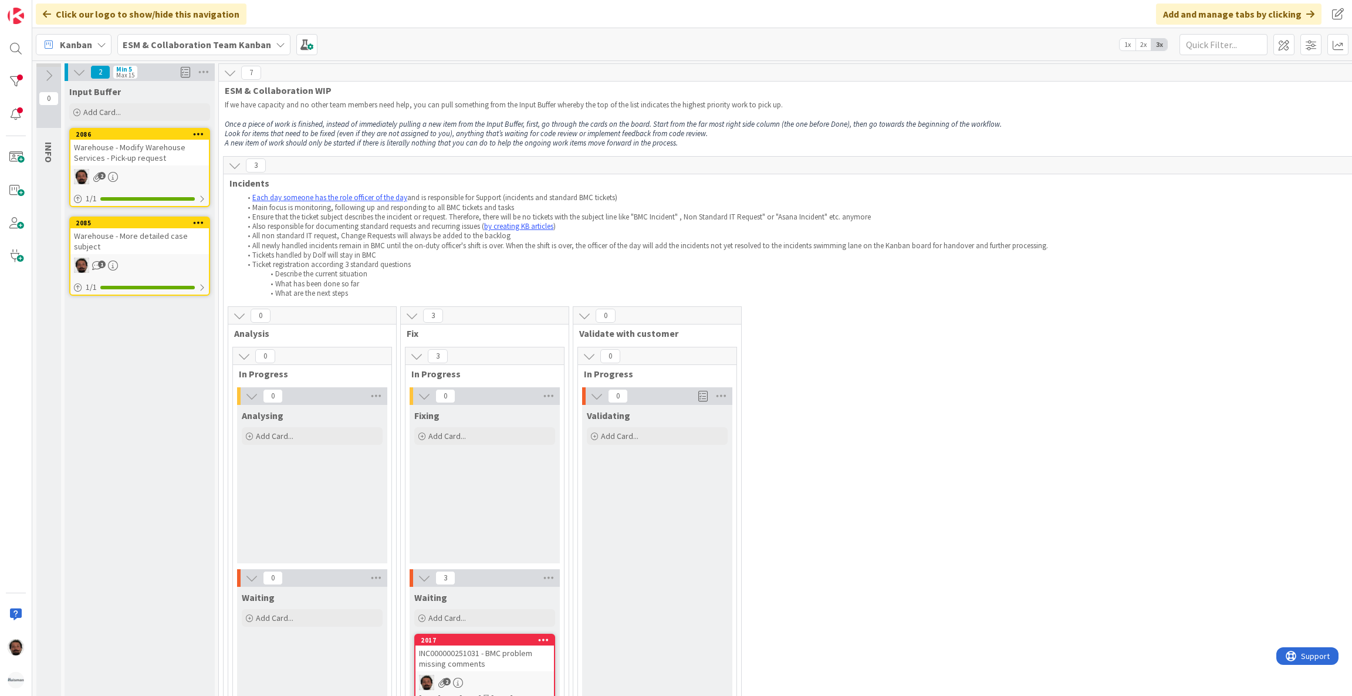
click at [49, 80] on icon at bounding box center [48, 75] width 13 height 13
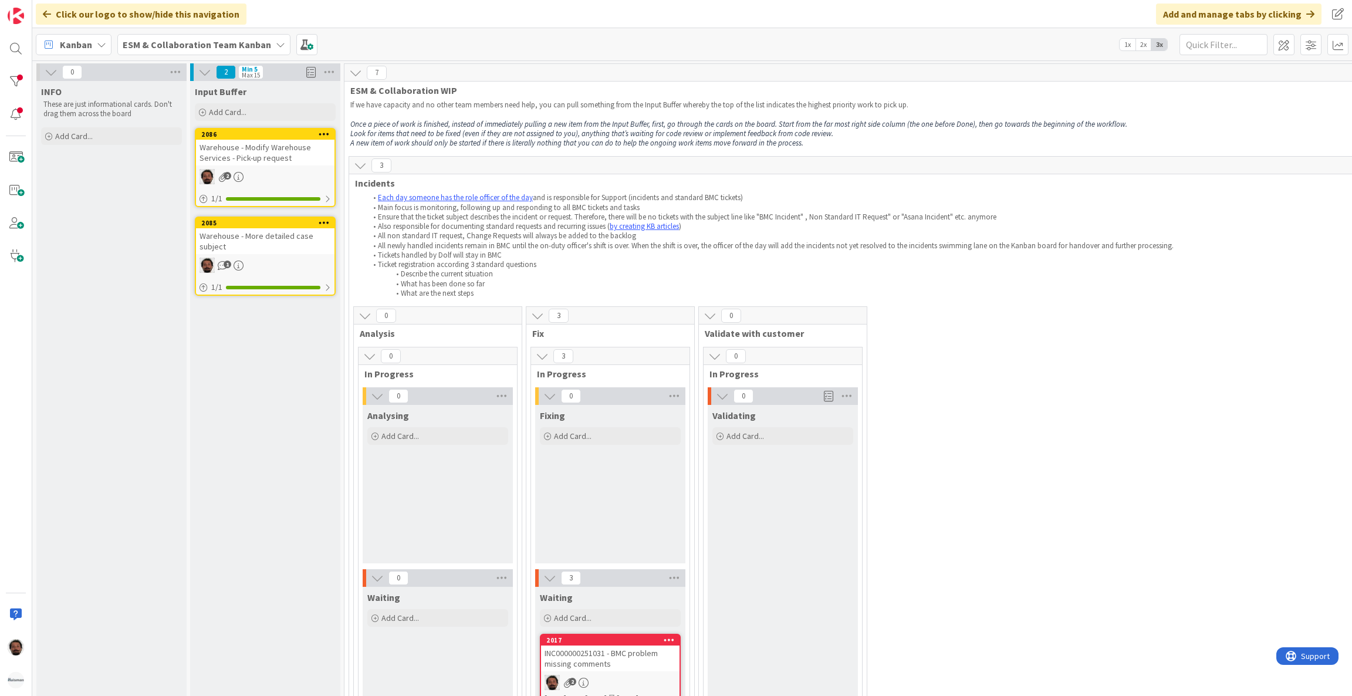
click at [11, 70] on div at bounding box center [15, 81] width 23 height 23
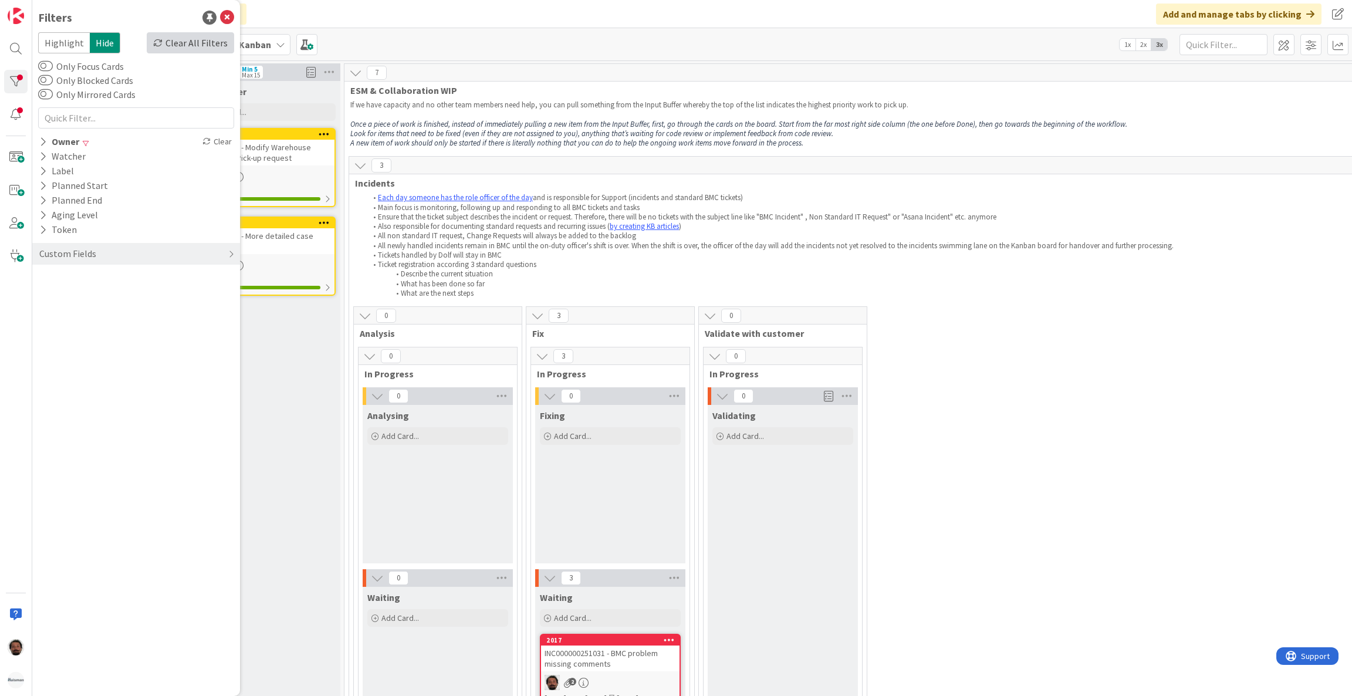
click at [163, 47] on icon at bounding box center [157, 42] width 9 height 9
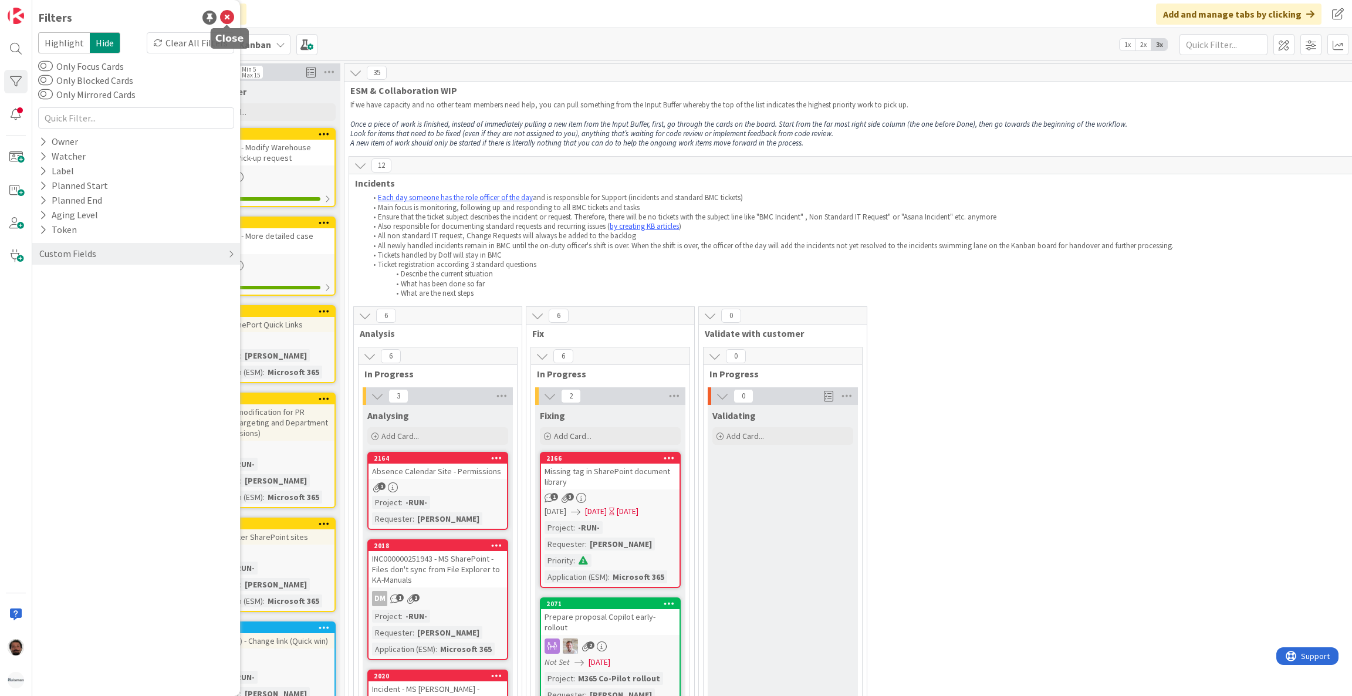
click at [226, 17] on icon at bounding box center [227, 18] width 14 height 14
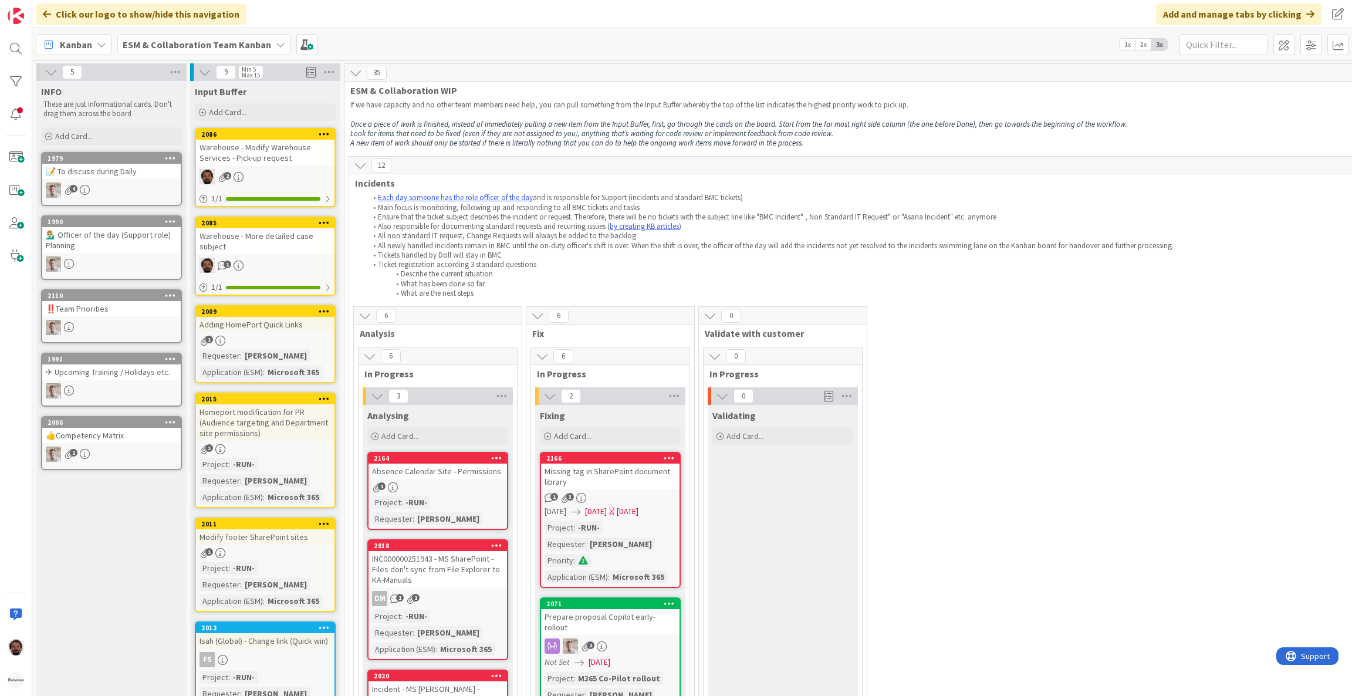
click at [131, 421] on div "2006" at bounding box center [114, 422] width 133 height 8
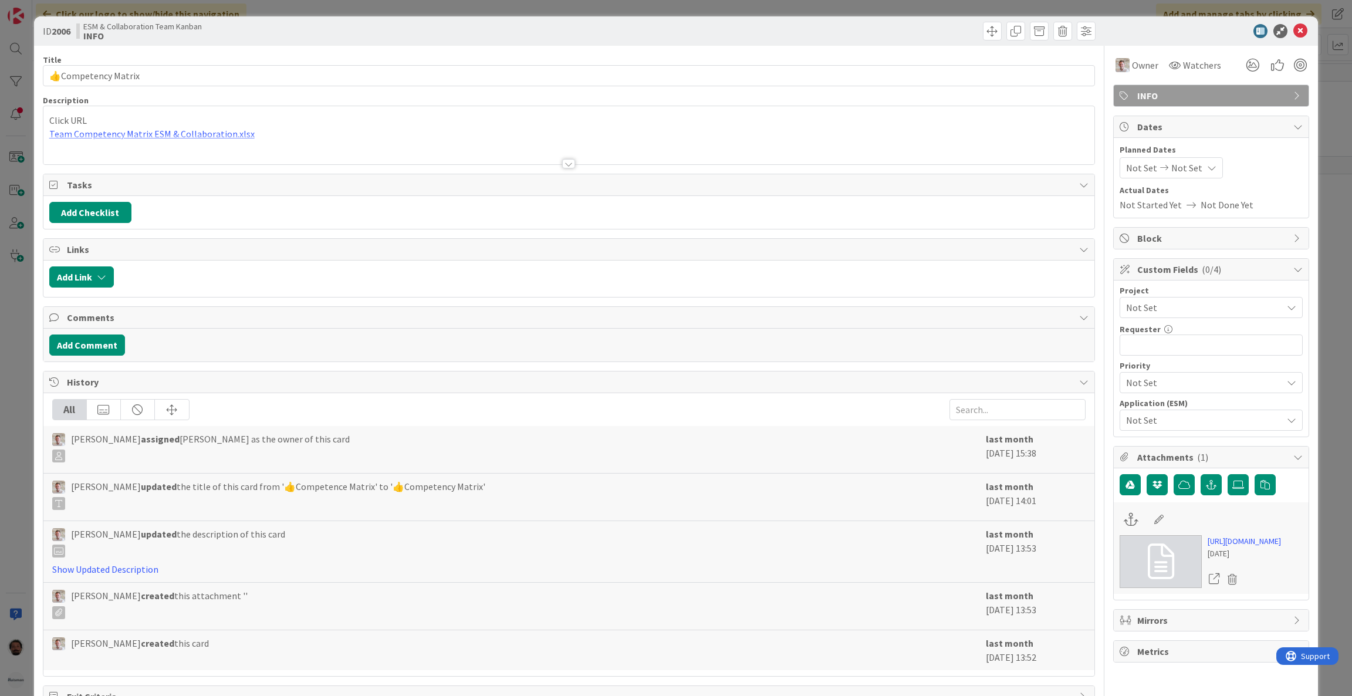
click at [225, 136] on div at bounding box center [568, 149] width 1051 height 30
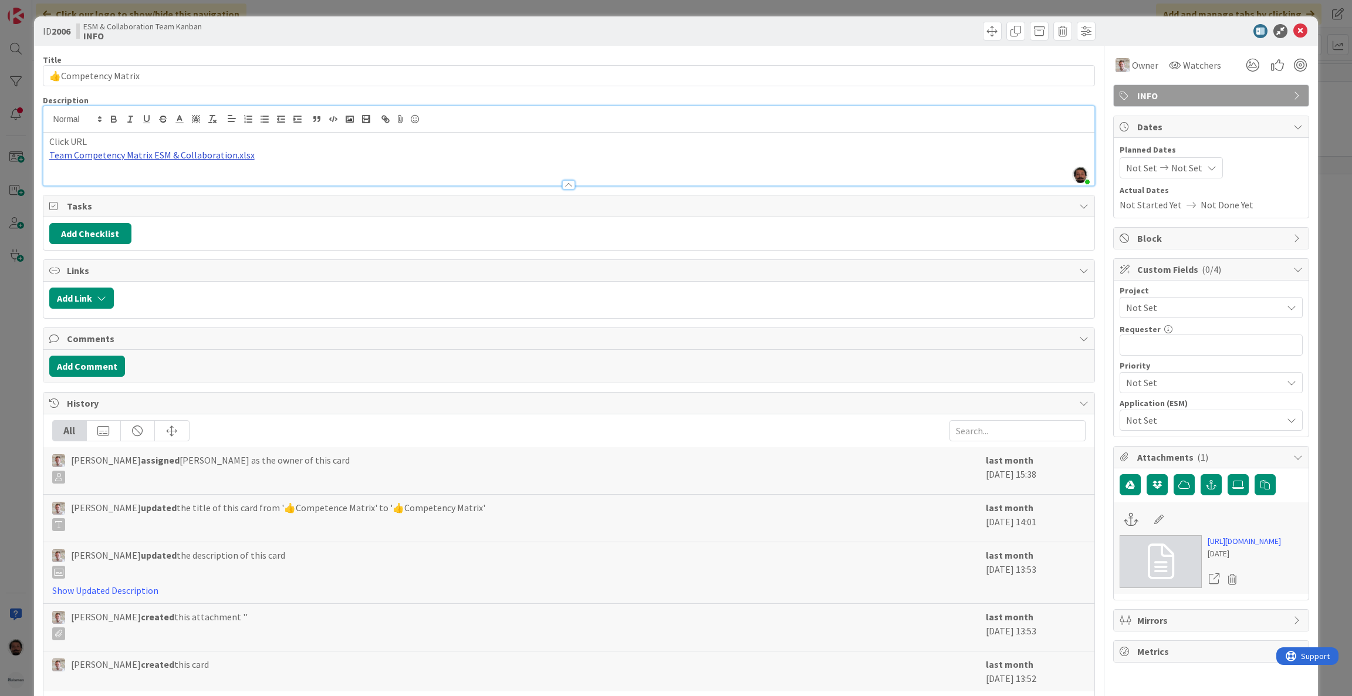
click at [220, 154] on link "Team Competency Matrix ESM & Collaboration.xlsx" at bounding box center [151, 155] width 205 height 12
click at [154, 172] on link "[URL][DOMAIN_NAME]" at bounding box center [118, 177] width 80 height 15
click at [1294, 32] on icon at bounding box center [1300, 31] width 14 height 14
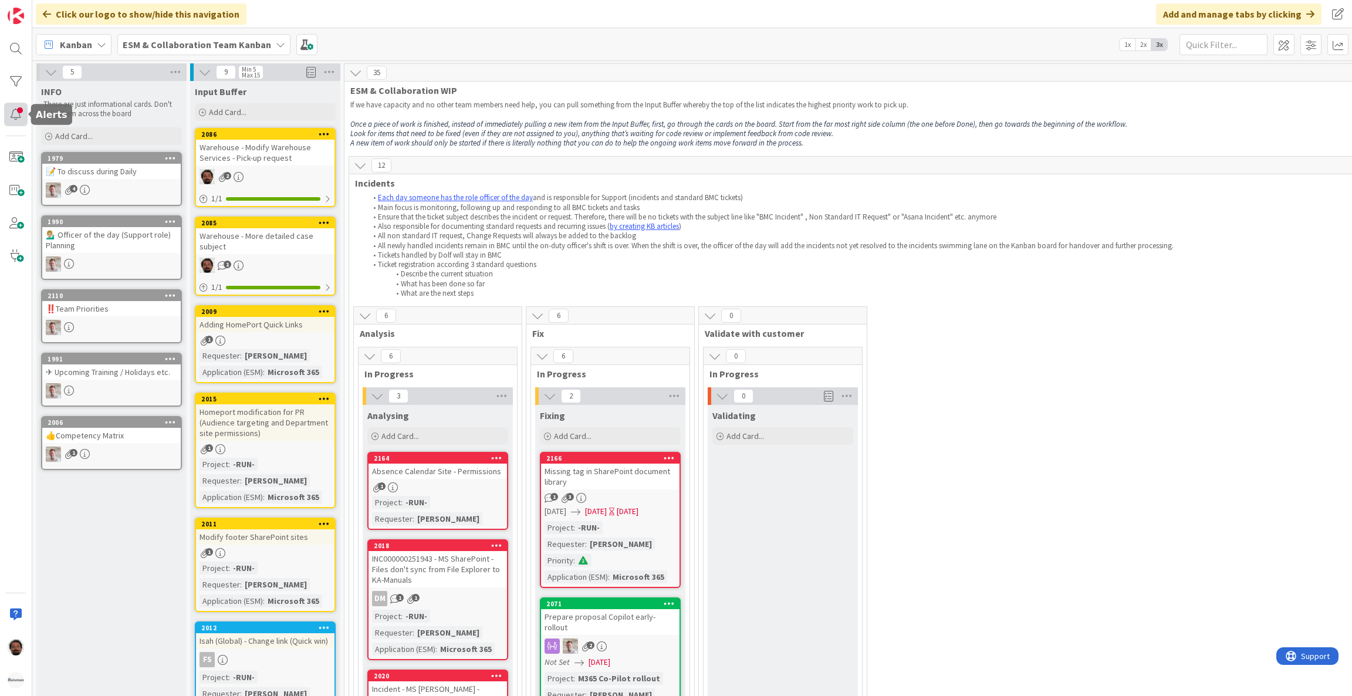
click at [15, 119] on div at bounding box center [15, 114] width 23 height 23
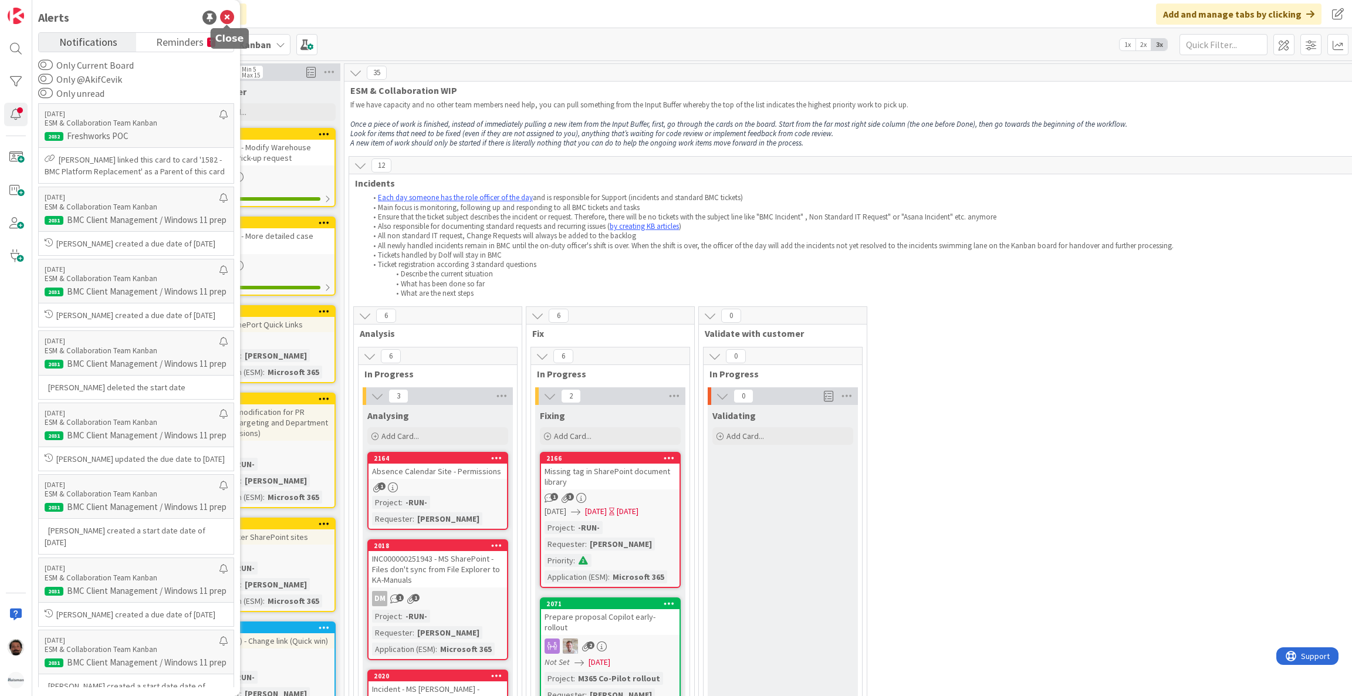
click at [226, 15] on icon at bounding box center [227, 18] width 14 height 14
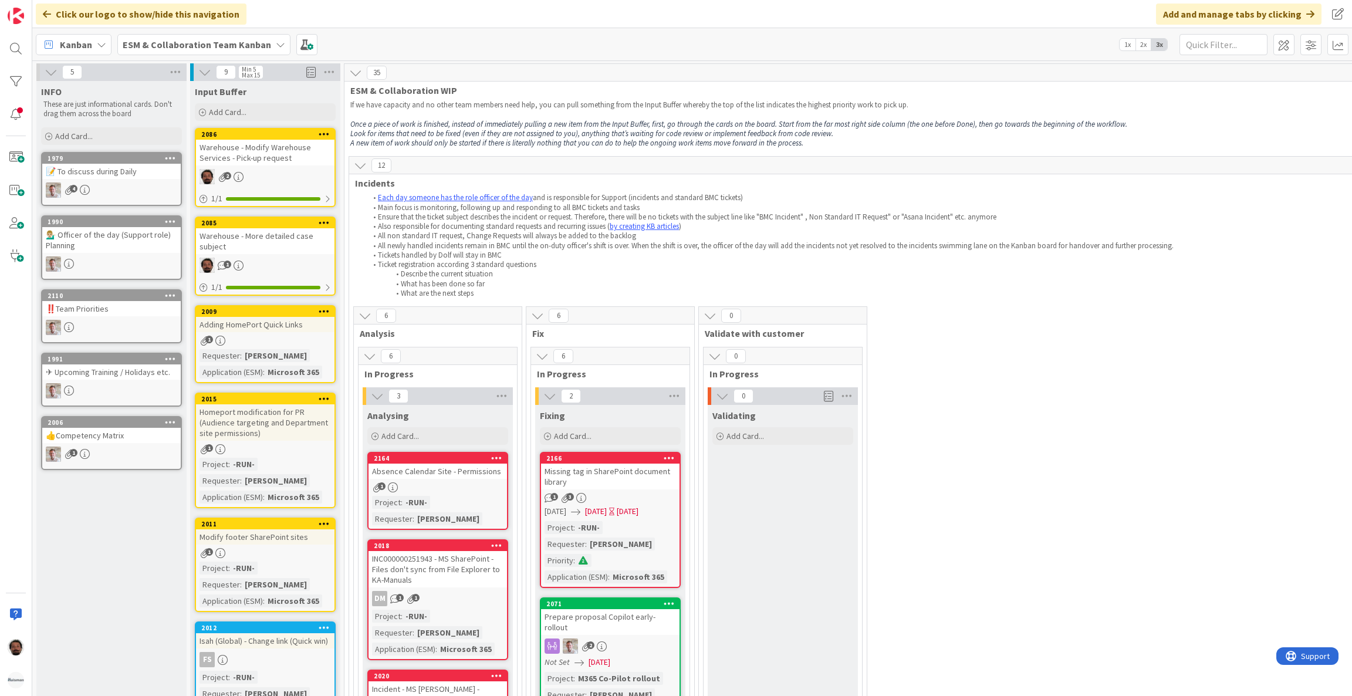
click at [205, 47] on b "ESM & Collaboration Team Kanban" at bounding box center [197, 45] width 148 height 12
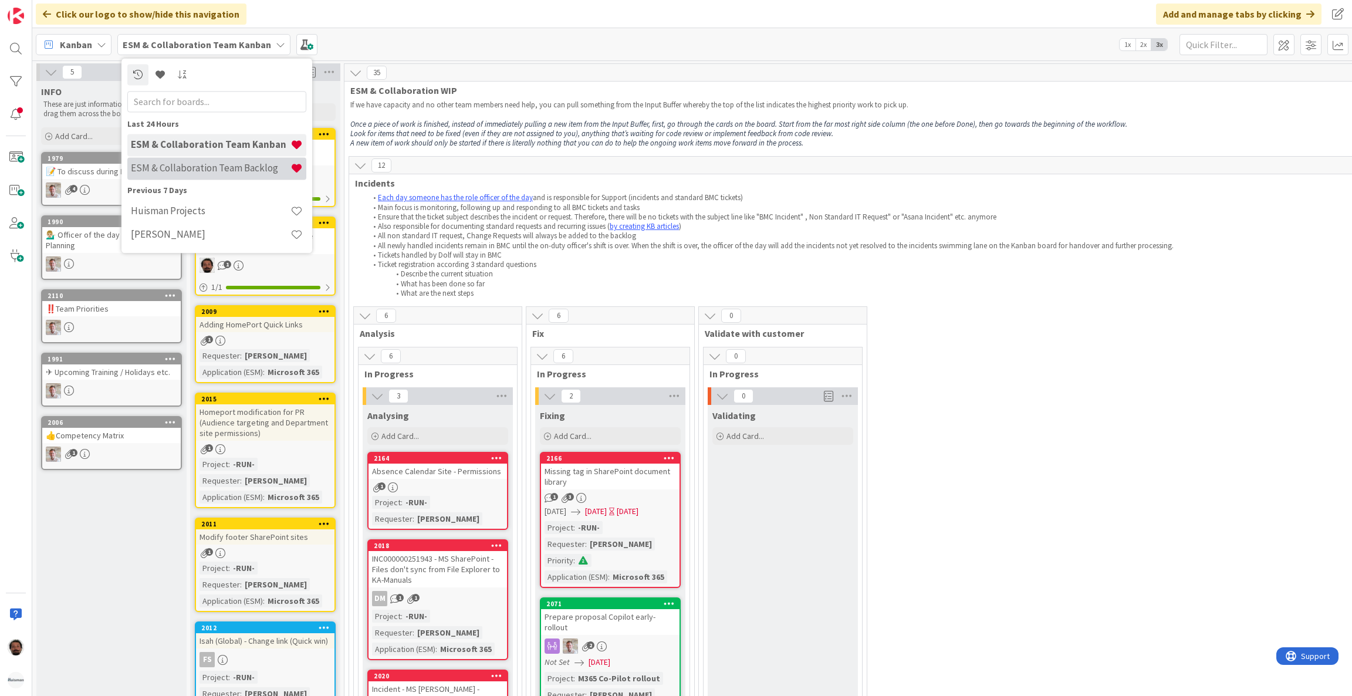
click at [205, 168] on h4 "ESM & Collaboration Team Backlog" at bounding box center [211, 169] width 160 height 12
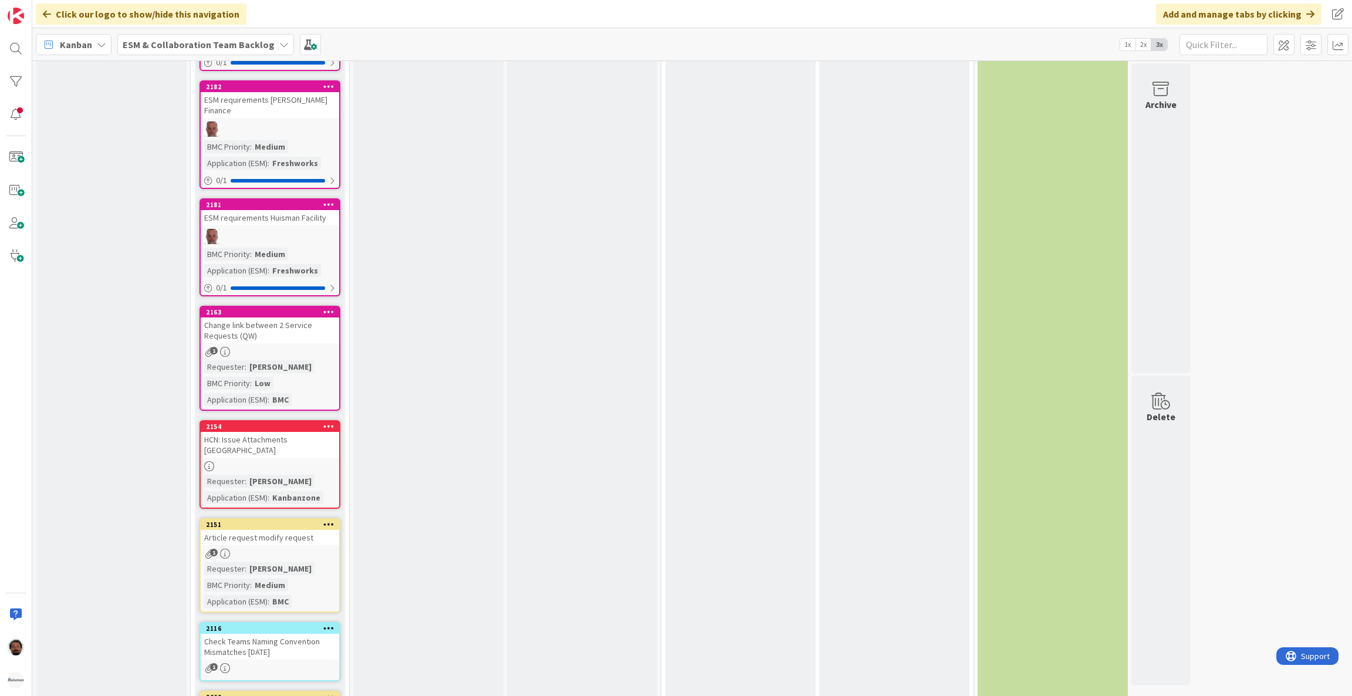
scroll to position [1314, 0]
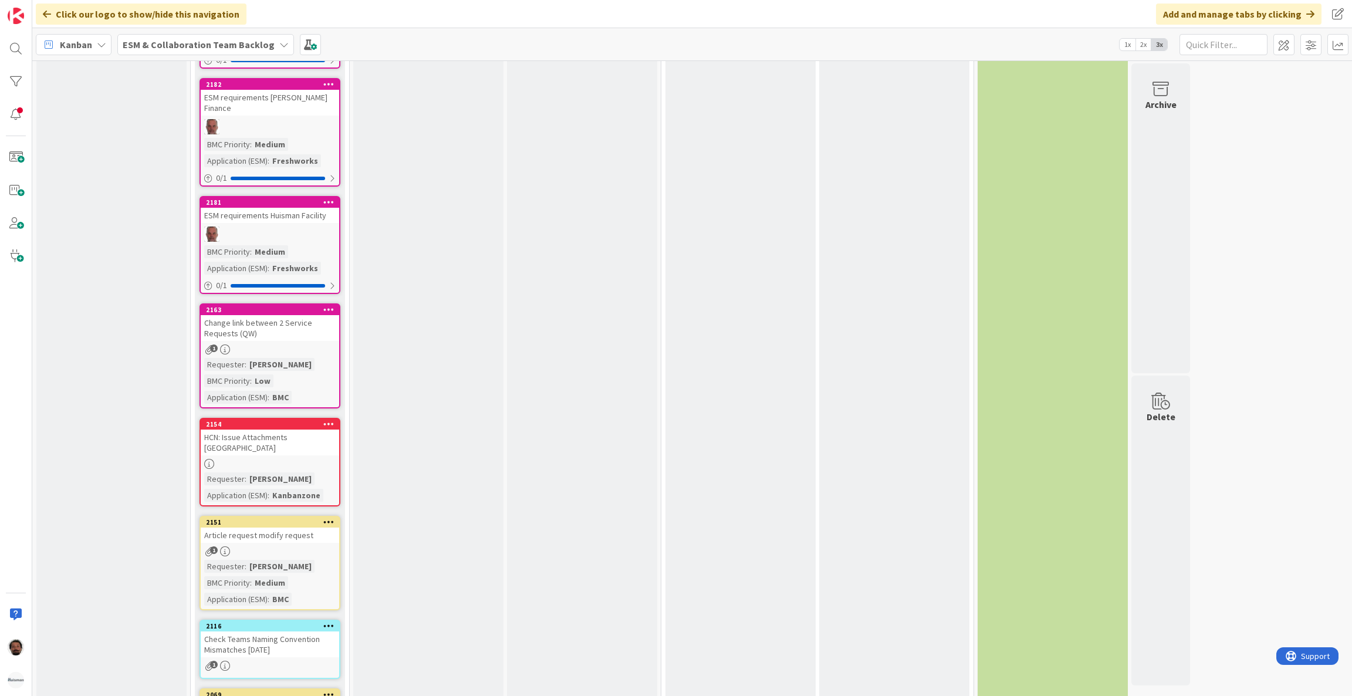
click at [266, 315] on div "Change link between 2 Service Requests (QW)" at bounding box center [270, 328] width 138 height 26
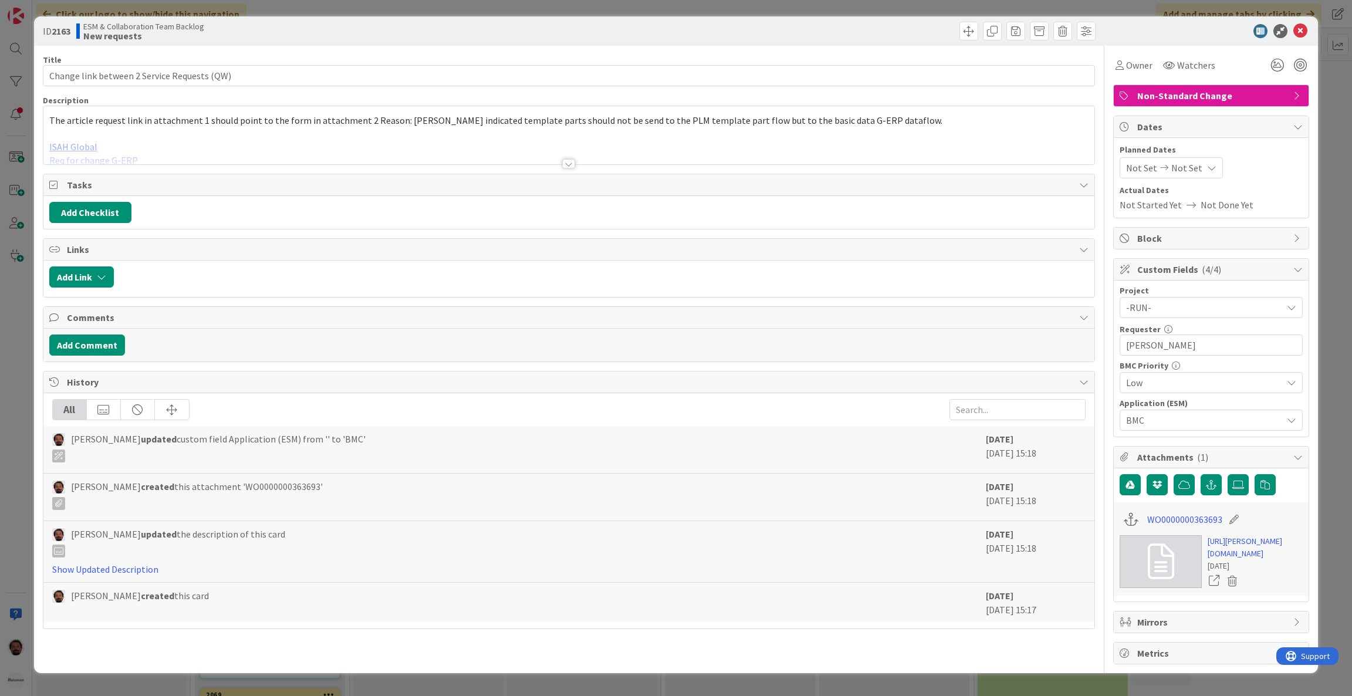
click at [378, 150] on div at bounding box center [568, 149] width 1051 height 30
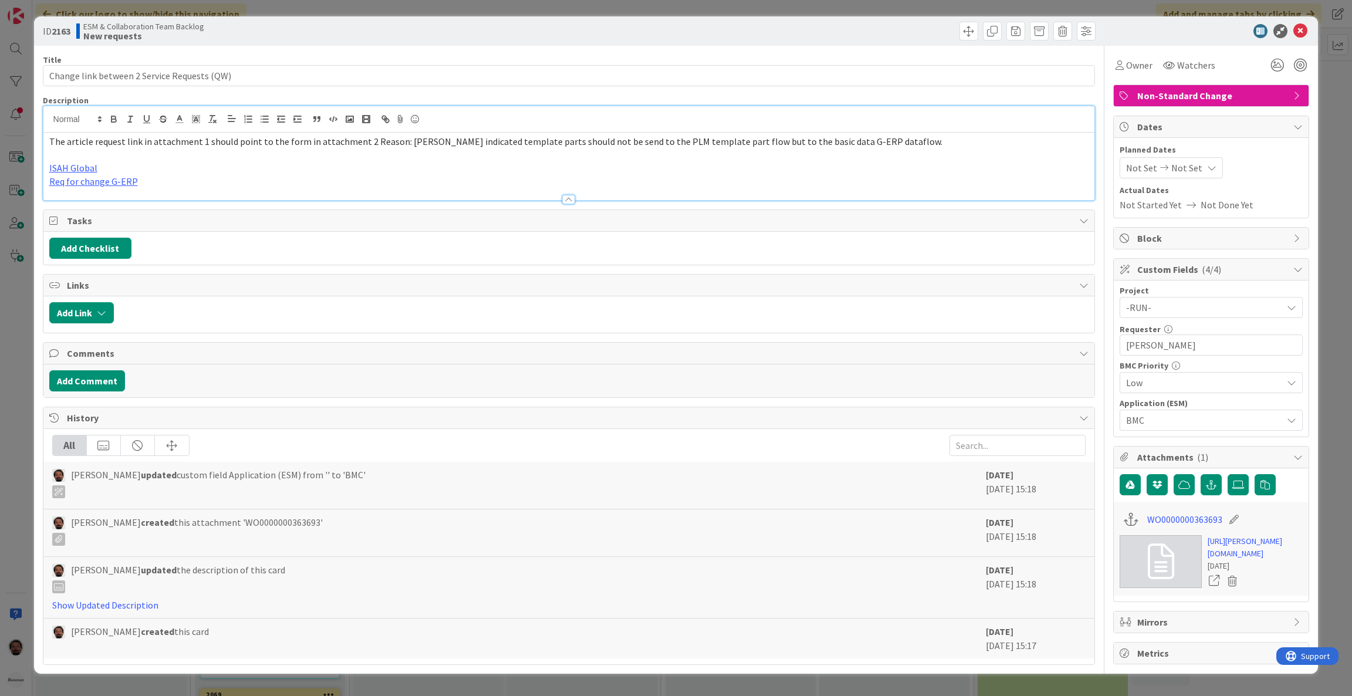
click at [403, 141] on span "The article request link in attachment 1 should point to the form in attachment…" at bounding box center [495, 142] width 893 height 12
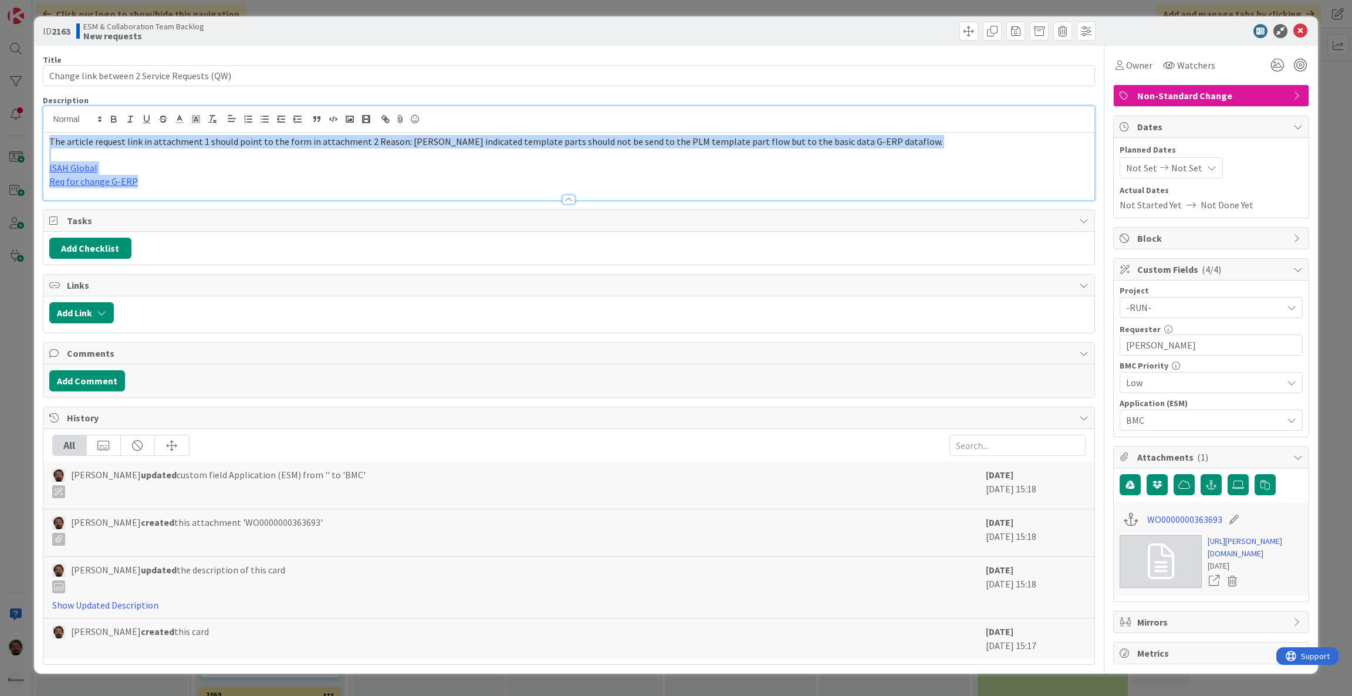
copy div "The article request link in attachment 1 should point to the form in attachment…"
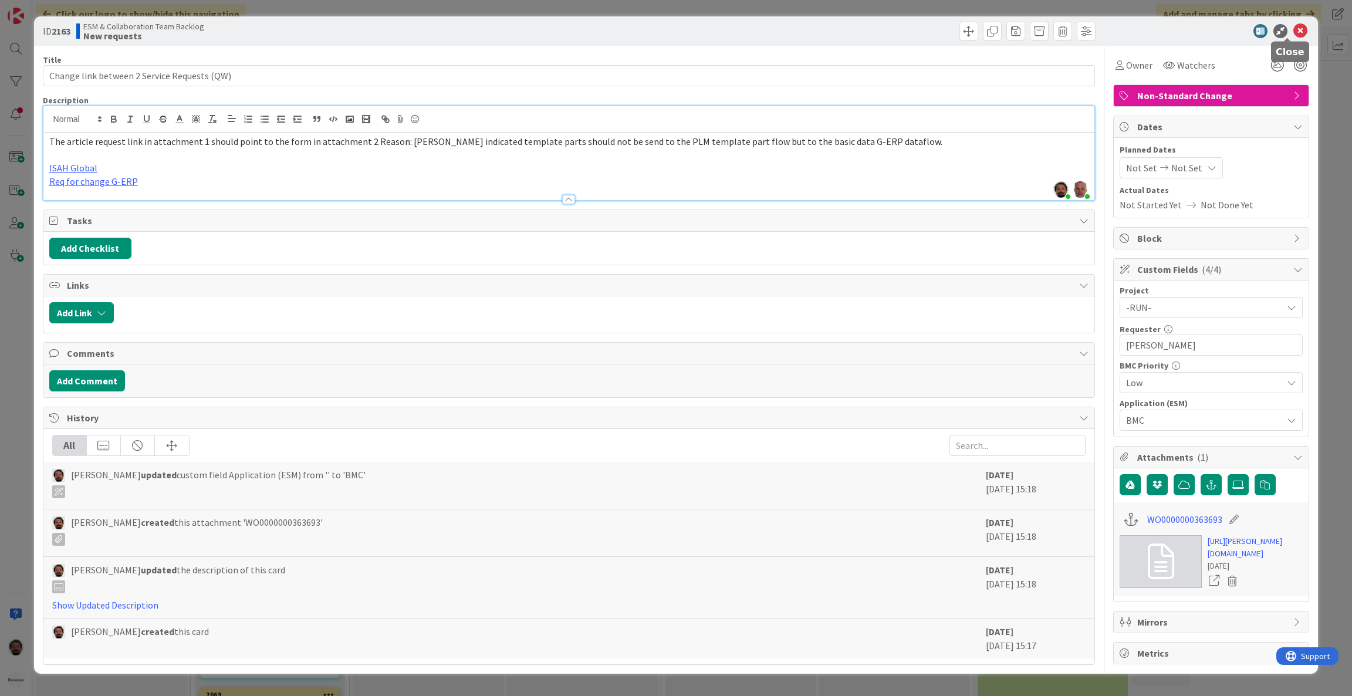
click at [1293, 31] on icon at bounding box center [1300, 31] width 14 height 14
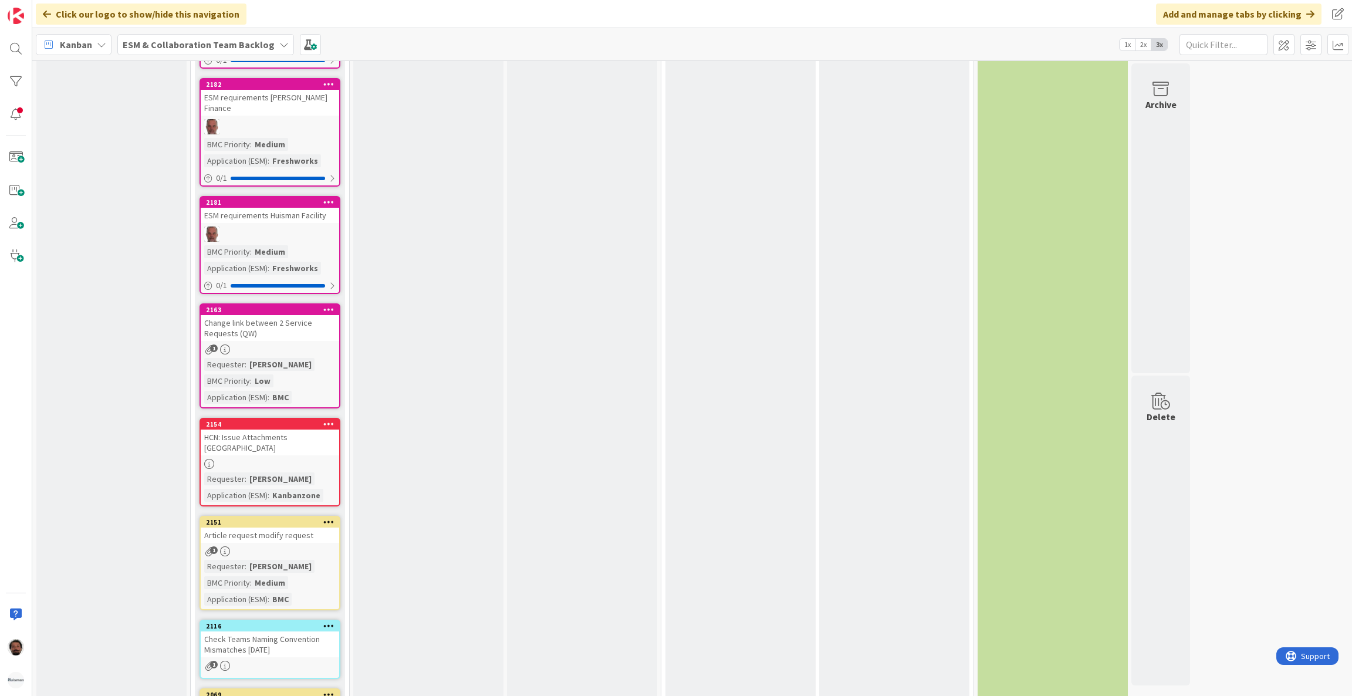
click at [219, 36] on div "ESM & Collaboration Team Backlog" at bounding box center [205, 44] width 177 height 21
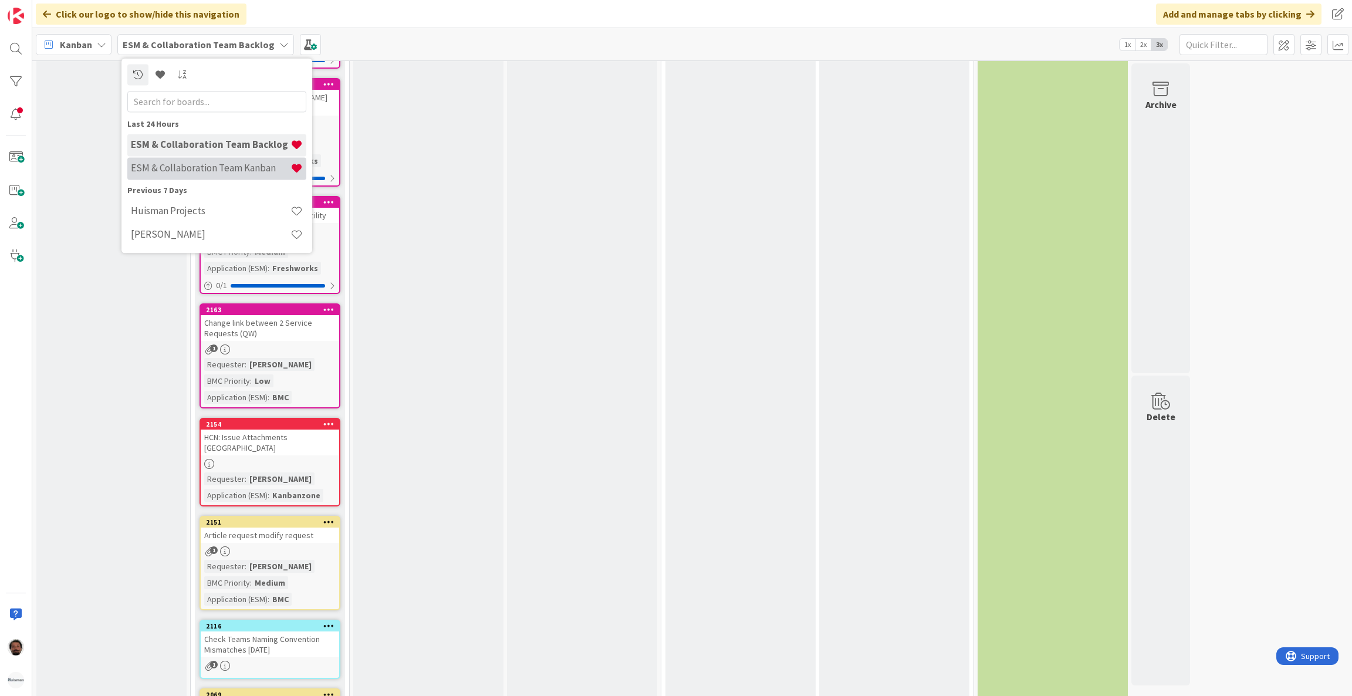
click at [199, 171] on h4 "ESM & Collaboration Team Kanban" at bounding box center [211, 169] width 160 height 12
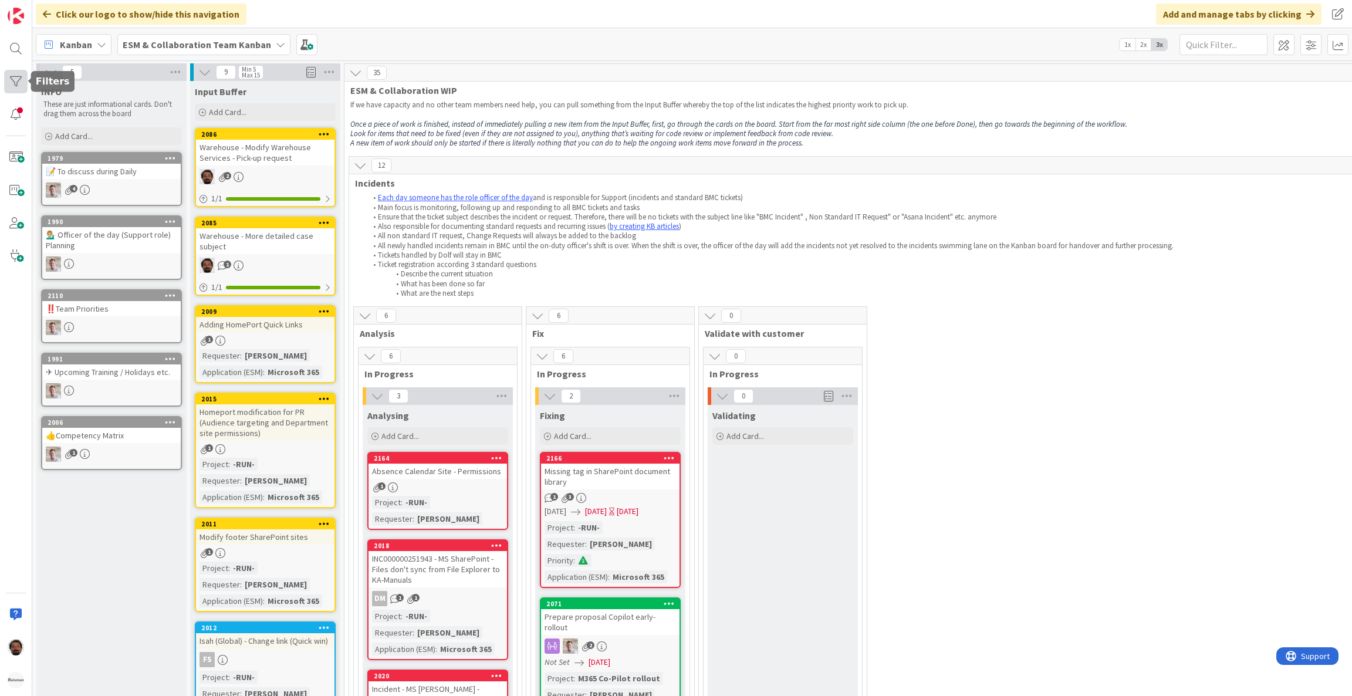
click at [21, 83] on div at bounding box center [15, 81] width 23 height 23
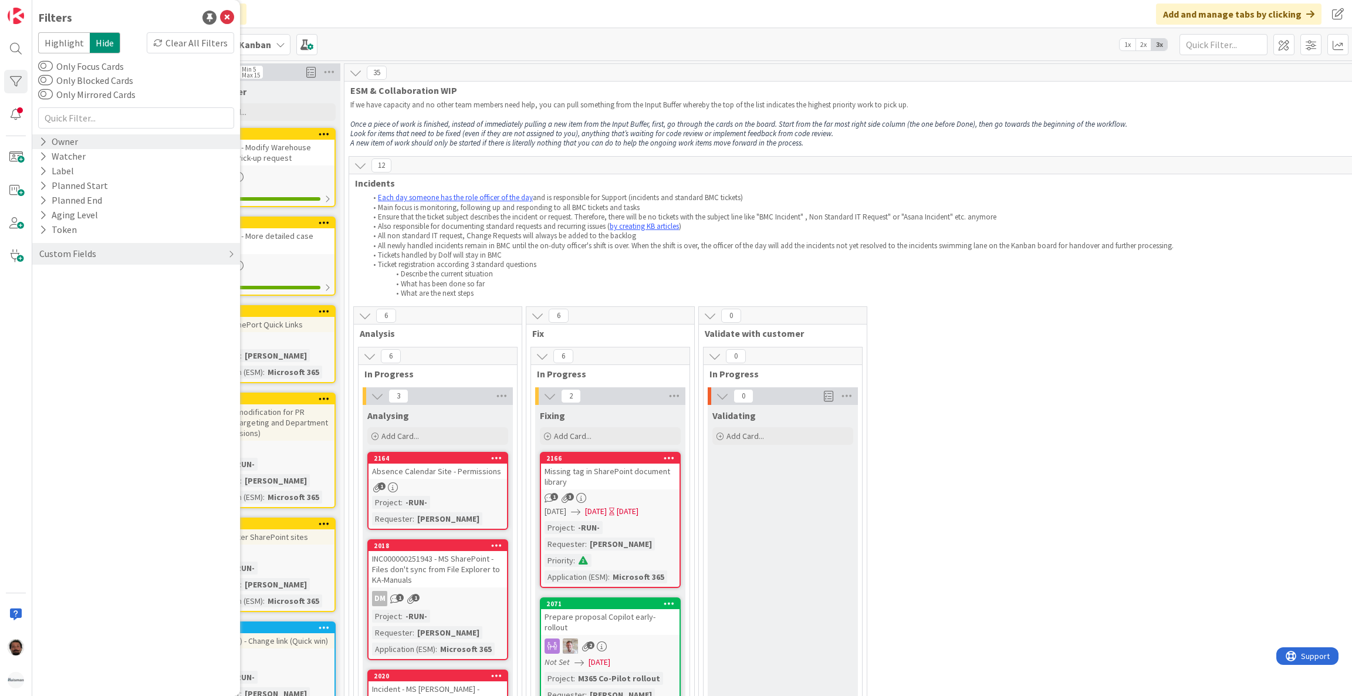
click at [47, 139] on div "Owner" at bounding box center [58, 141] width 41 height 15
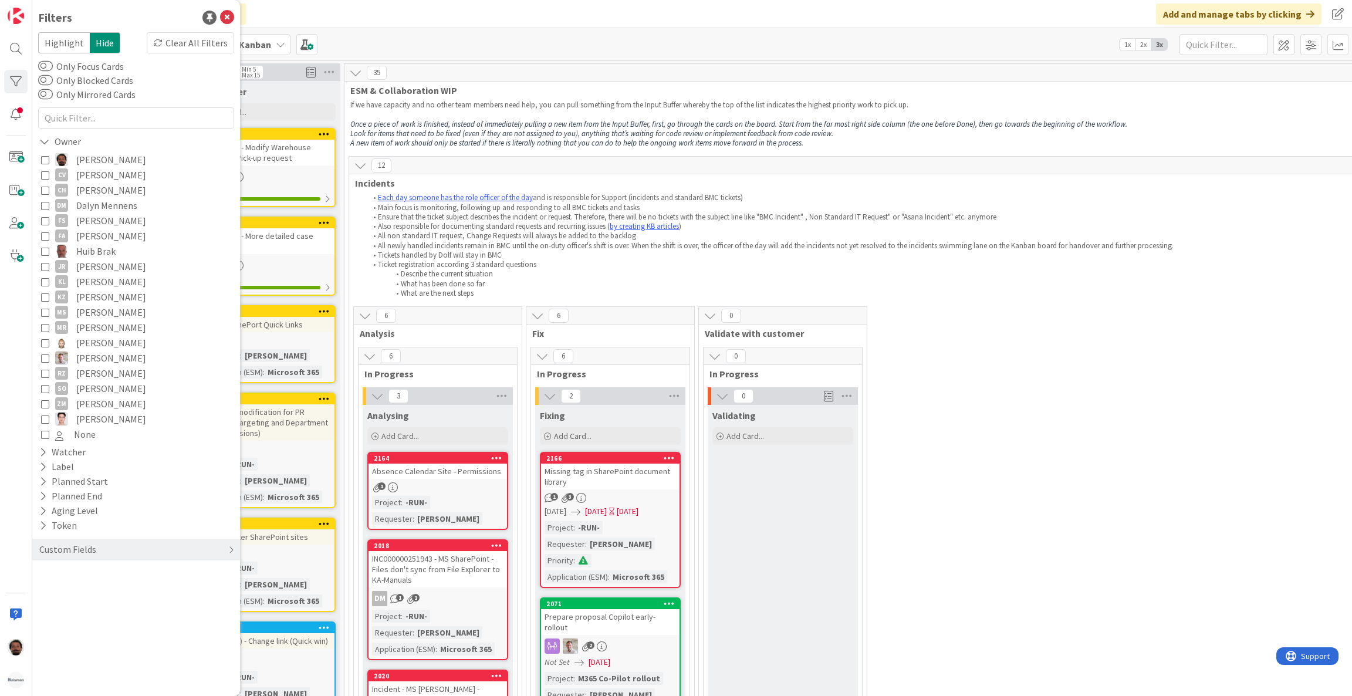
click at [46, 217] on icon at bounding box center [45, 220] width 8 height 8
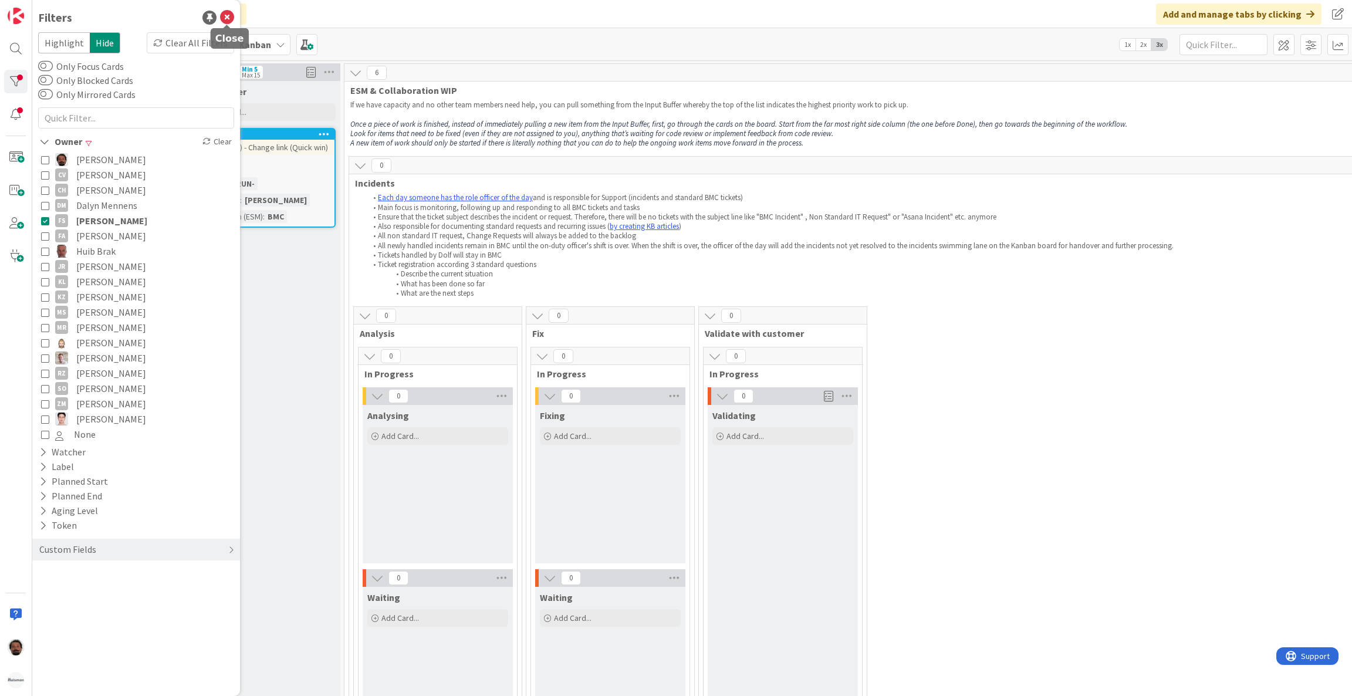
click at [227, 11] on icon at bounding box center [227, 18] width 14 height 14
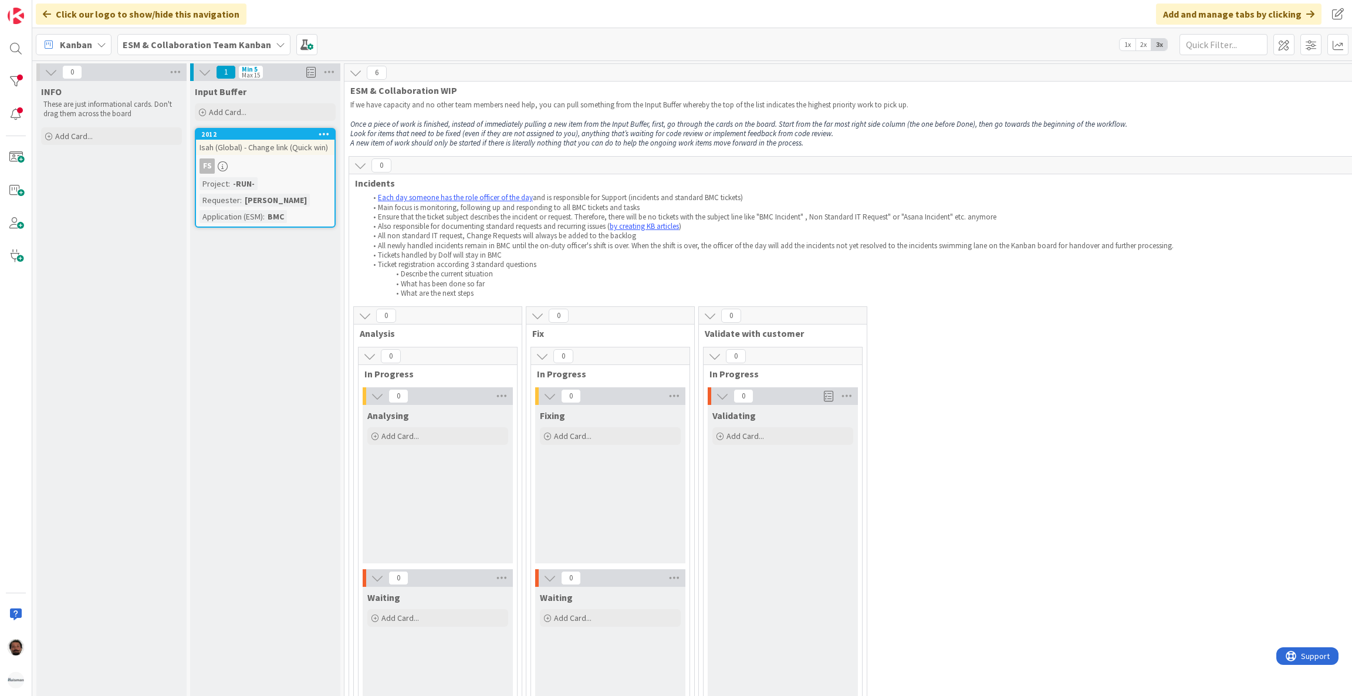
click at [273, 160] on div "FS" at bounding box center [265, 165] width 138 height 15
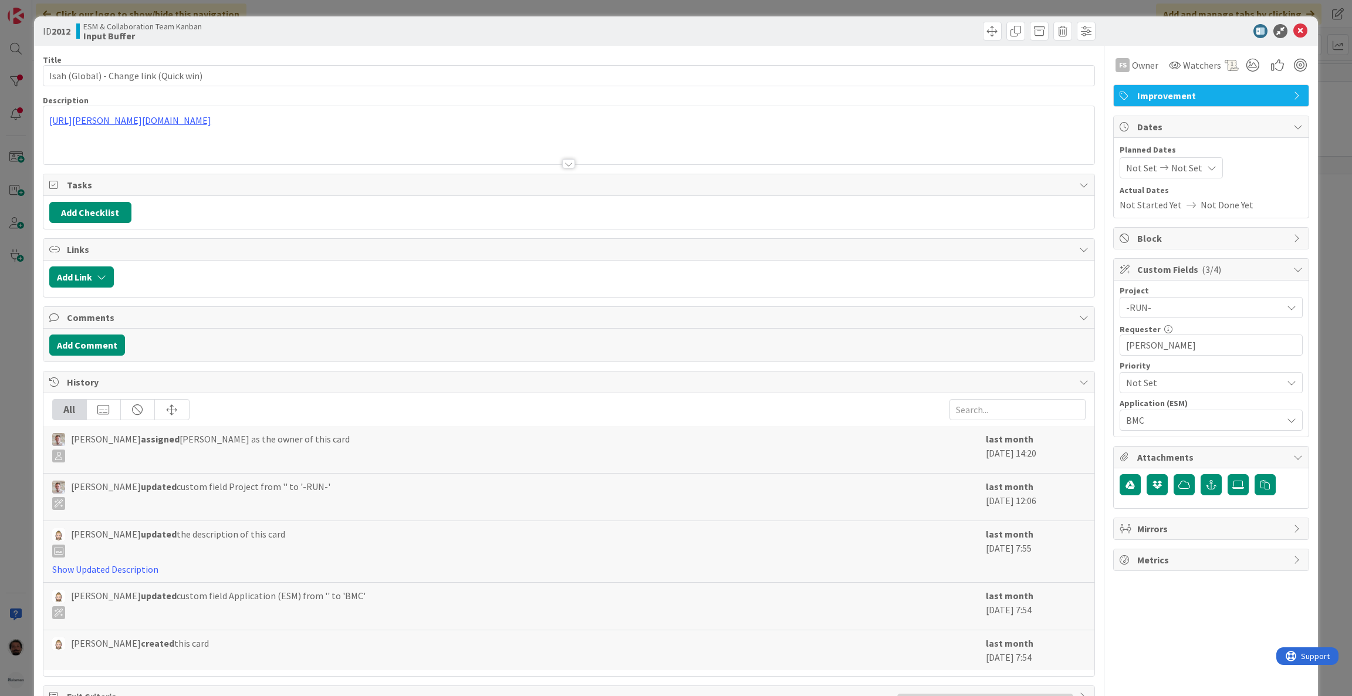
click at [564, 164] on div at bounding box center [568, 163] width 13 height 9
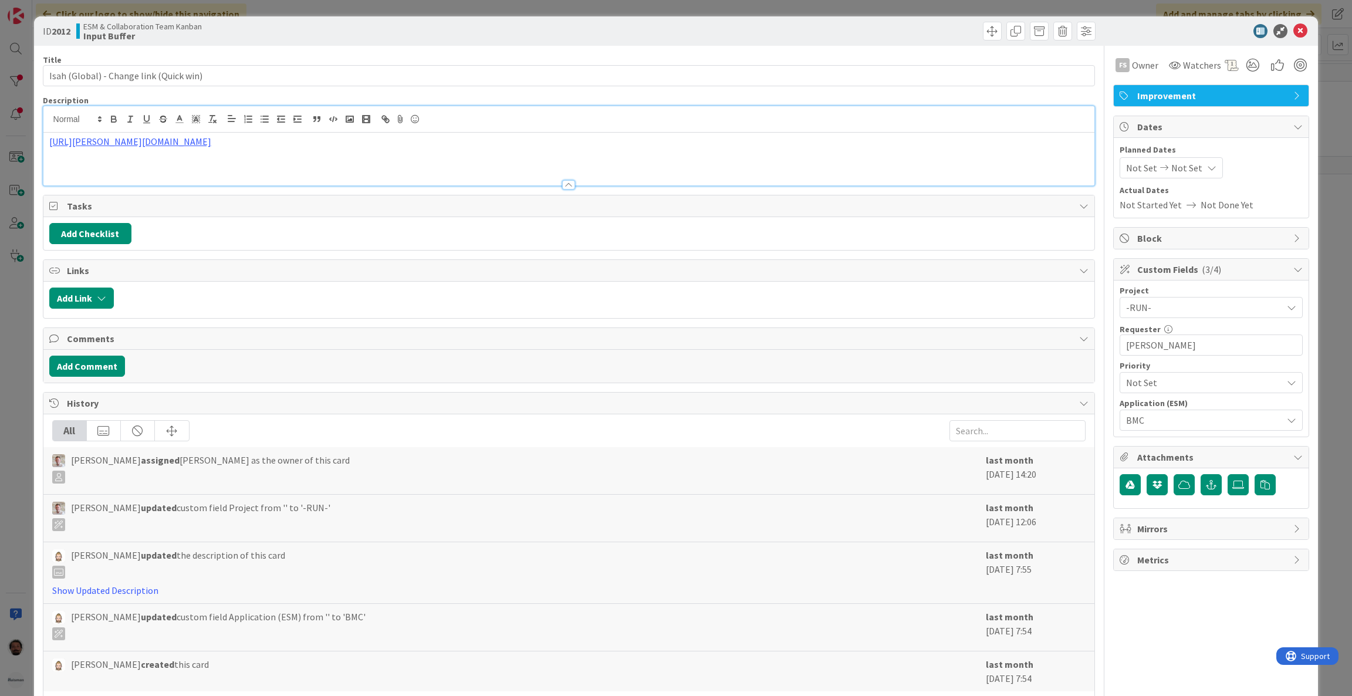
click at [522, 165] on div "[URL][PERSON_NAME][DOMAIN_NAME]" at bounding box center [568, 159] width 1051 height 53
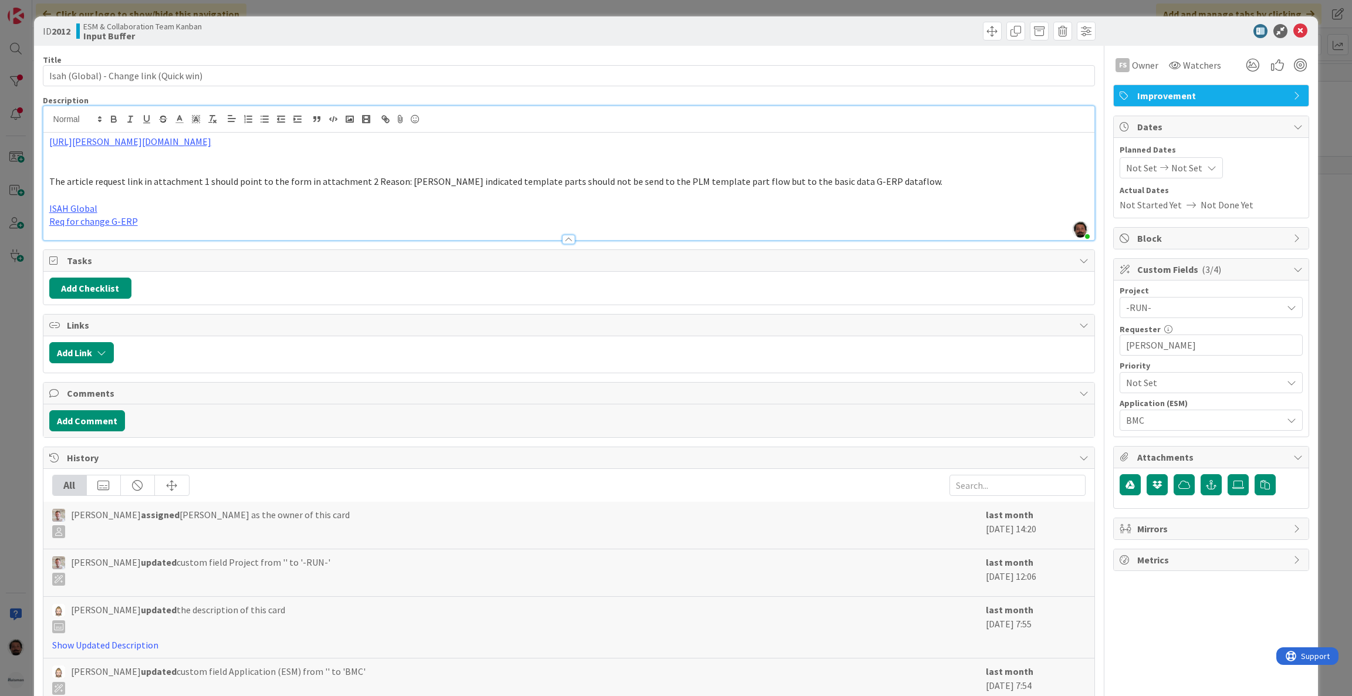
click at [1296, 28] on div "ID 2012 ESM & Collaboration Team Kanban Input Buffer" at bounding box center [676, 30] width 1284 height 29
click at [1293, 31] on icon at bounding box center [1300, 31] width 14 height 14
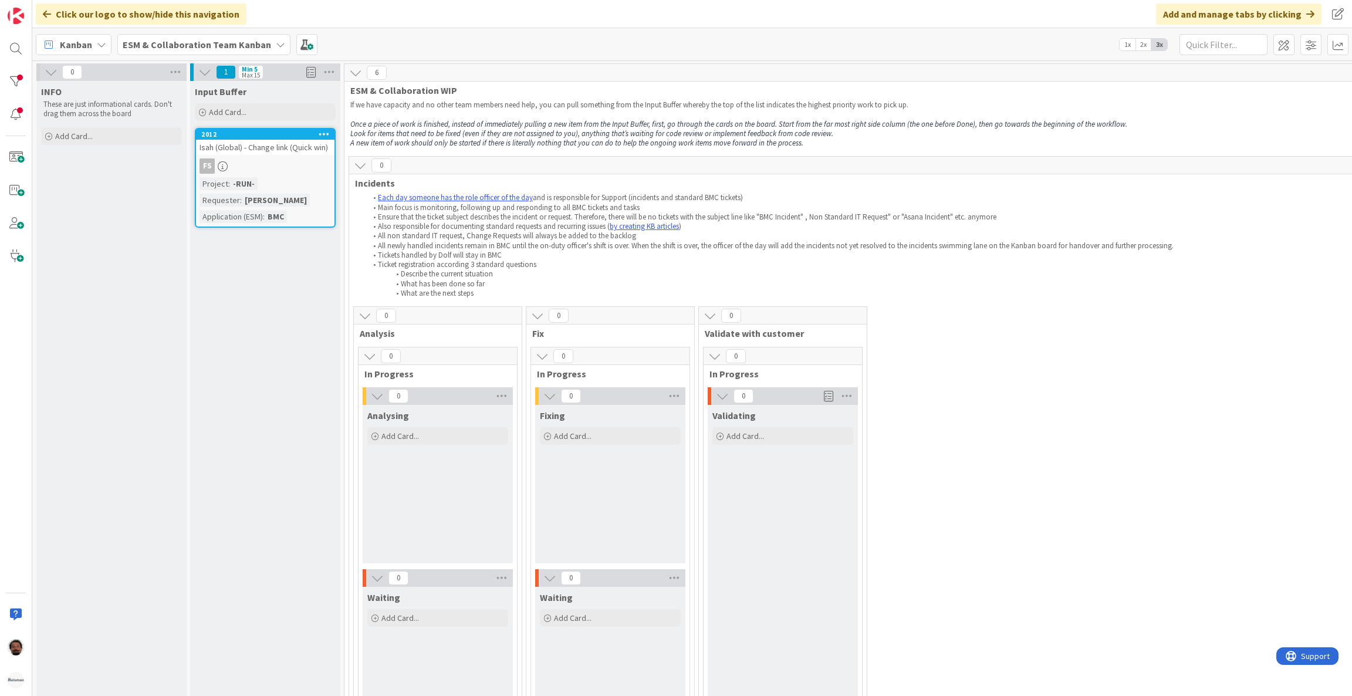
click at [193, 39] on b "ESM & Collaboration Team Kanban" at bounding box center [197, 45] width 148 height 12
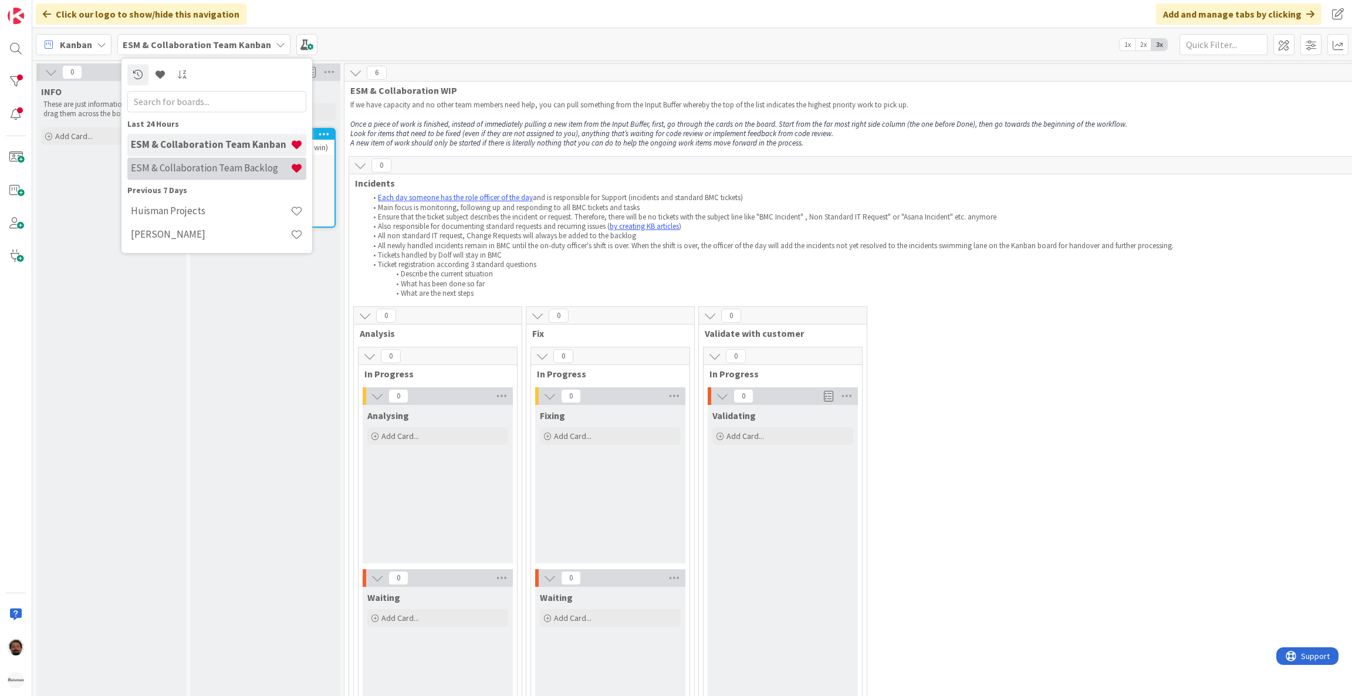
click at [184, 163] on h4 "ESM & Collaboration Team Backlog" at bounding box center [211, 169] width 160 height 12
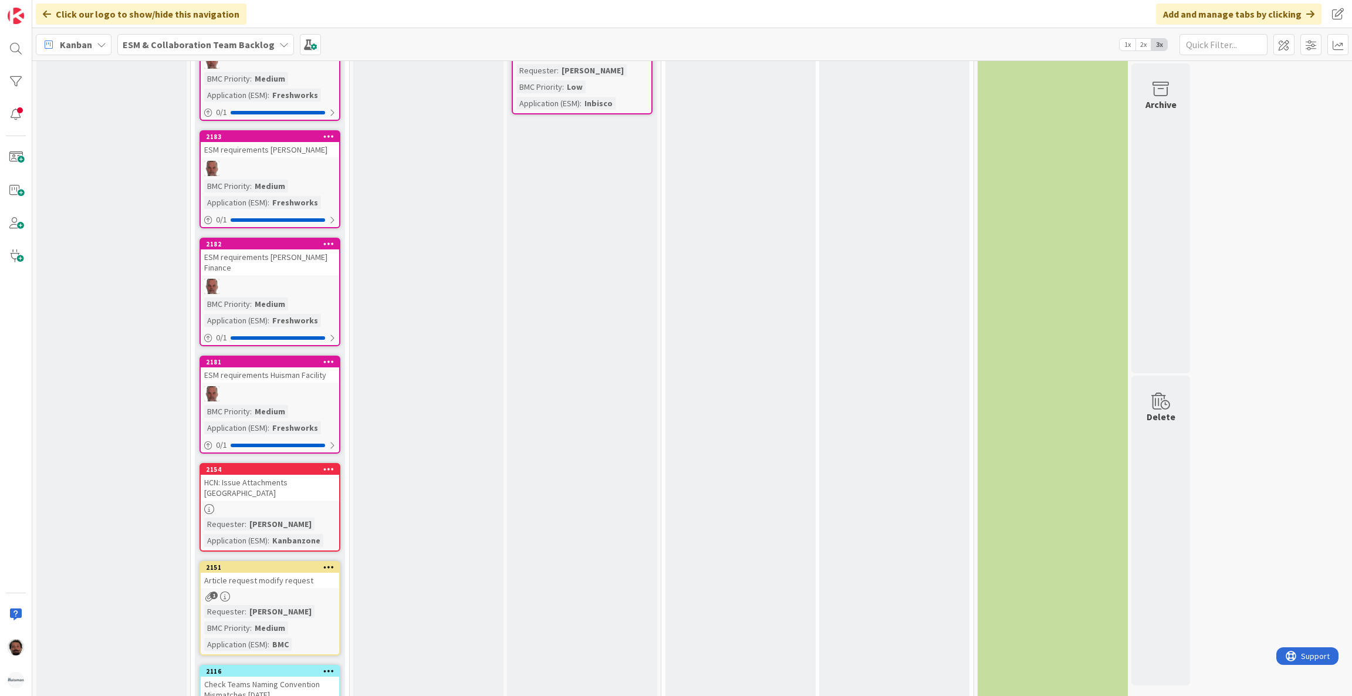
scroll to position [1150, 0]
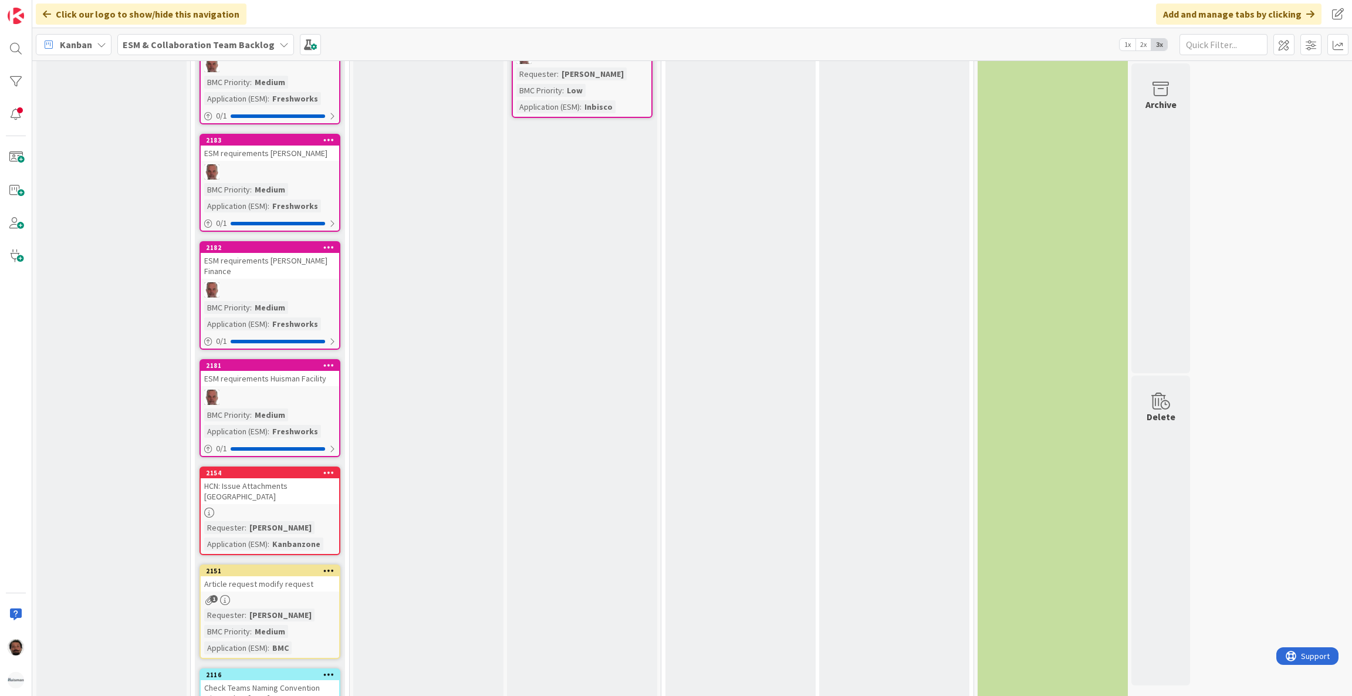
click at [316, 478] on div "HCN: Issue Attachments [GEOGRAPHIC_DATA]" at bounding box center [270, 491] width 138 height 26
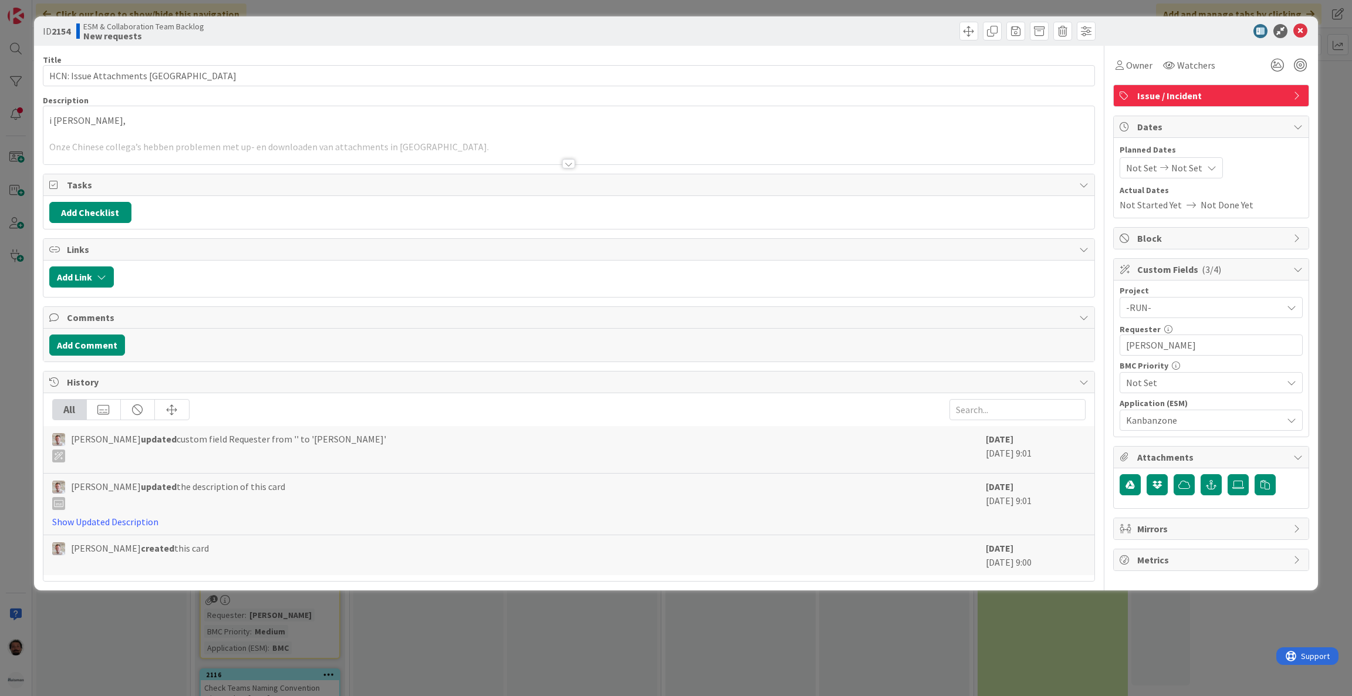
click at [572, 165] on div at bounding box center [568, 163] width 13 height 9
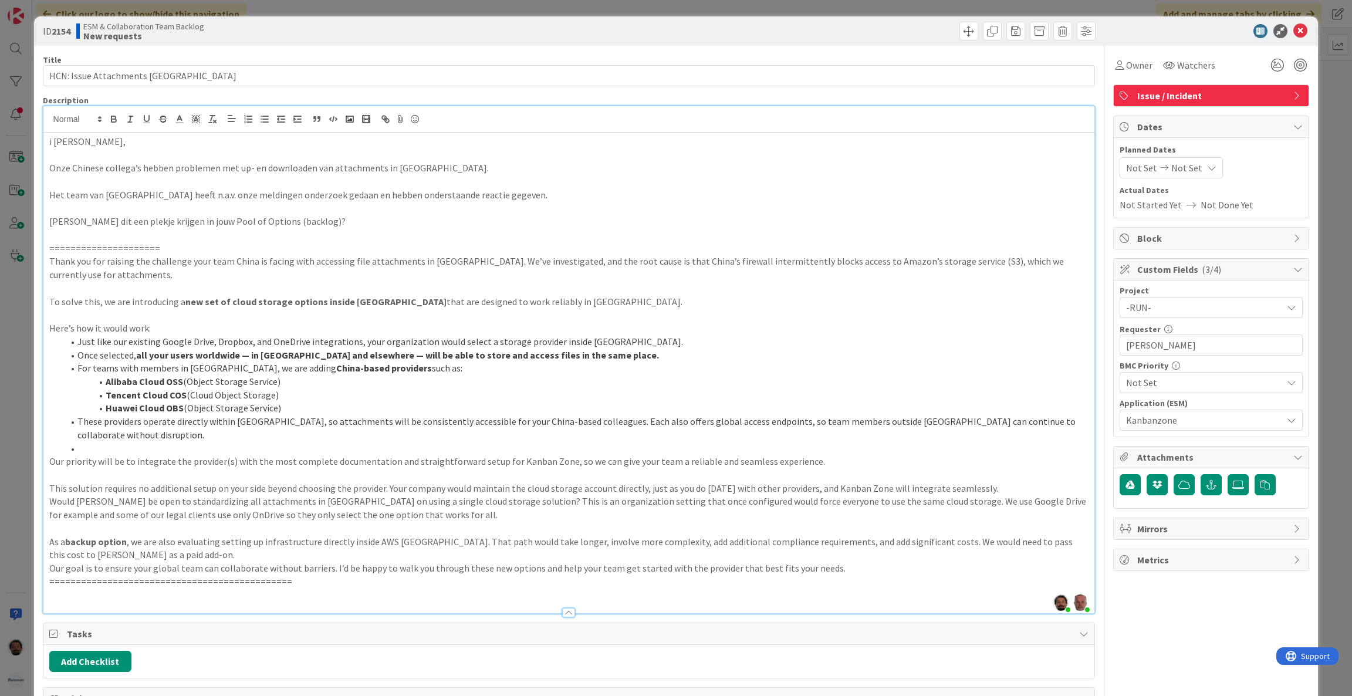
click at [590, 355] on li "Once selected, all your users worldwide — in [GEOGRAPHIC_DATA] and elsewhere — …" at bounding box center [575, 354] width 1025 height 13
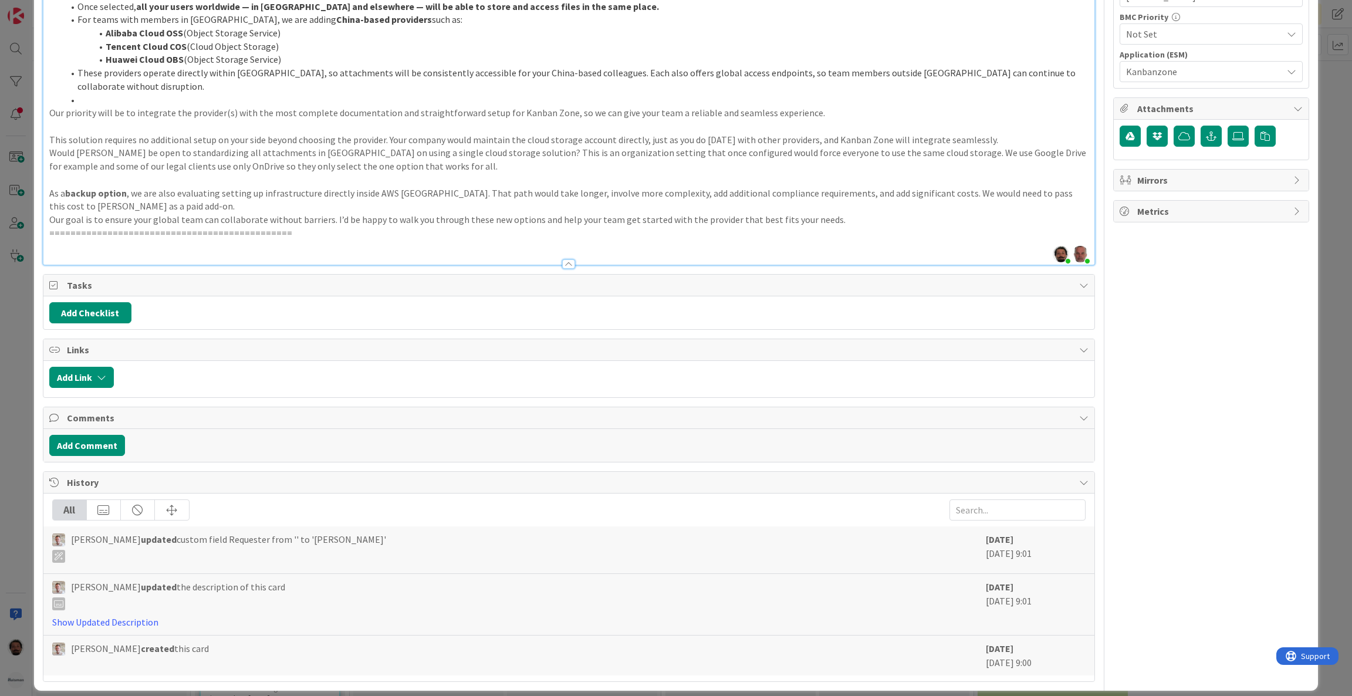
click at [233, 367] on div at bounding box center [604, 377] width 969 height 21
click at [112, 302] on button "Add Checklist" at bounding box center [90, 312] width 82 height 21
click at [184, 362] on input at bounding box center [146, 369] width 182 height 21
type input "c"
type input "Check"
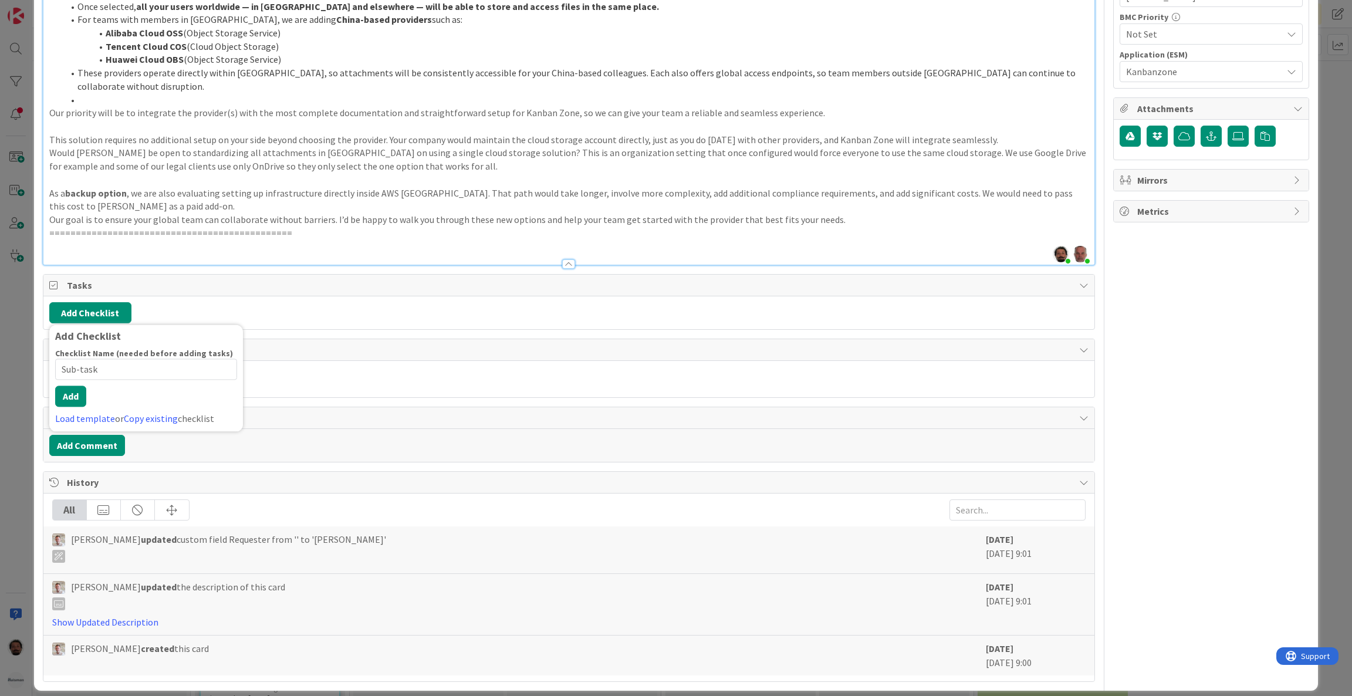
type input "Sub-tasks"
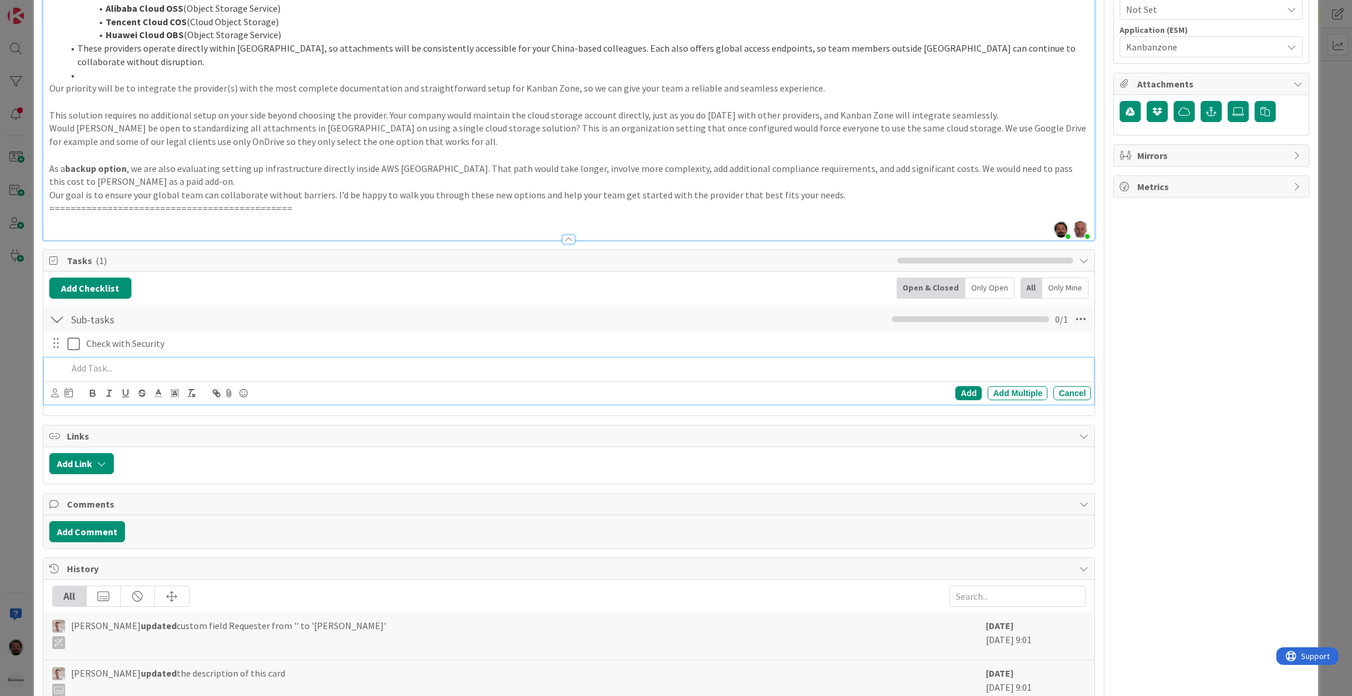
scroll to position [0, 0]
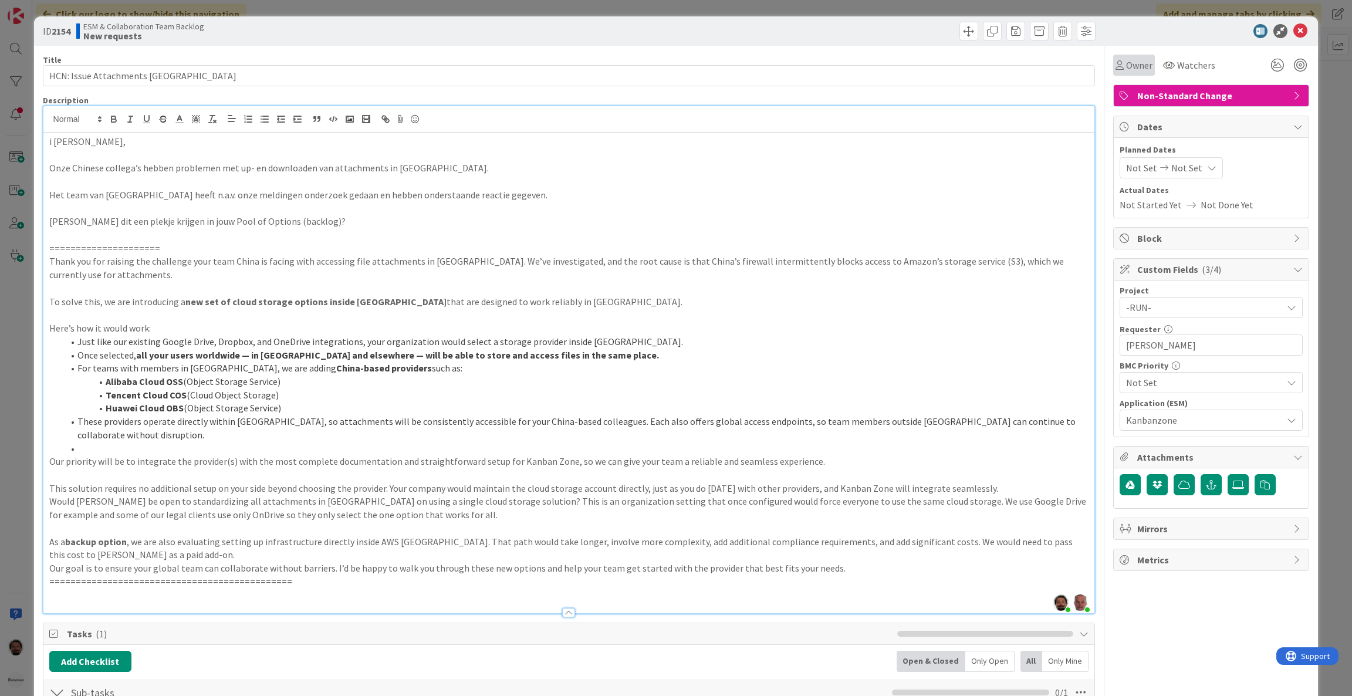
click at [1129, 69] on span "Owner" at bounding box center [1139, 65] width 26 height 14
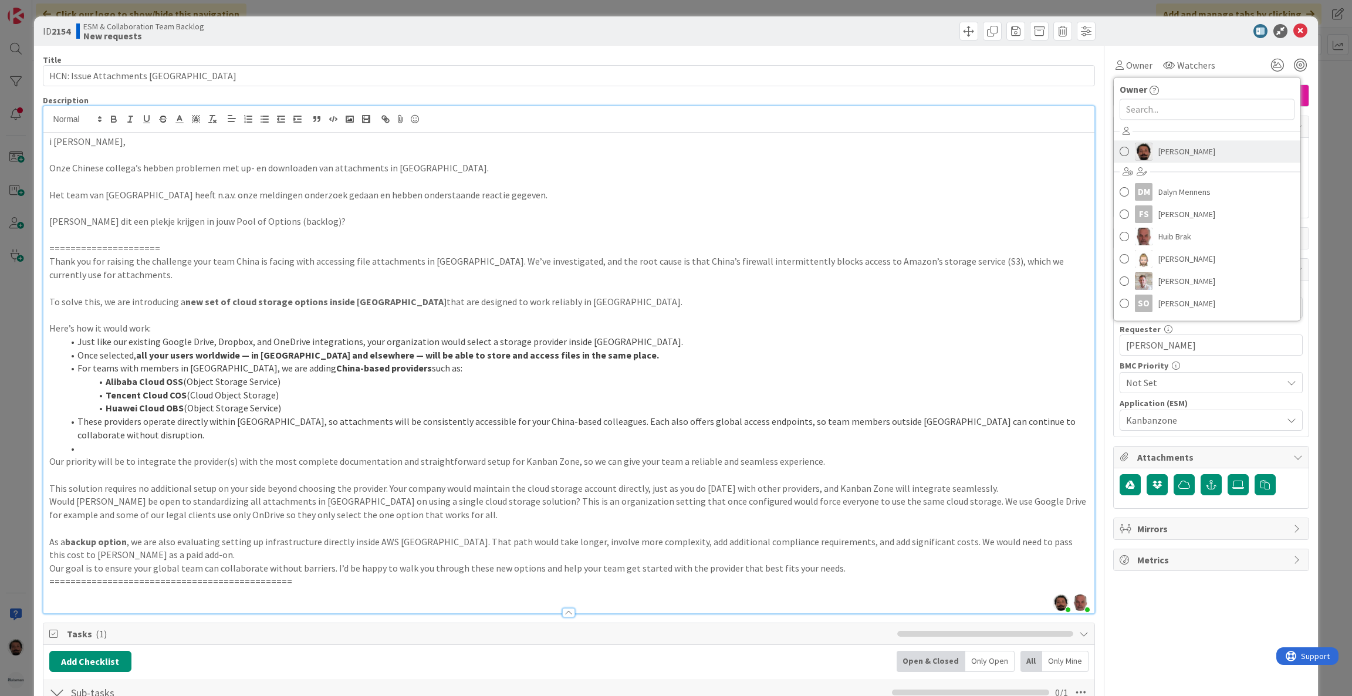
click at [1119, 149] on span at bounding box center [1123, 152] width 9 height 18
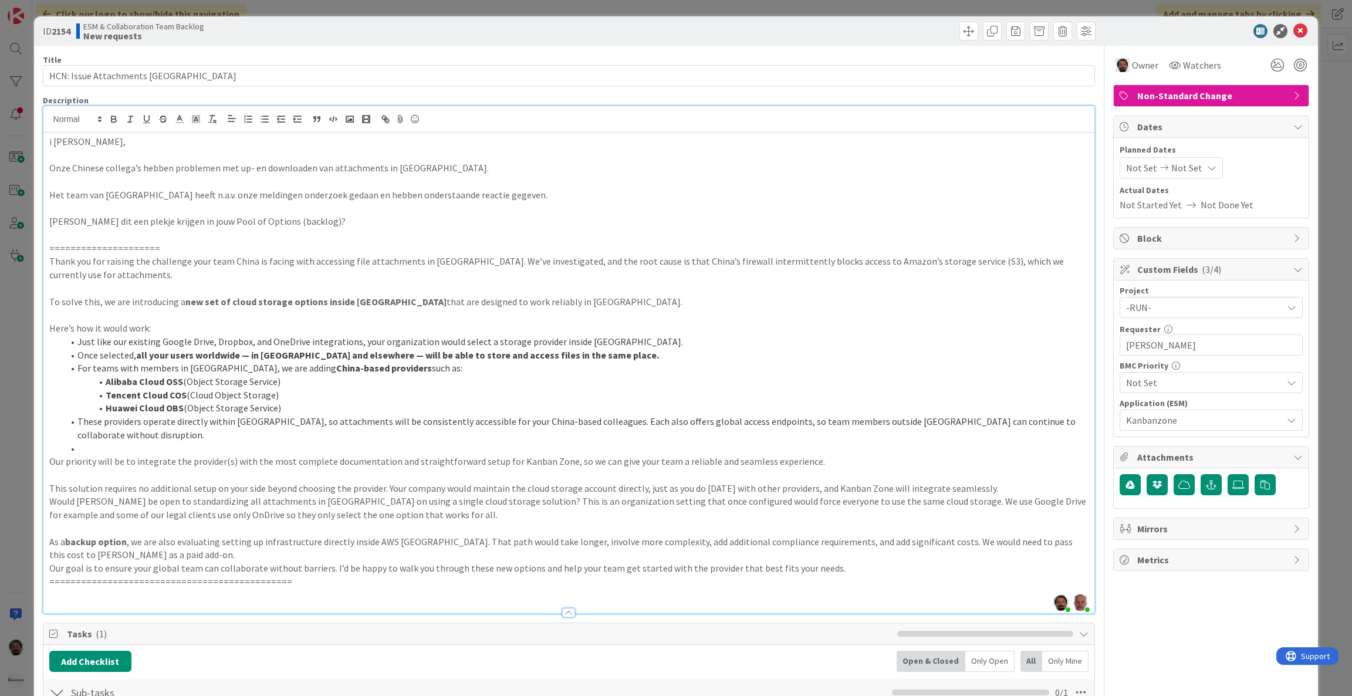
click at [1171, 24] on div at bounding box center [1205, 31] width 208 height 14
click at [474, 588] on p at bounding box center [569, 594] width 1040 height 13
click at [1293, 27] on icon at bounding box center [1300, 31] width 14 height 14
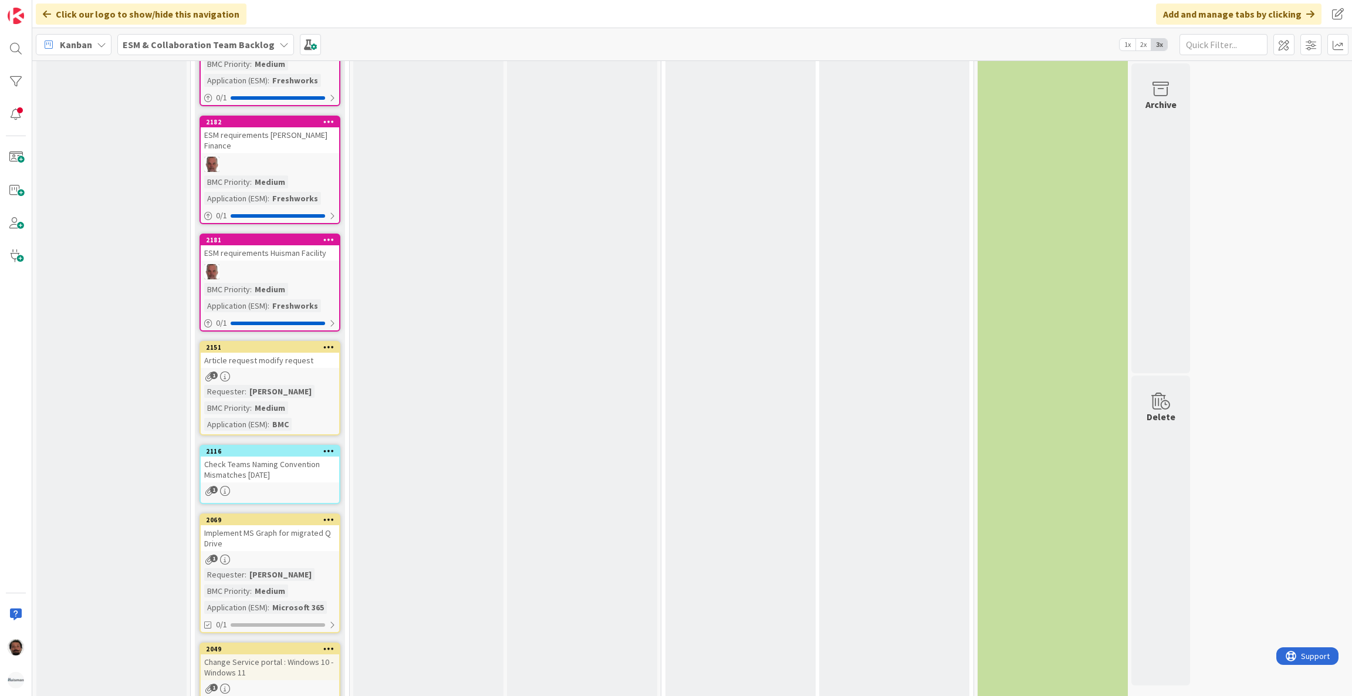
click at [297, 344] on div "2151 Article request modify request 1 Requester : [PERSON_NAME] BMC Priority : …" at bounding box center [269, 388] width 141 height 94
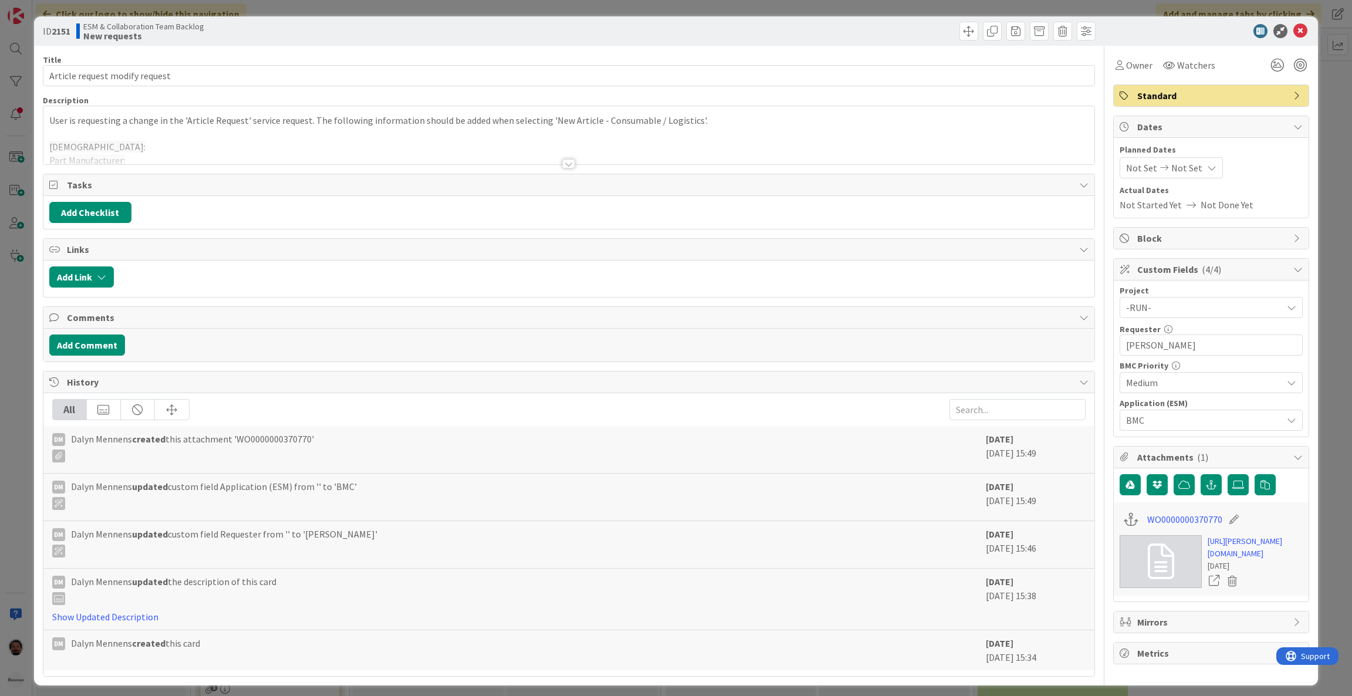
scroll to position [32, 0]
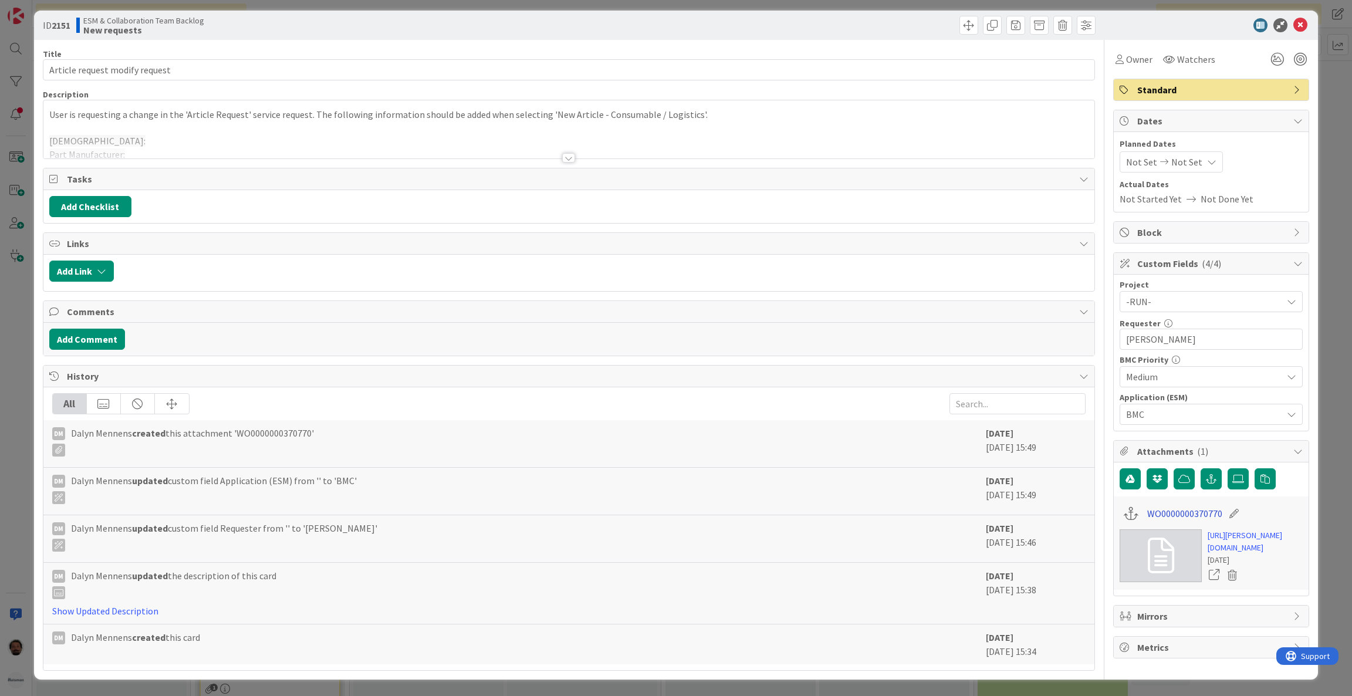
click at [1156, 506] on link "WO0000000370770" at bounding box center [1184, 513] width 75 height 14
click at [22, 252] on div "ID 2151 ESM & Collaboration Team Backlog Analysis Title 30 / 128 Article reques…" at bounding box center [676, 348] width 1352 height 696
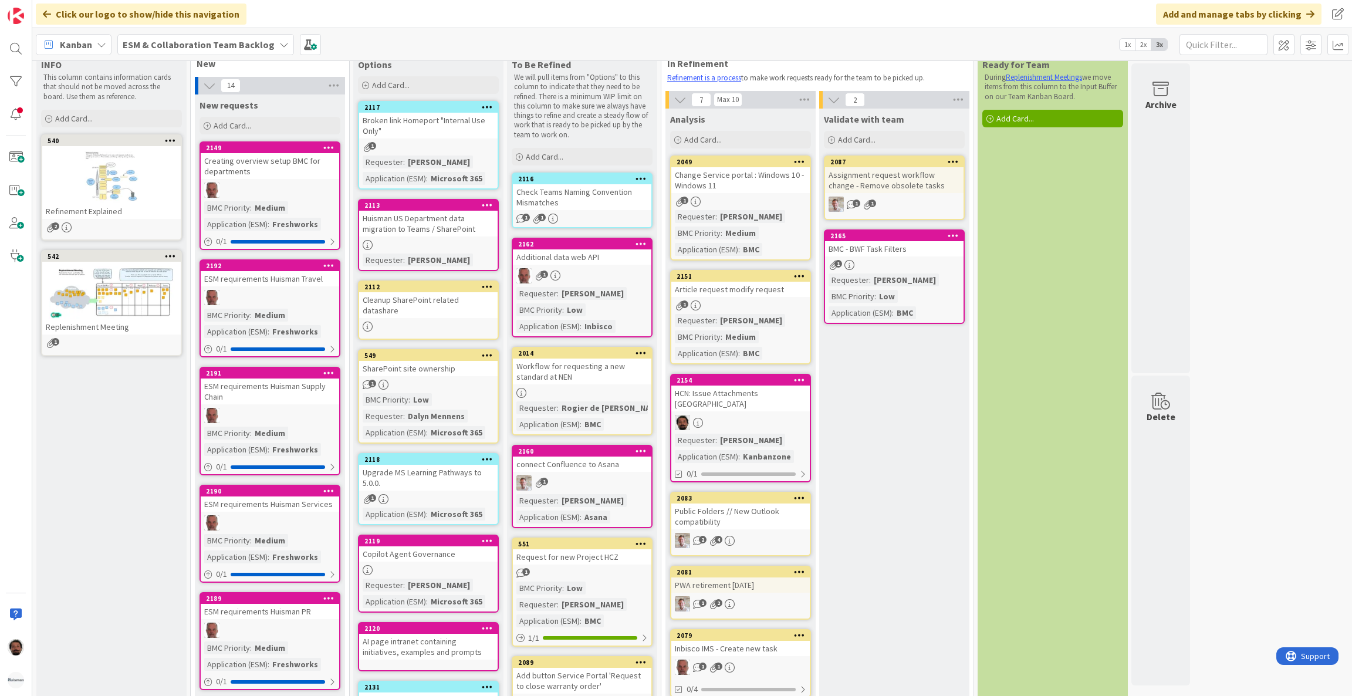
click at [193, 45] on b "ESM & Collaboration Team Backlog" at bounding box center [199, 45] width 152 height 12
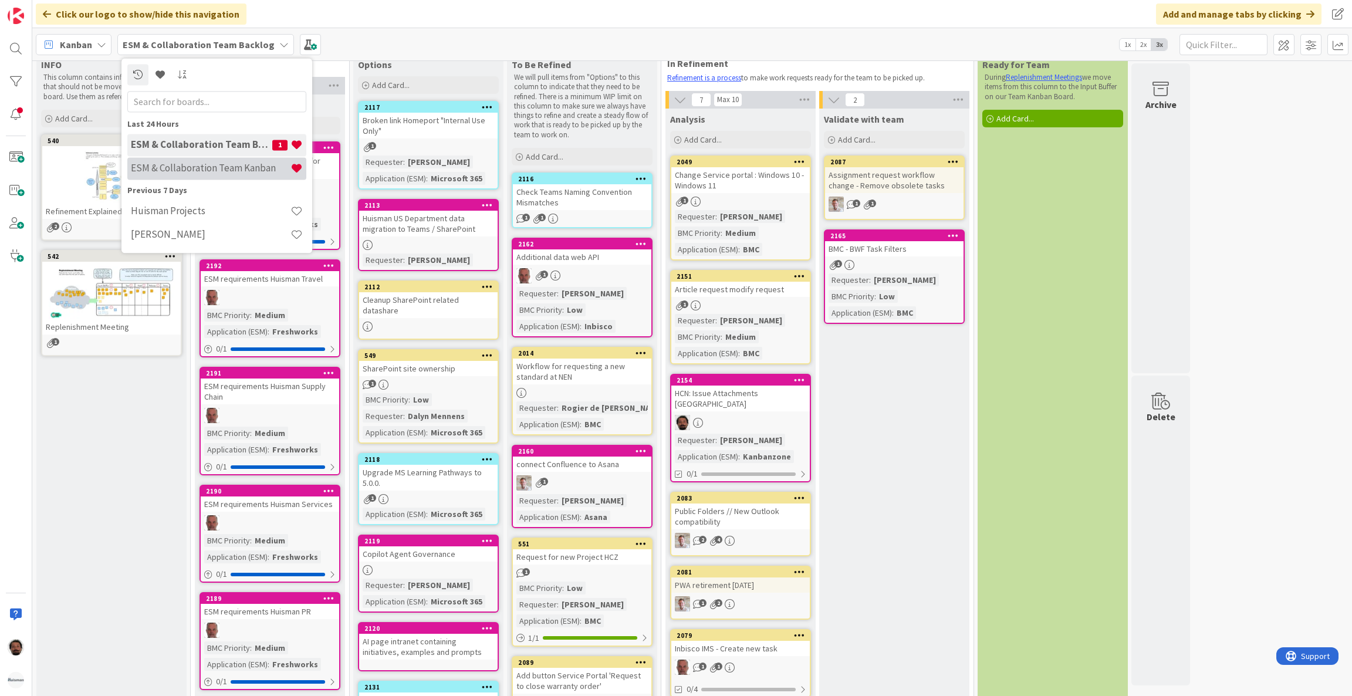
click at [209, 167] on h4 "ESM & Collaboration Team Kanban" at bounding box center [211, 169] width 160 height 12
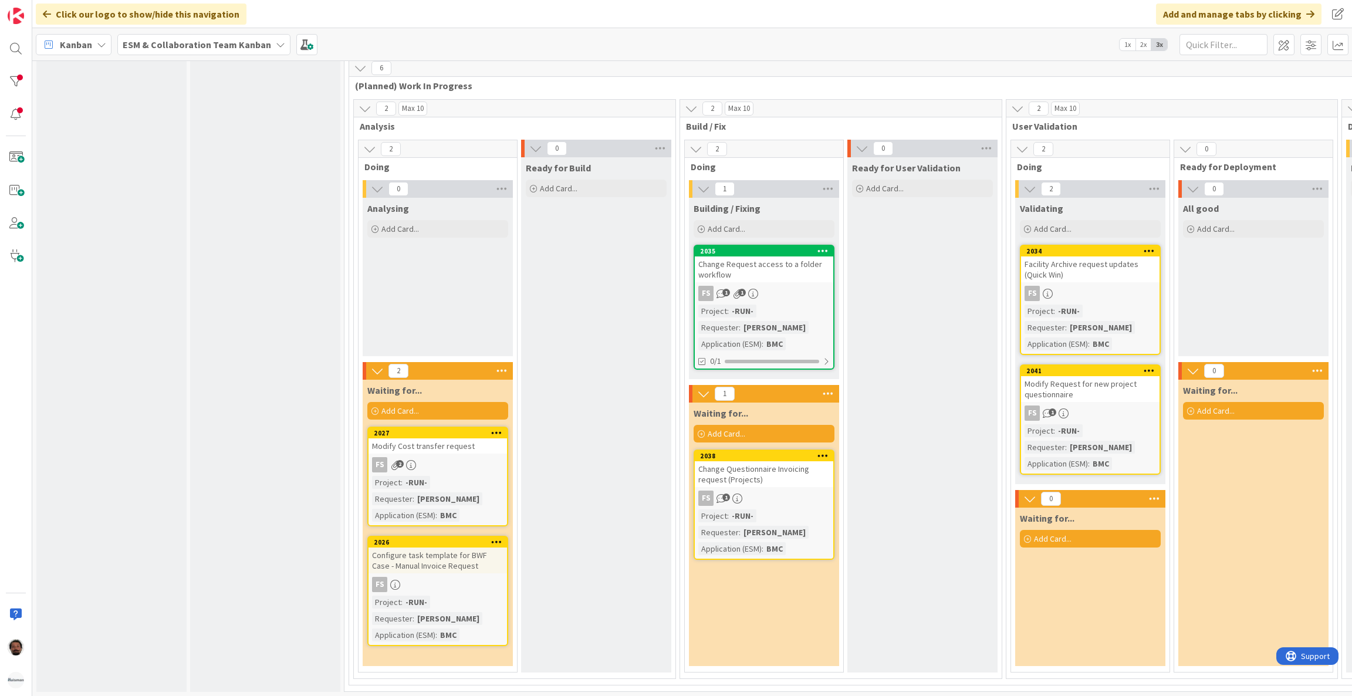
scroll to position [726, 0]
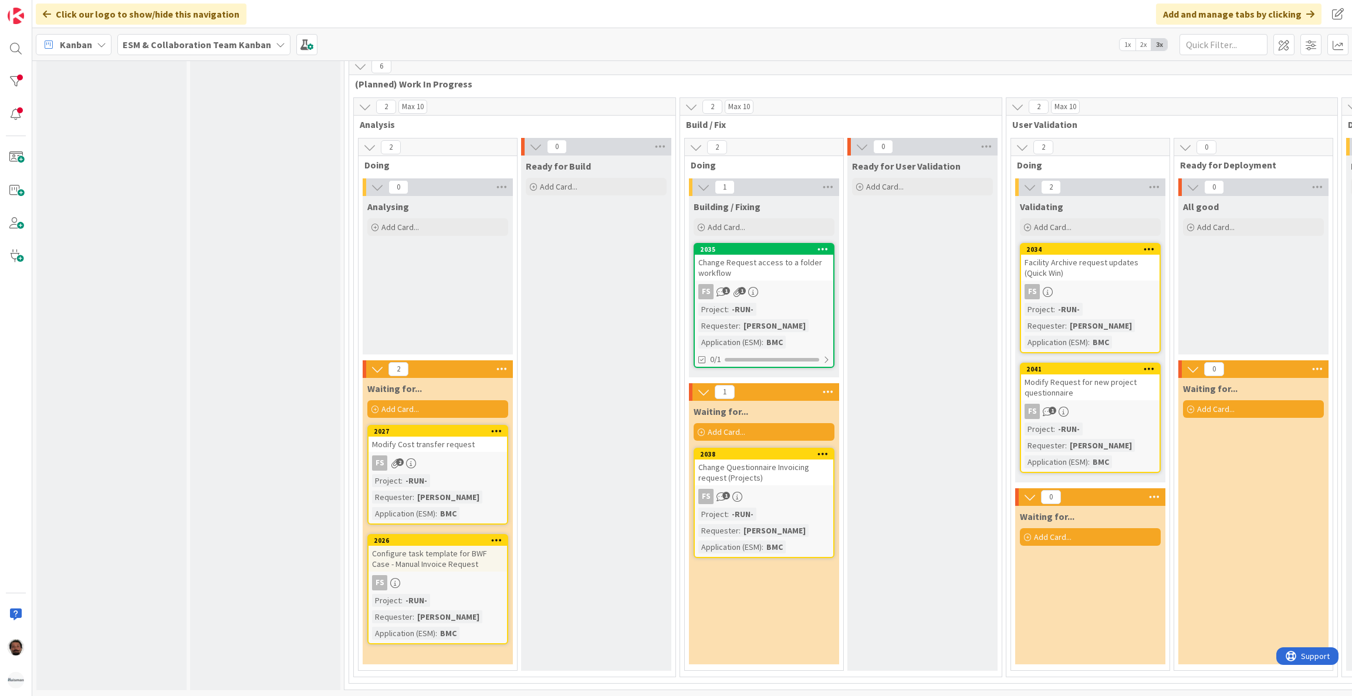
click at [174, 45] on b "ESM & Collaboration Team Kanban" at bounding box center [197, 45] width 148 height 12
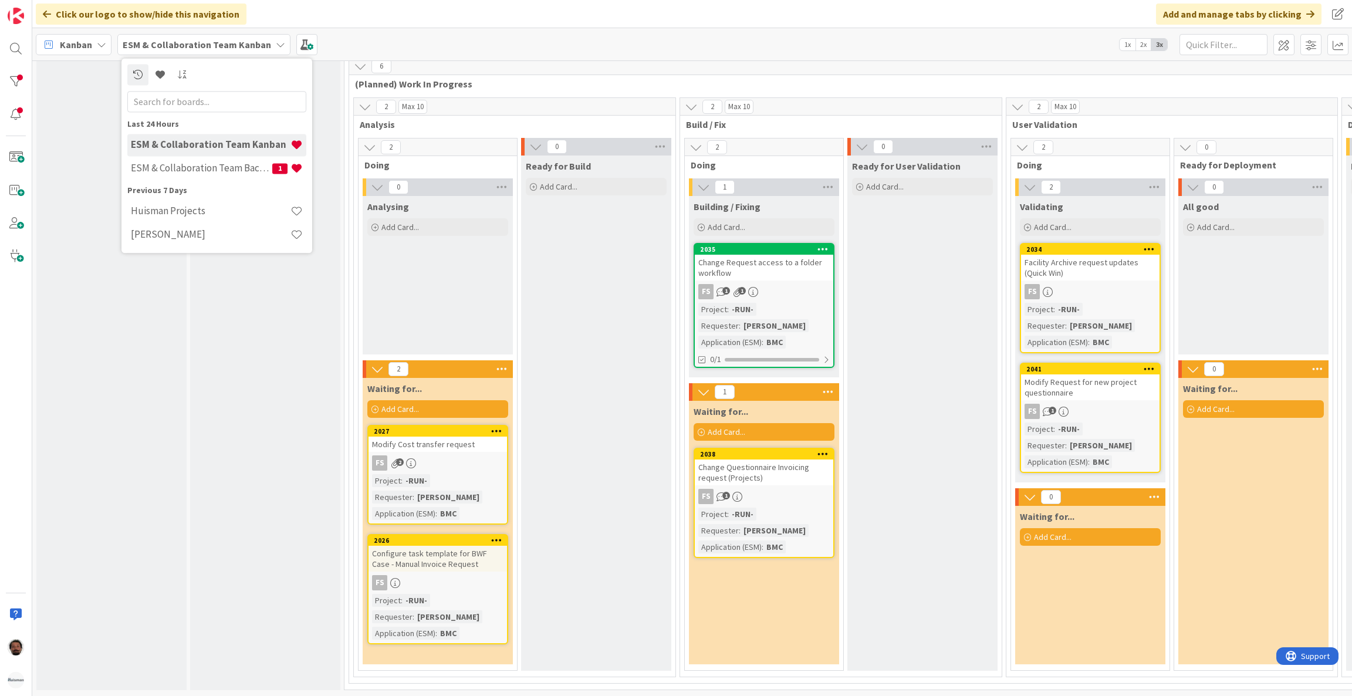
click at [187, 357] on div "0 INFO These are just informational cards. Don't drag them across the board Add…" at bounding box center [112, 23] width 154 height 1346
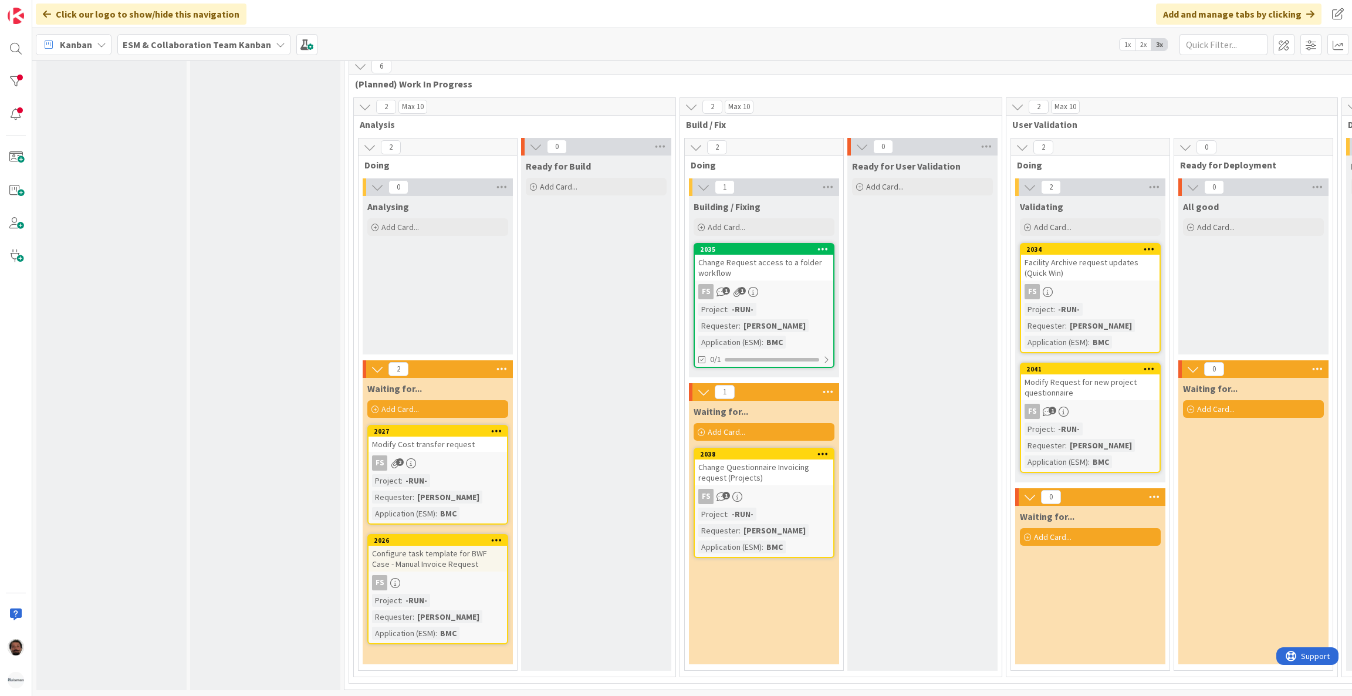
click at [163, 48] on b "ESM & Collaboration Team Kanban" at bounding box center [197, 45] width 148 height 12
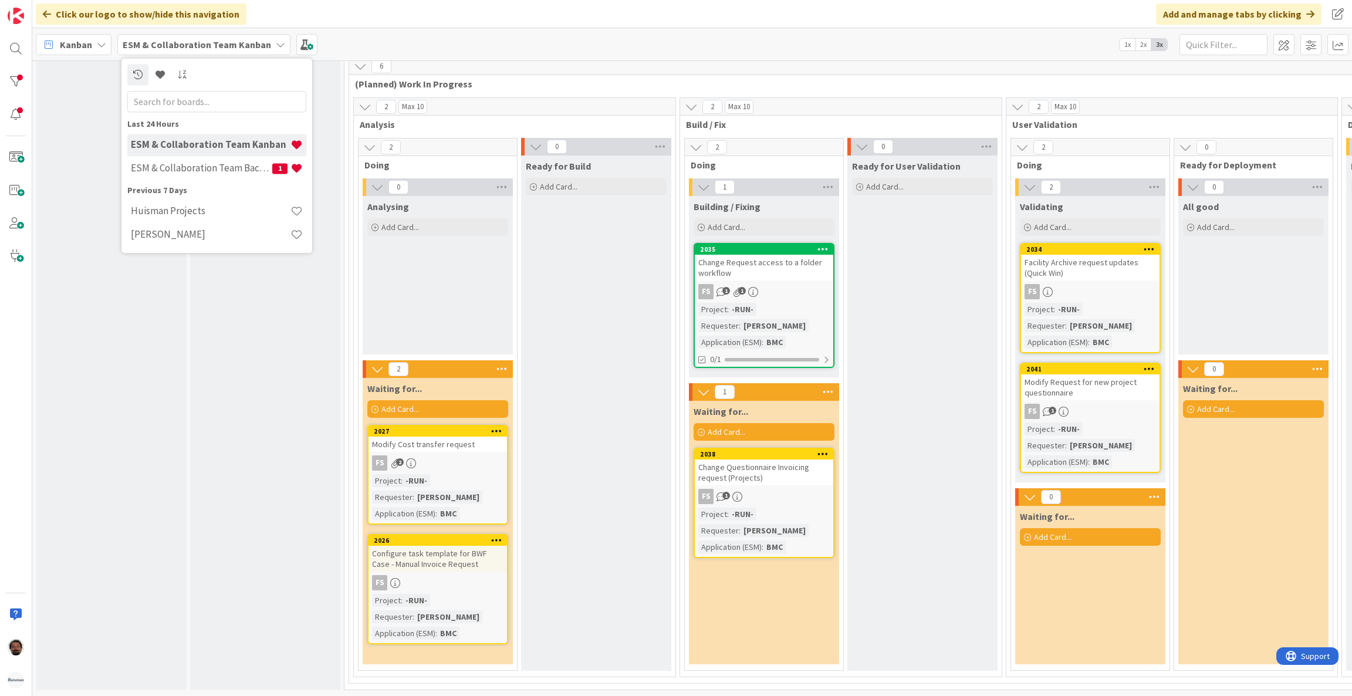
click at [142, 394] on div "INFO These are just informational cards. Don't drag them across the board Add C…" at bounding box center [111, 29] width 150 height 1322
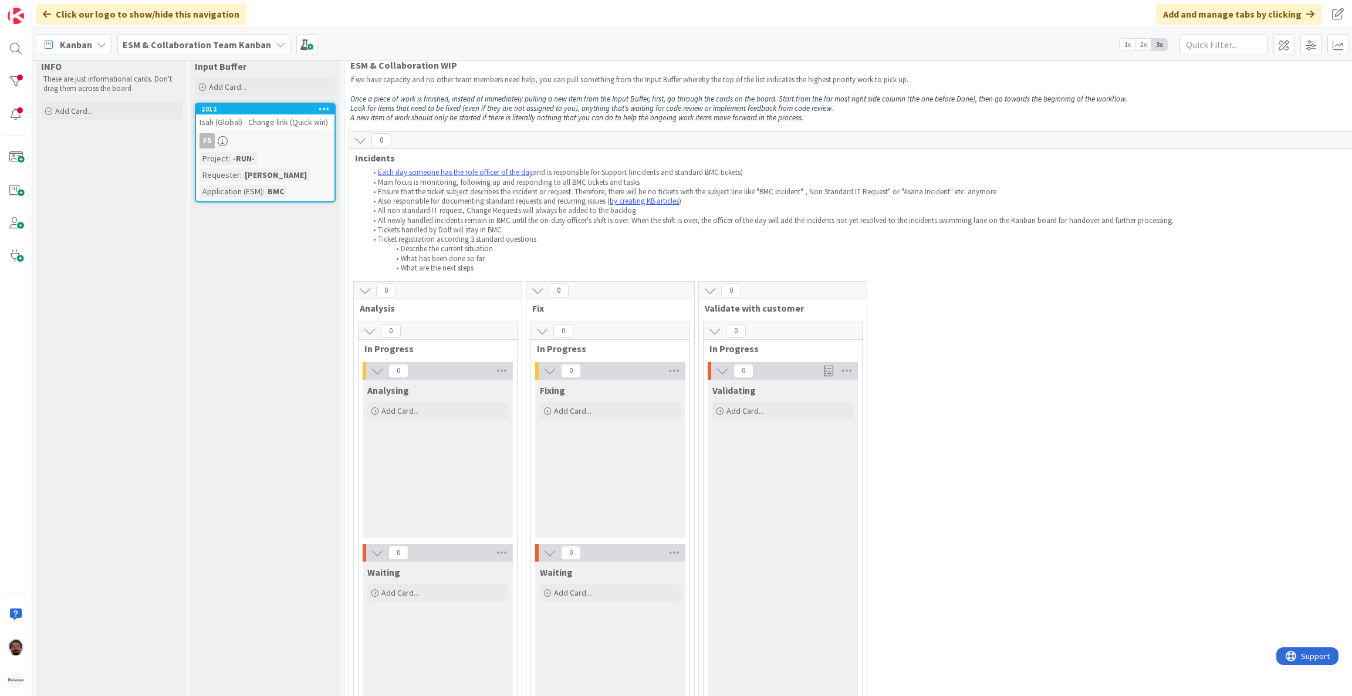
scroll to position [0, 0]
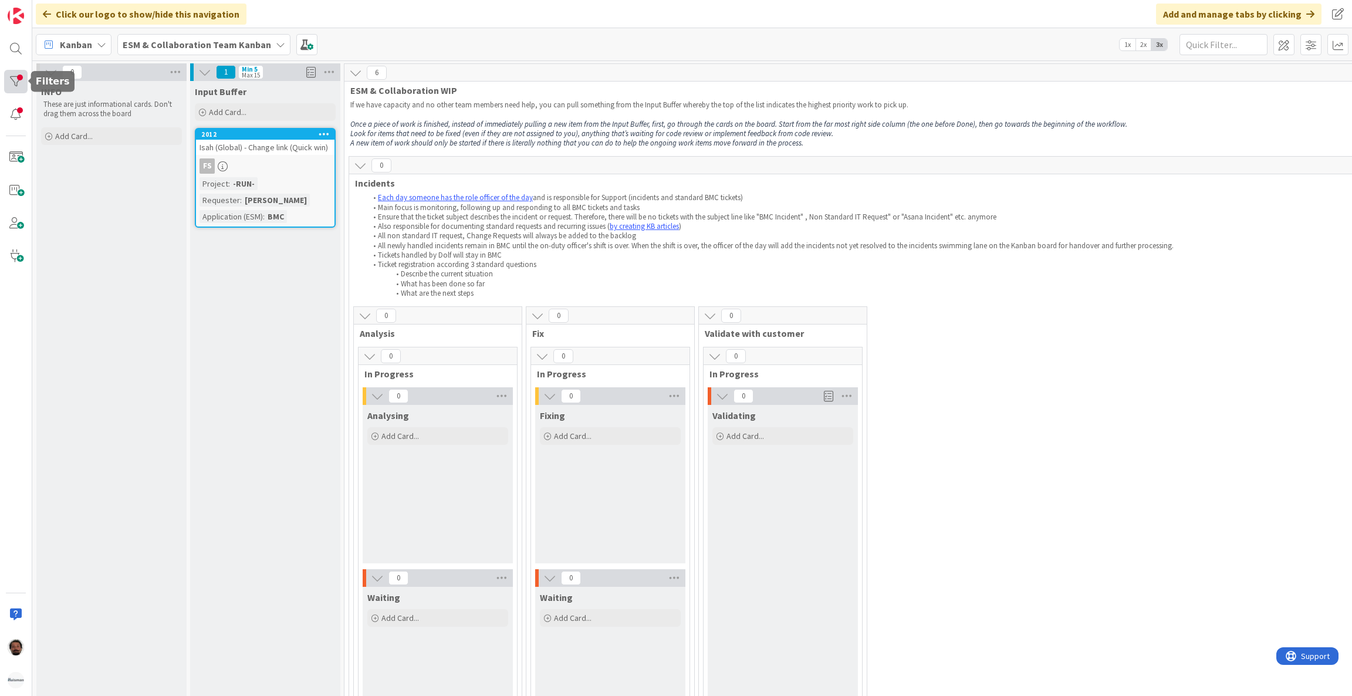
click at [11, 74] on div at bounding box center [15, 81] width 23 height 23
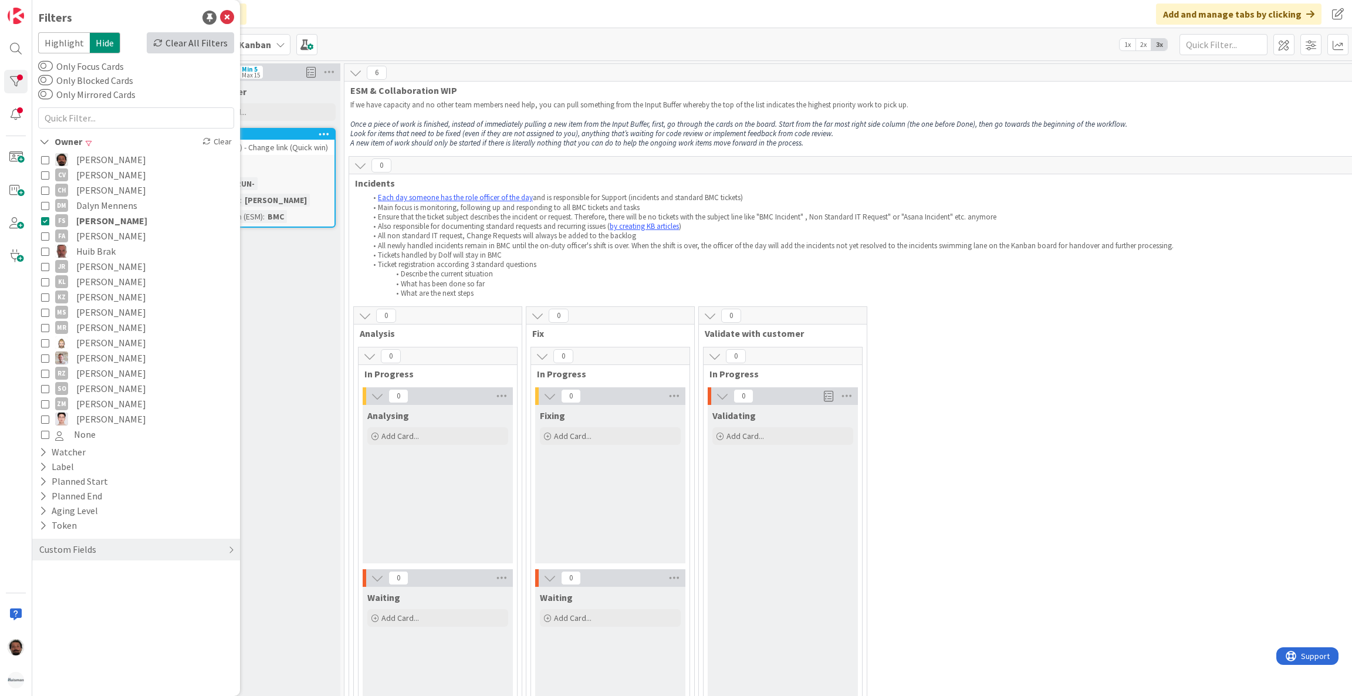
click at [209, 41] on div "Clear All Filters" at bounding box center [190, 42] width 87 height 21
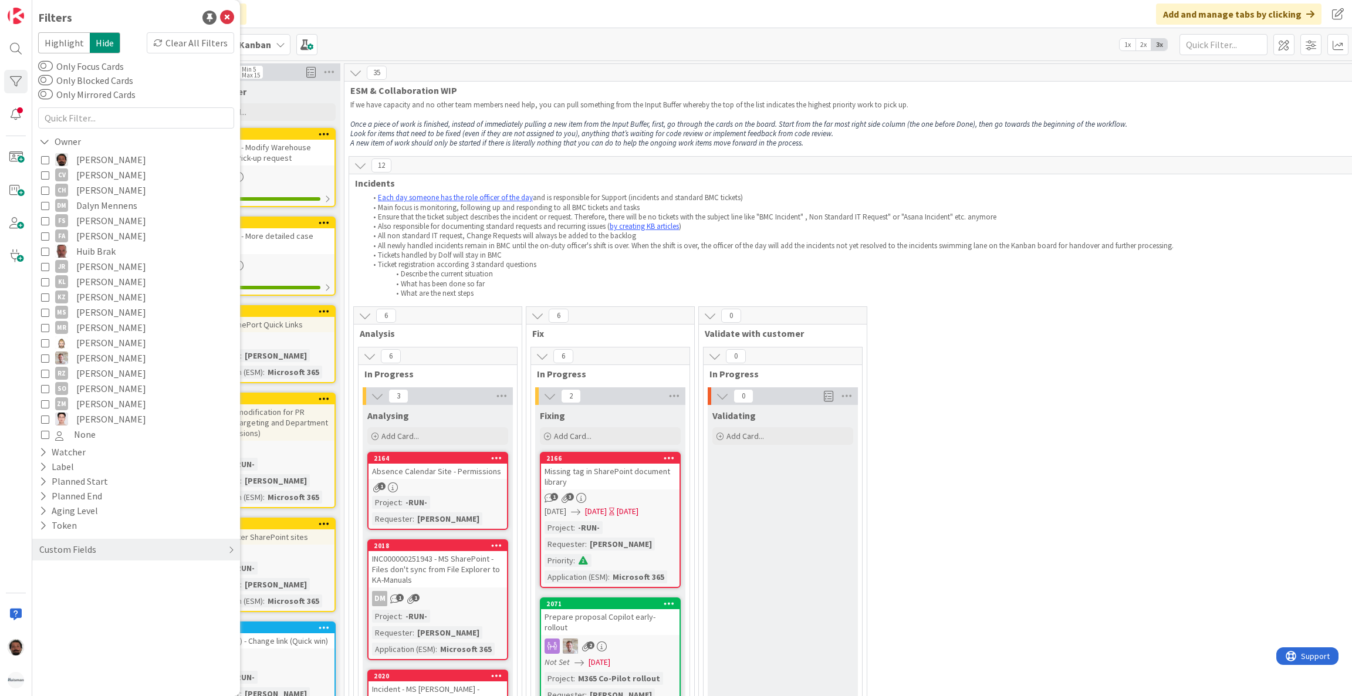
click at [530, 134] on em "Look for items that need to be fixed (even if they are not assigned to you), an…" at bounding box center [591, 133] width 483 height 10
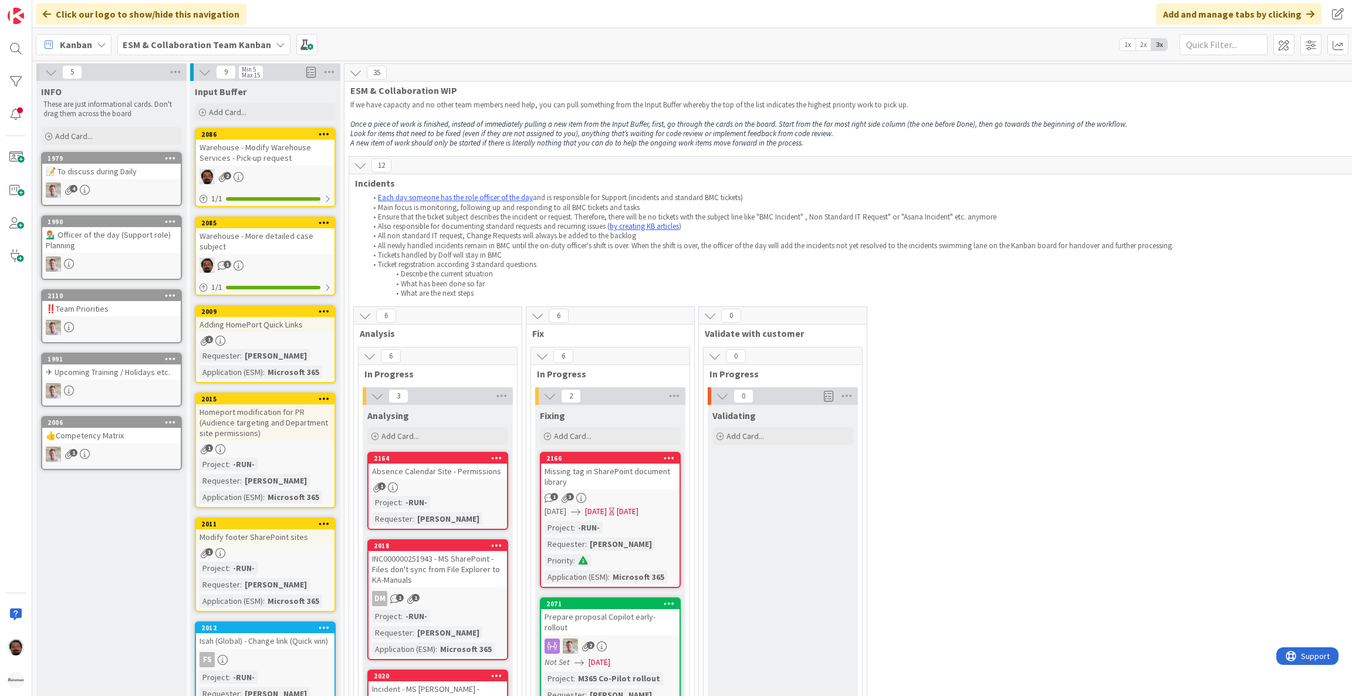
click at [147, 239] on div "💁🏼‍♂️ Officer of the day (Support role) Planning" at bounding box center [111, 240] width 138 height 26
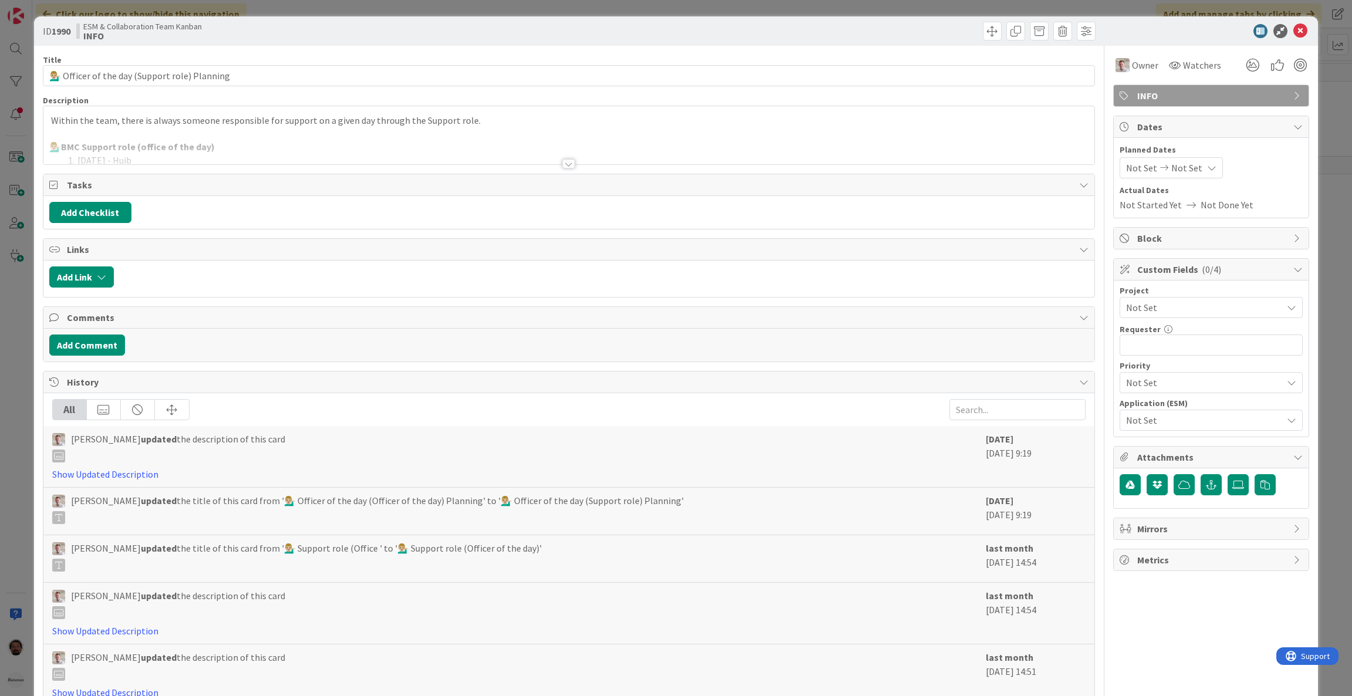
click at [504, 164] on div at bounding box center [568, 149] width 1051 height 30
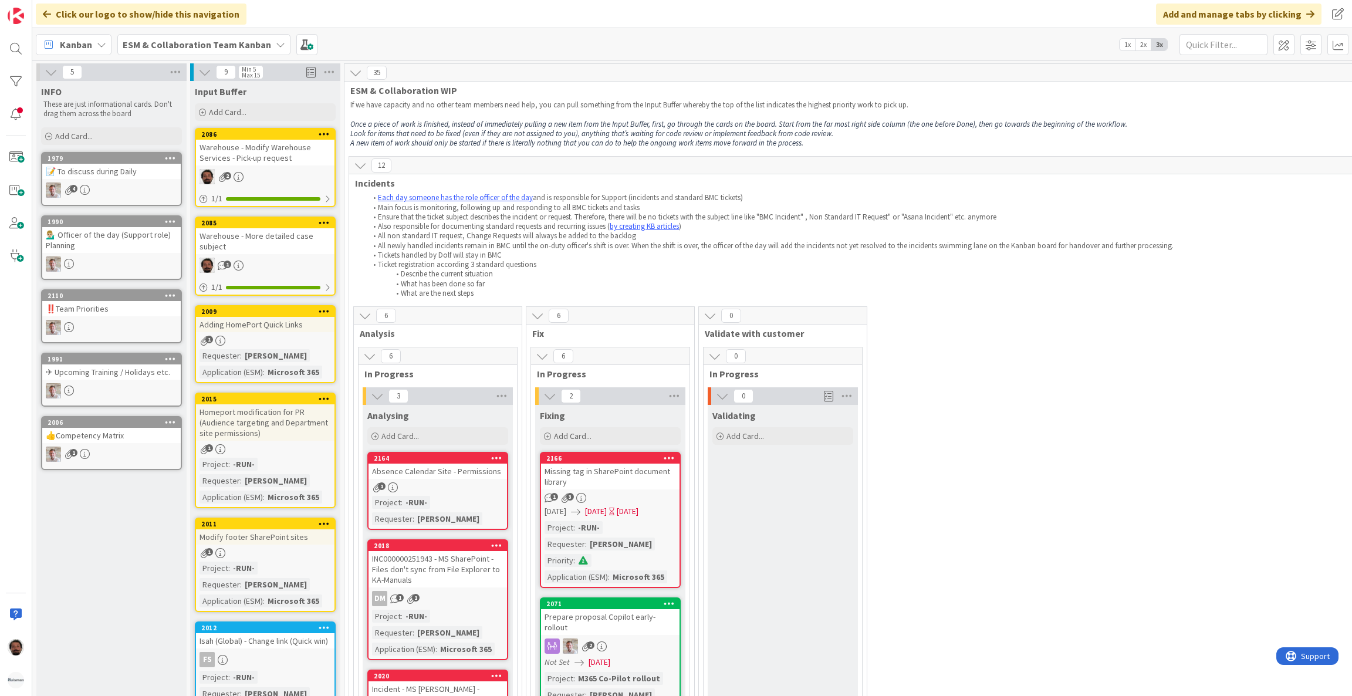
click at [59, 75] on div "5" at bounding box center [111, 72] width 150 height 18
click at [47, 70] on icon at bounding box center [51, 72] width 13 height 13
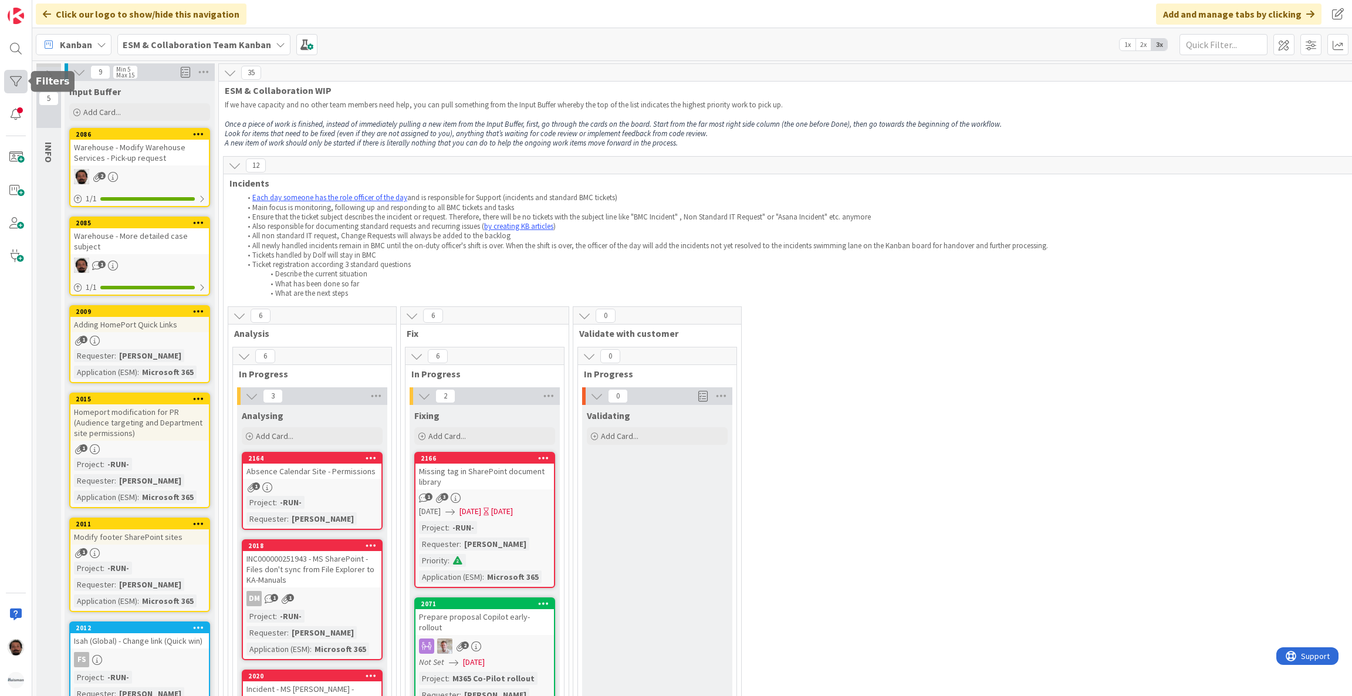
click at [16, 84] on div at bounding box center [15, 81] width 23 height 23
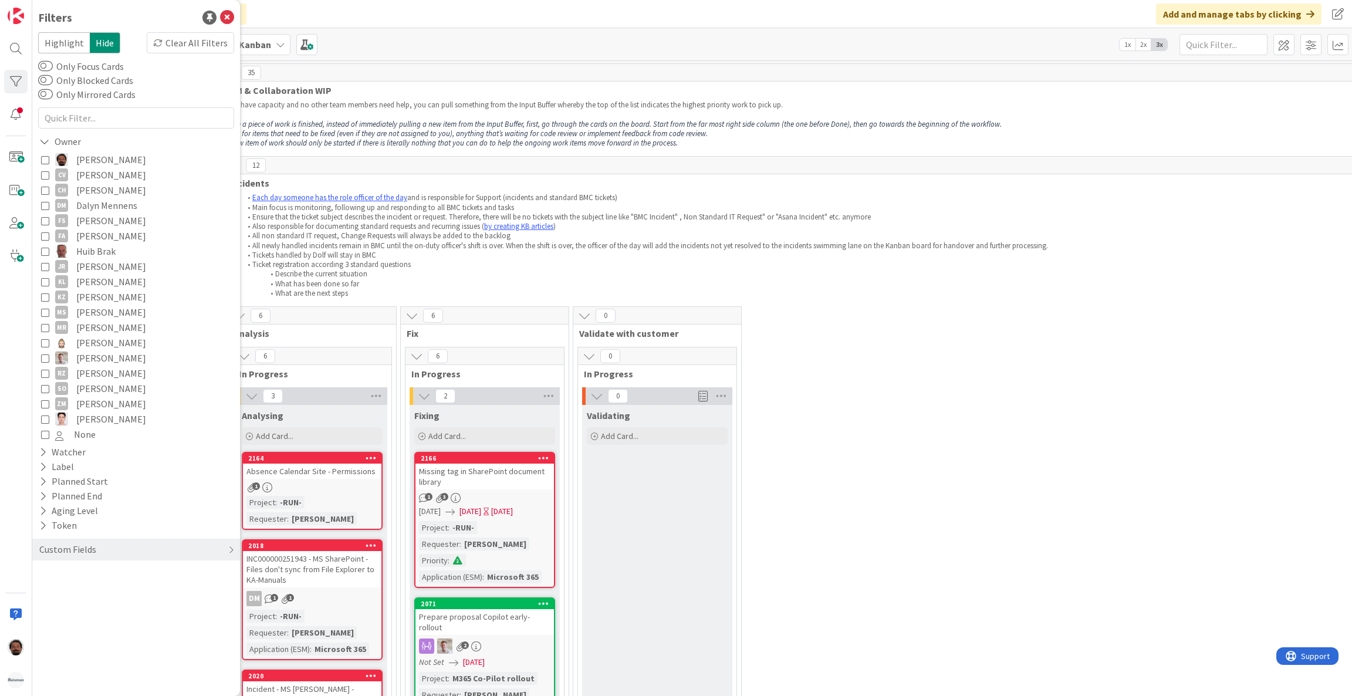
click at [44, 160] on icon at bounding box center [45, 159] width 8 height 8
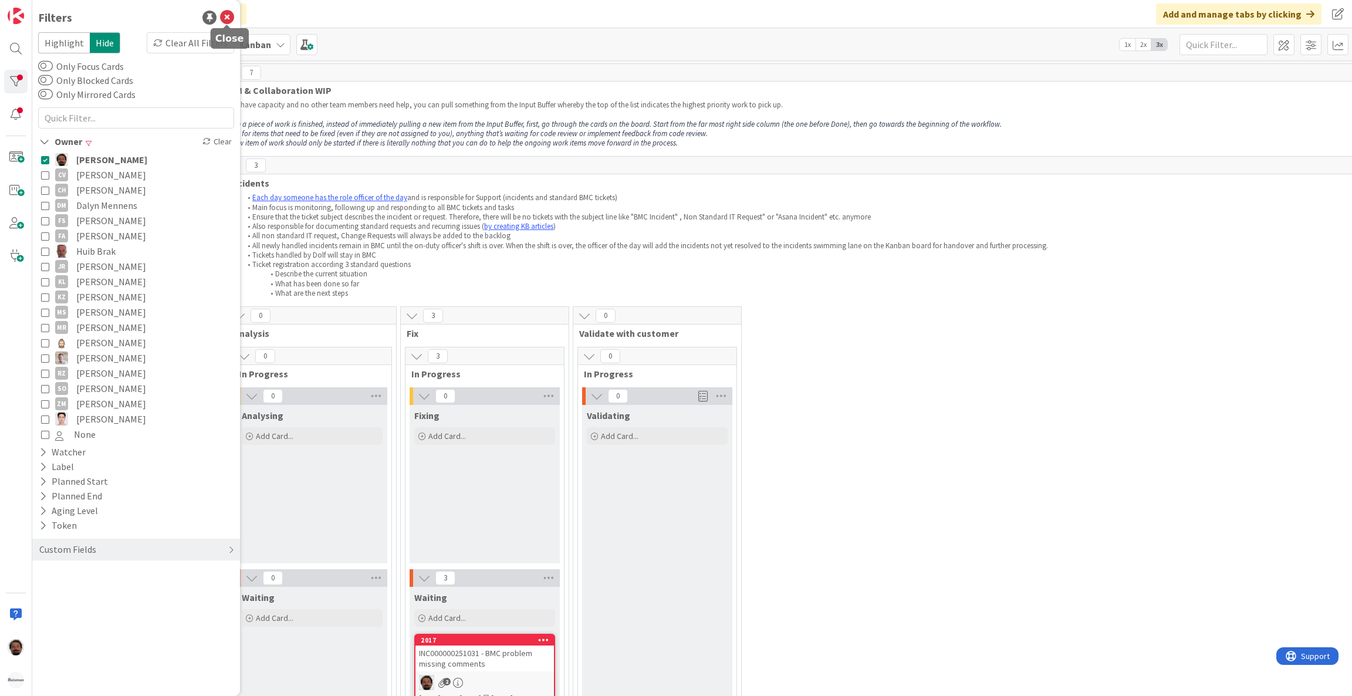
click at [230, 17] on icon at bounding box center [227, 18] width 14 height 14
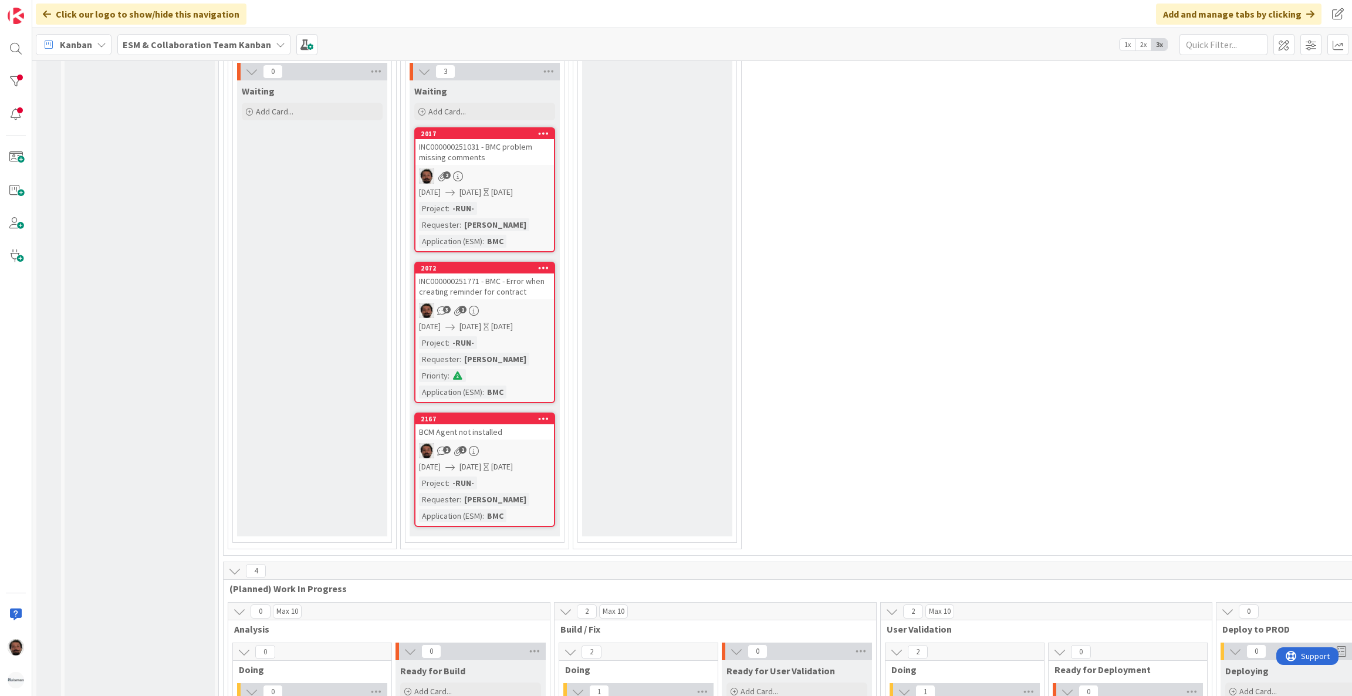
scroll to position [506, 0]
click at [237, 573] on icon at bounding box center [234, 570] width 13 height 13
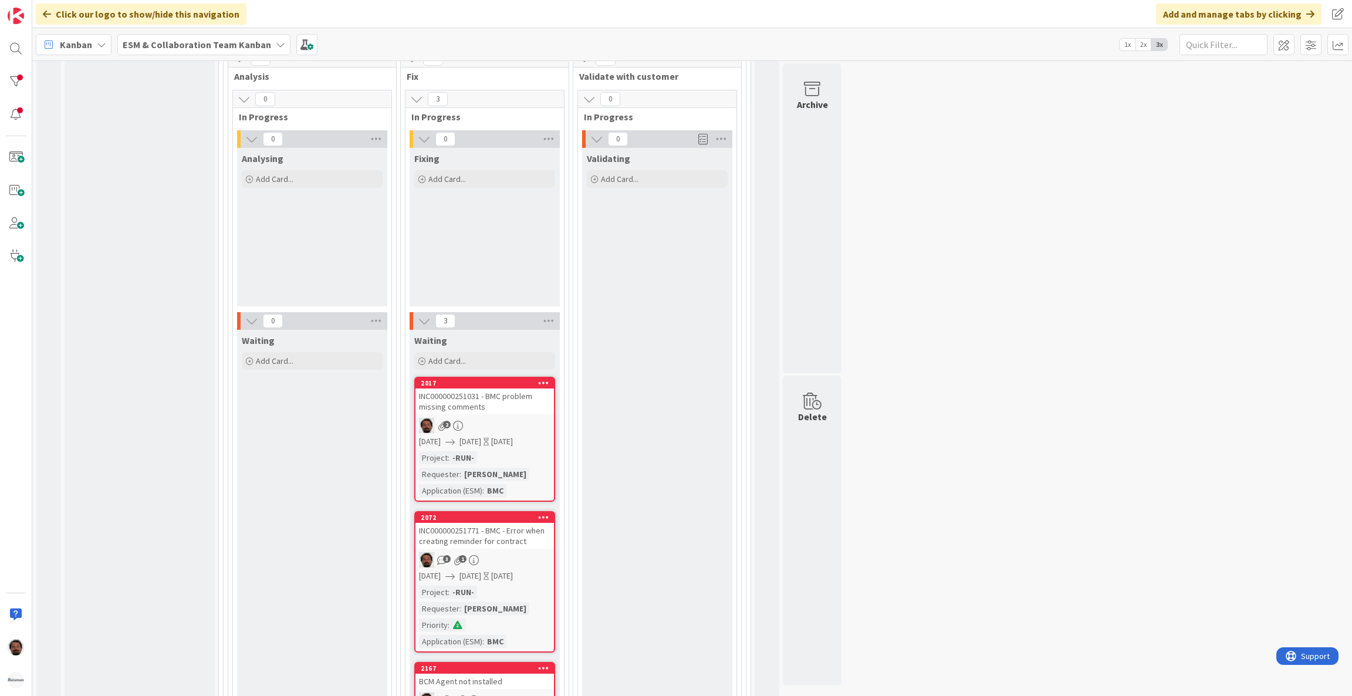
scroll to position [455, 0]
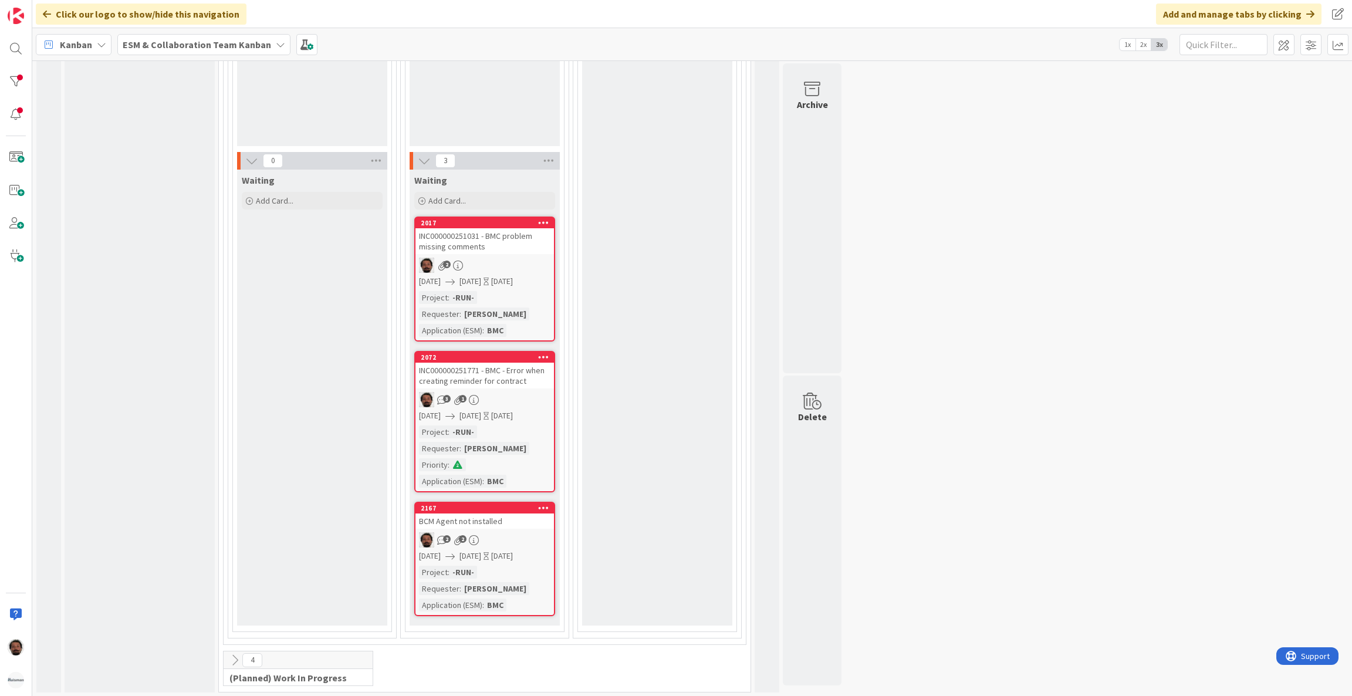
click at [509, 245] on div "INC000000251031 - BMC problem missing comments" at bounding box center [484, 241] width 138 height 26
